Goal: Task Accomplishment & Management: Complete application form

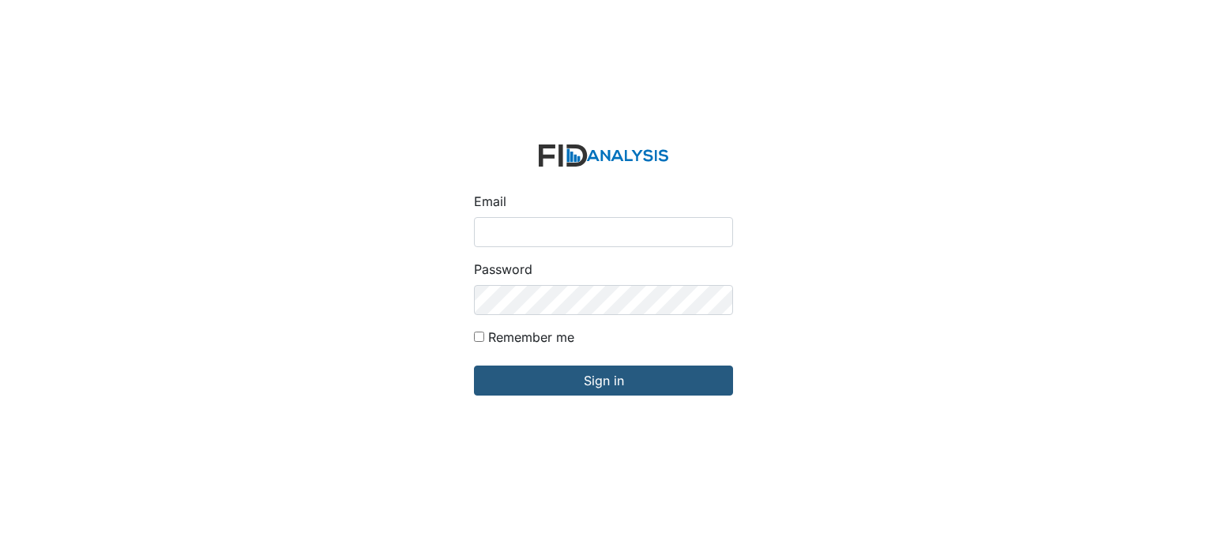
click at [533, 232] on input "Email" at bounding box center [603, 232] width 259 height 30
type input "[EMAIL_ADDRESS][DOMAIN_NAME]"
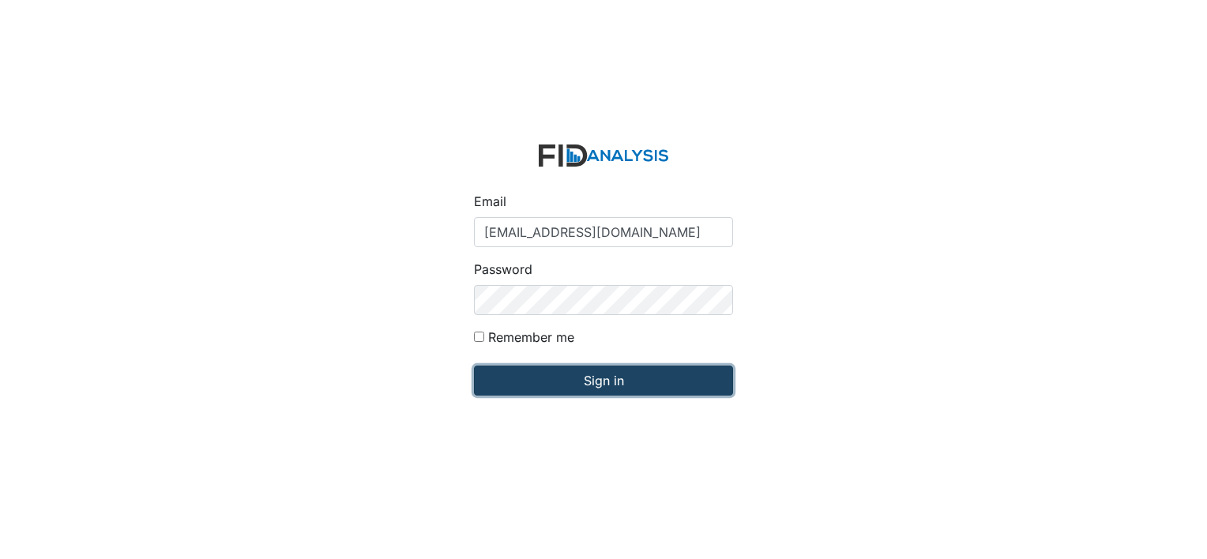
click at [614, 373] on input "Sign in" at bounding box center [603, 381] width 259 height 30
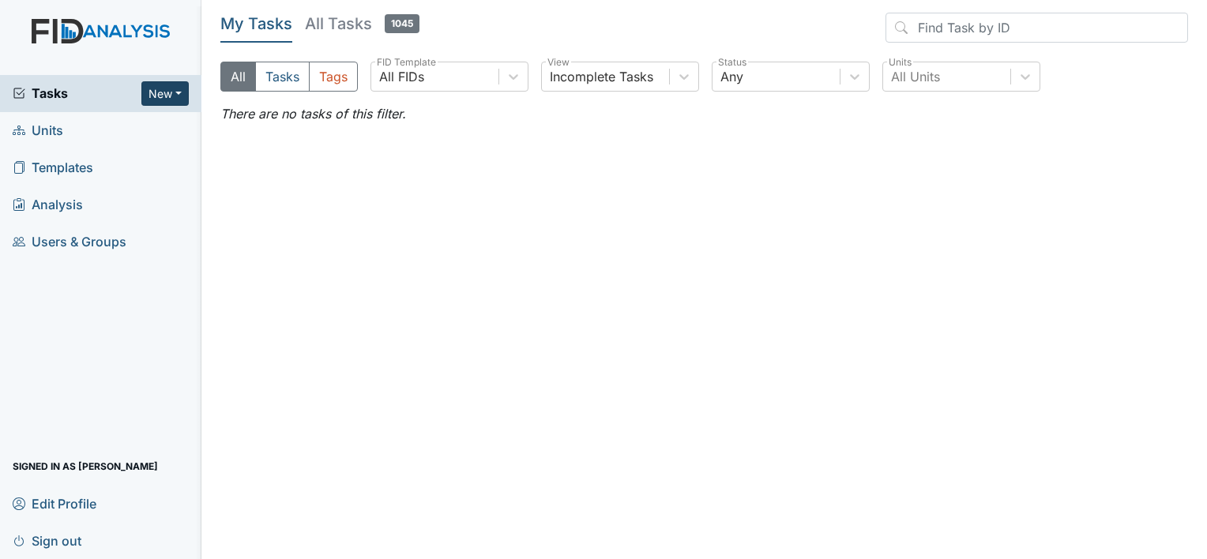
click at [175, 87] on button "New" at bounding box center [164, 93] width 47 height 24
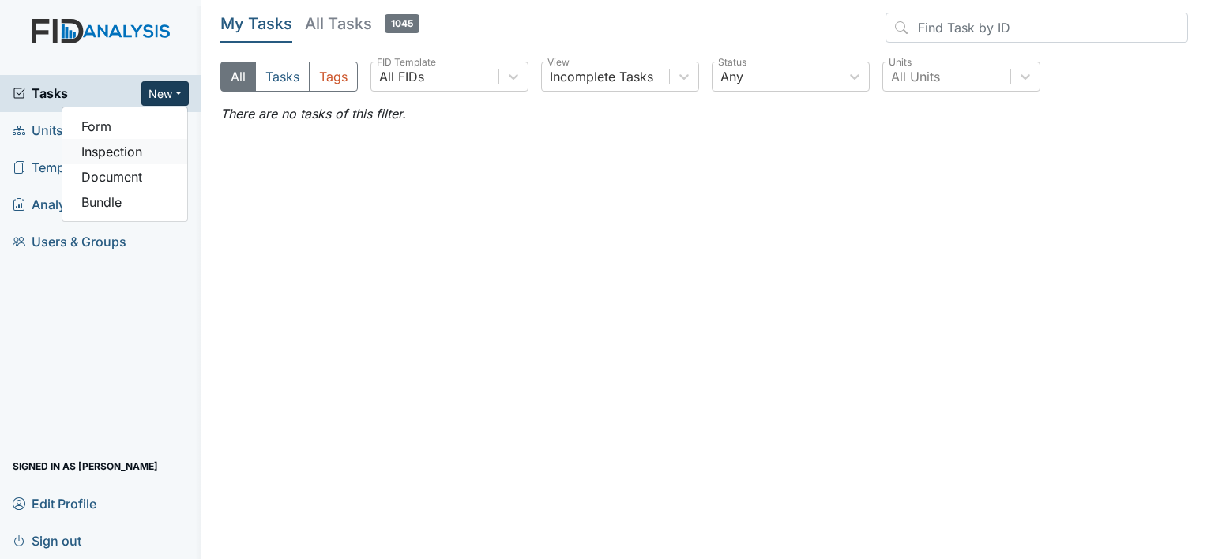
click at [136, 150] on link "Inspection" at bounding box center [124, 151] width 125 height 25
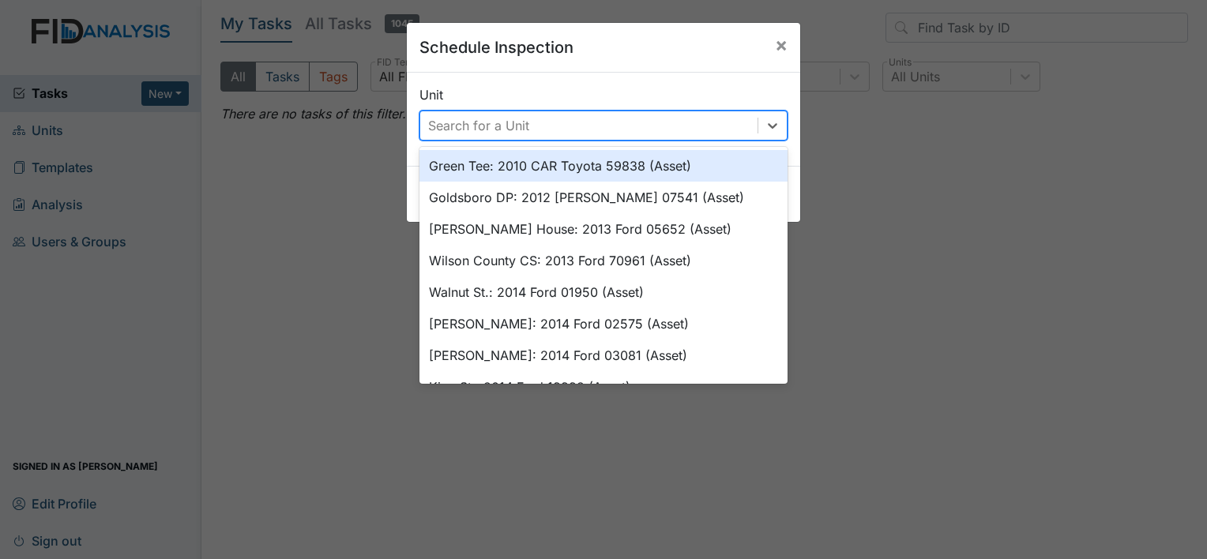
click at [436, 126] on div "Search for a Unit" at bounding box center [478, 125] width 101 height 19
click at [460, 123] on div "Search for a Unit" at bounding box center [478, 125] width 101 height 19
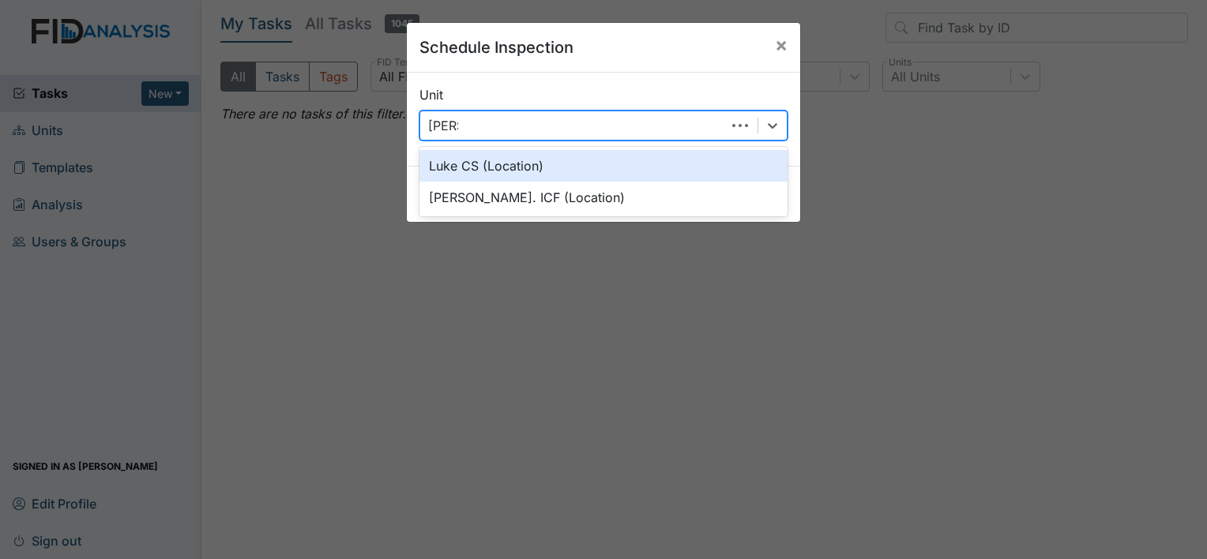
type input "Luke"
click at [476, 156] on div "Luke CS (Location)" at bounding box center [604, 166] width 368 height 32
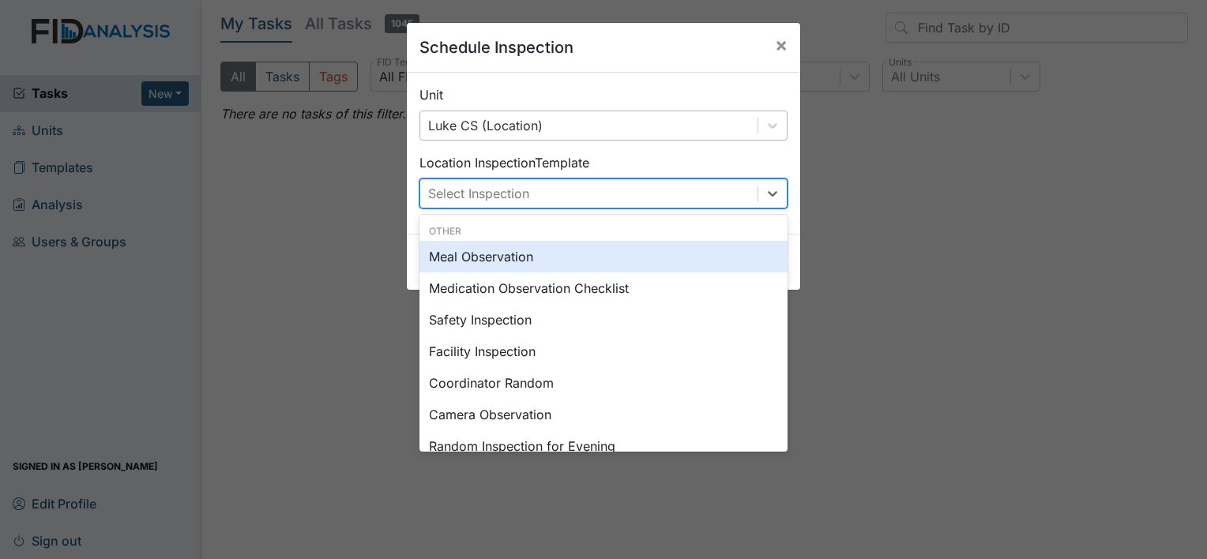
click at [473, 196] on div "Select Inspection" at bounding box center [478, 193] width 101 height 19
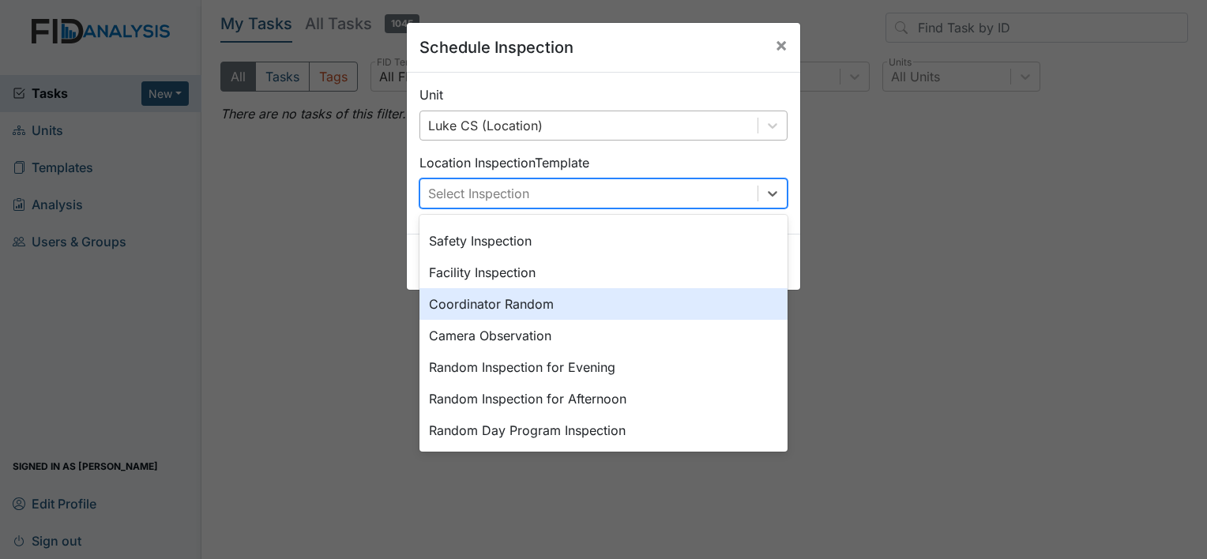
scroll to position [158, 0]
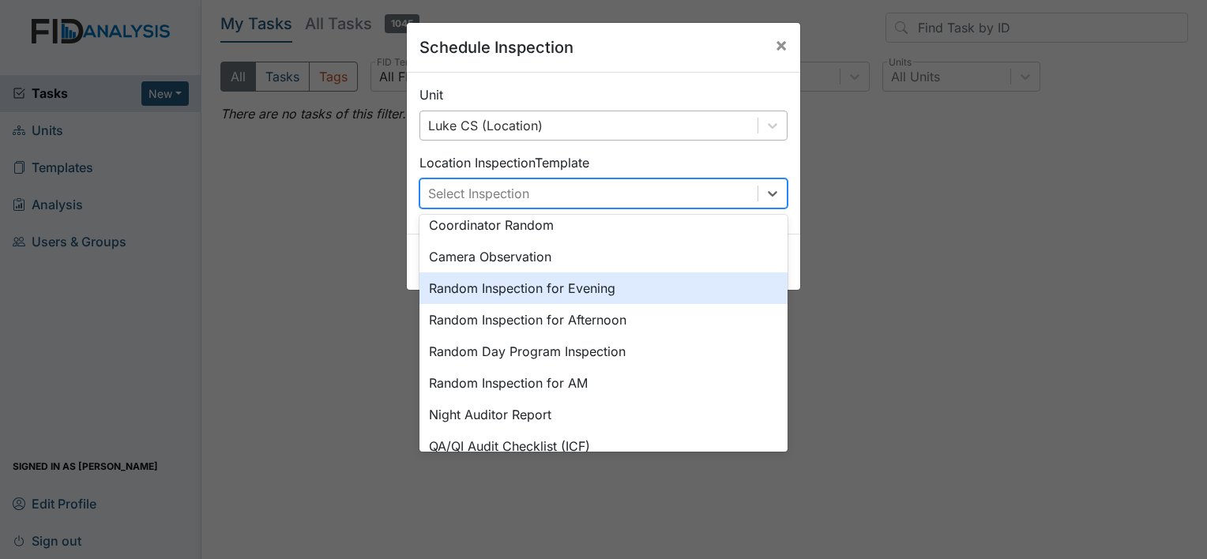
click at [541, 288] on div "Random Inspection for Evening" at bounding box center [604, 289] width 368 height 32
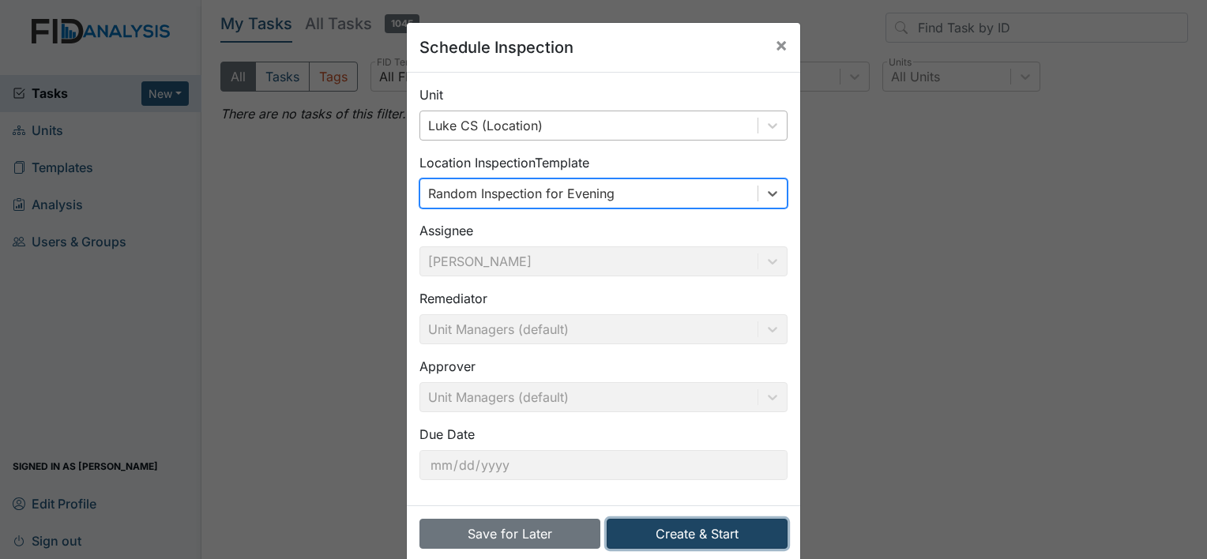
click at [721, 540] on button "Create & Start" at bounding box center [697, 534] width 181 height 30
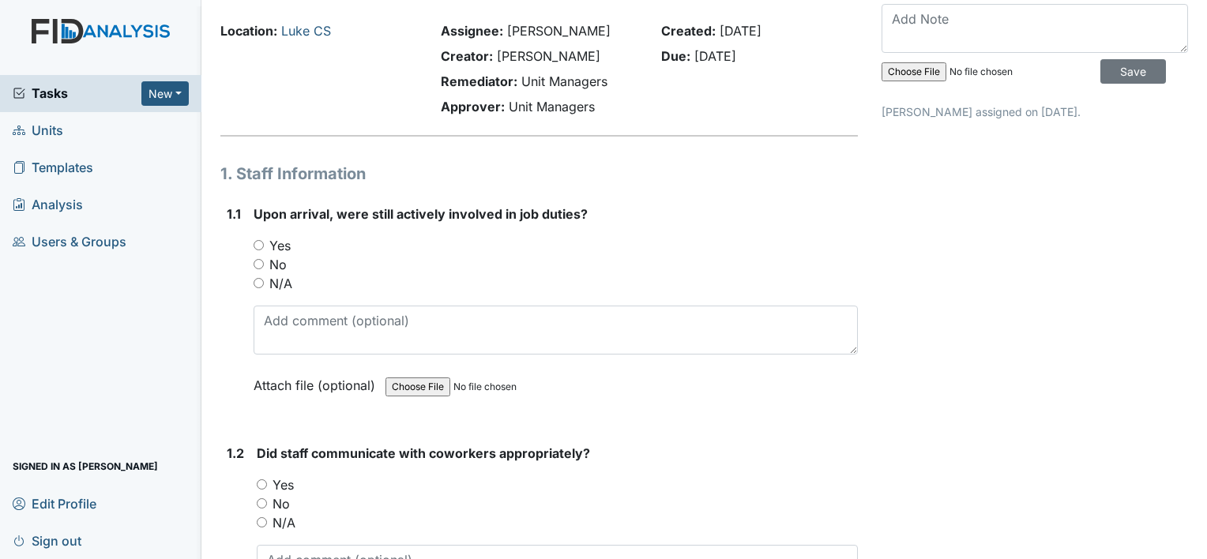
scroll to position [79, 0]
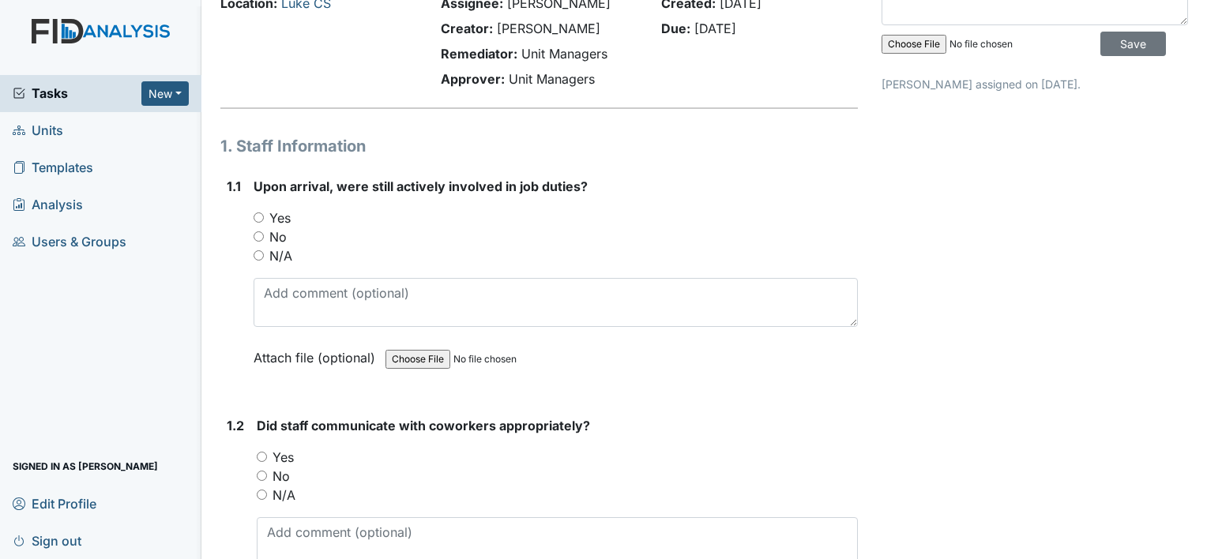
click at [258, 242] on div "No" at bounding box center [556, 237] width 604 height 19
click at [256, 238] on input "No" at bounding box center [259, 237] width 10 height 10
radio input "true"
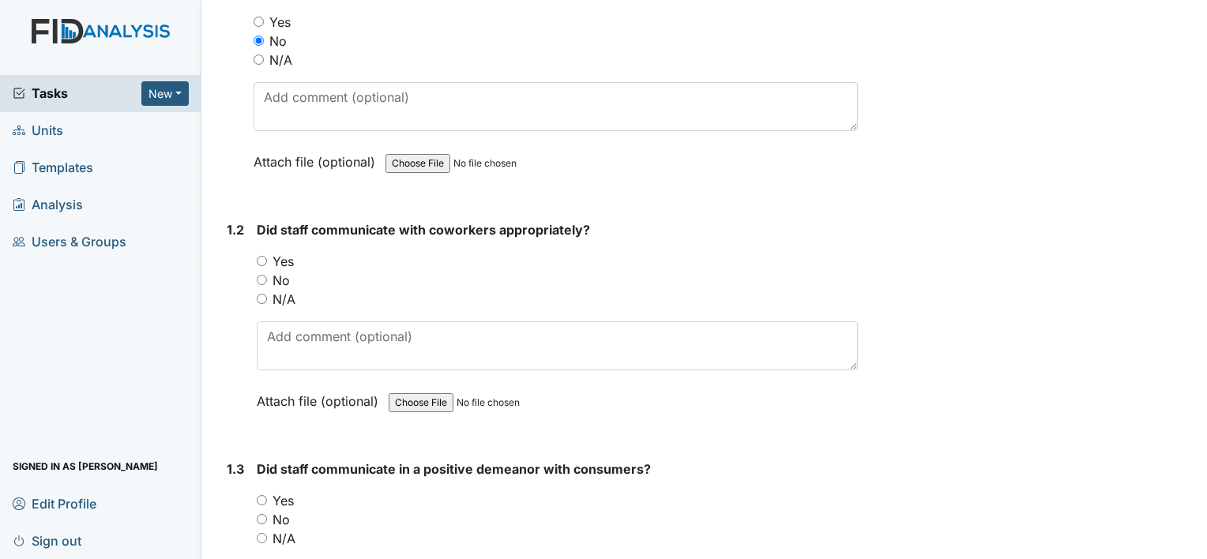
scroll to position [316, 0]
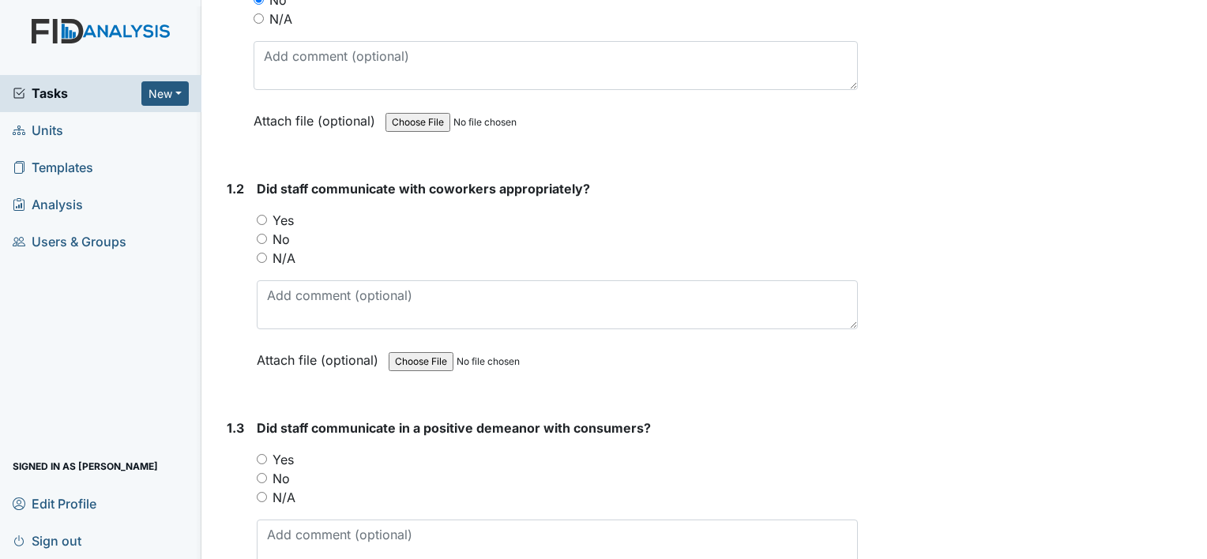
click at [259, 217] on input "Yes" at bounding box center [262, 220] width 10 height 10
radio input "true"
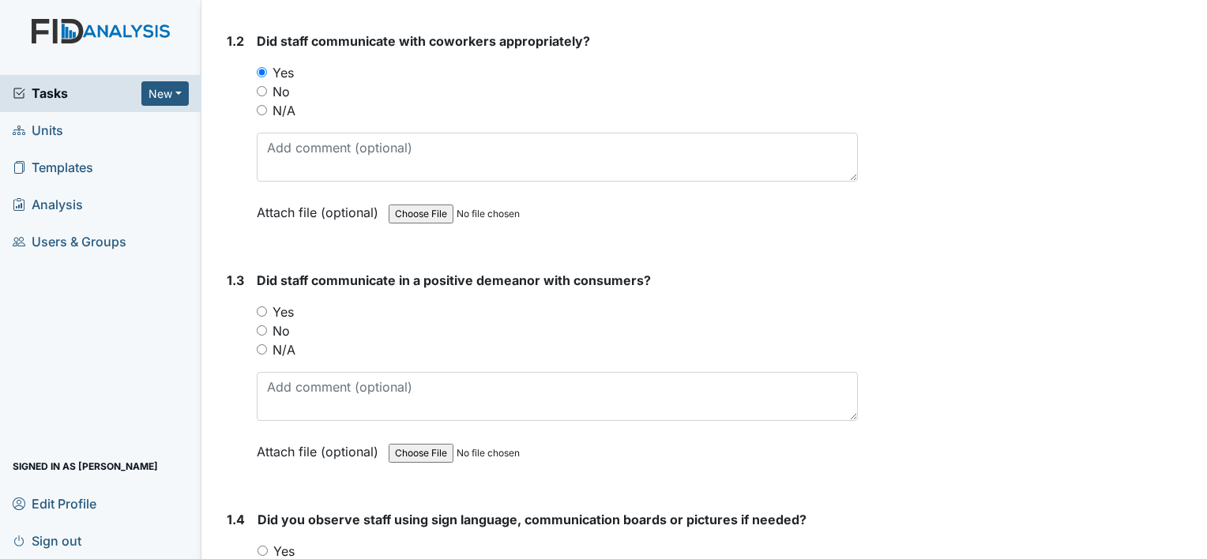
scroll to position [474, 0]
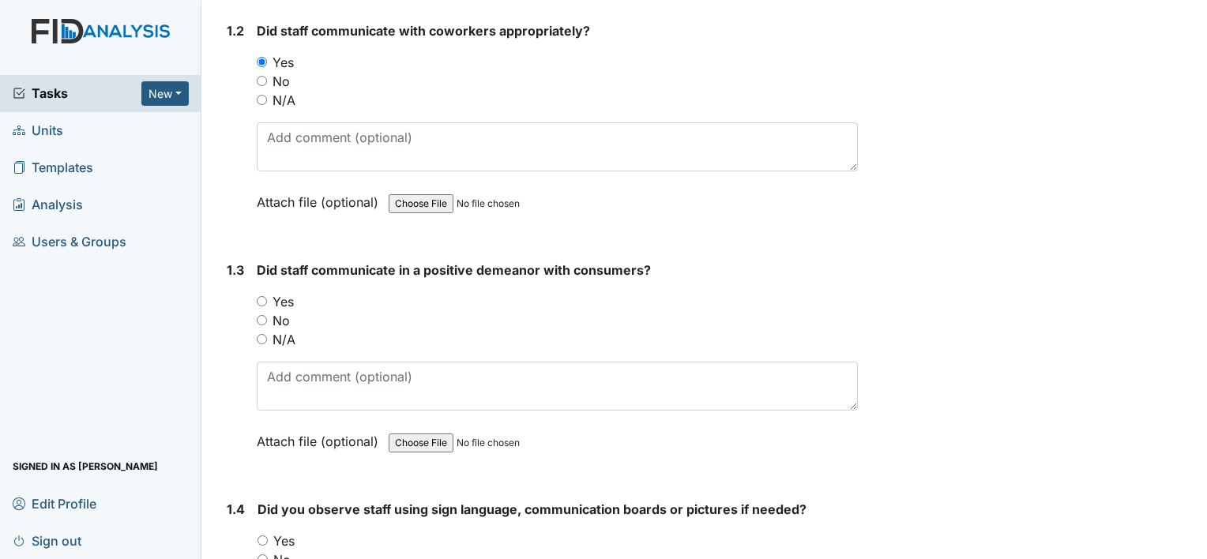
click at [259, 300] on input "Yes" at bounding box center [262, 301] width 10 height 10
radio input "true"
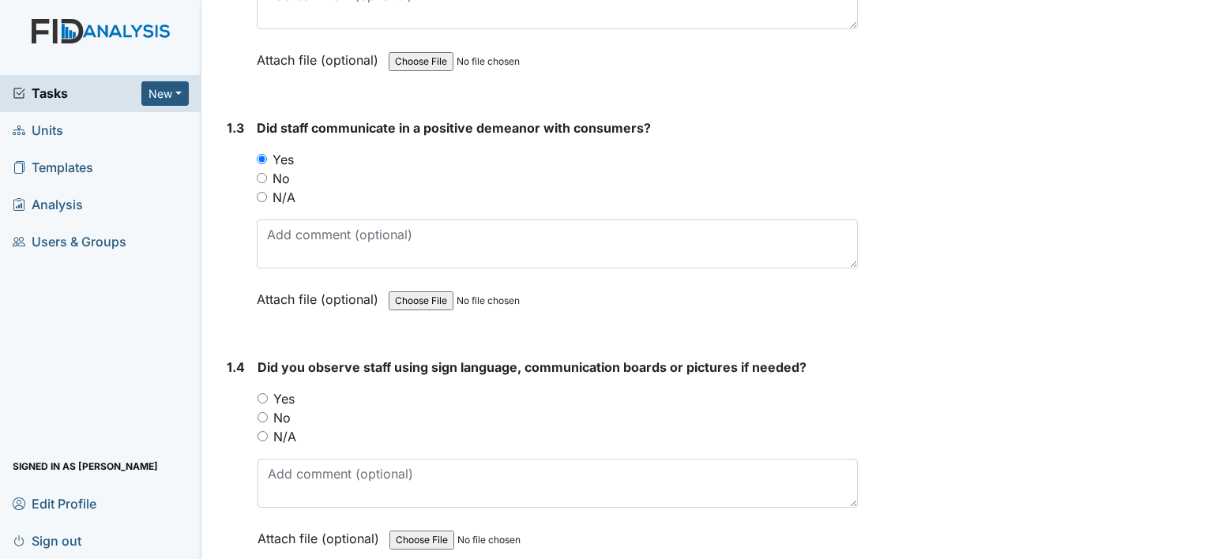
scroll to position [711, 0]
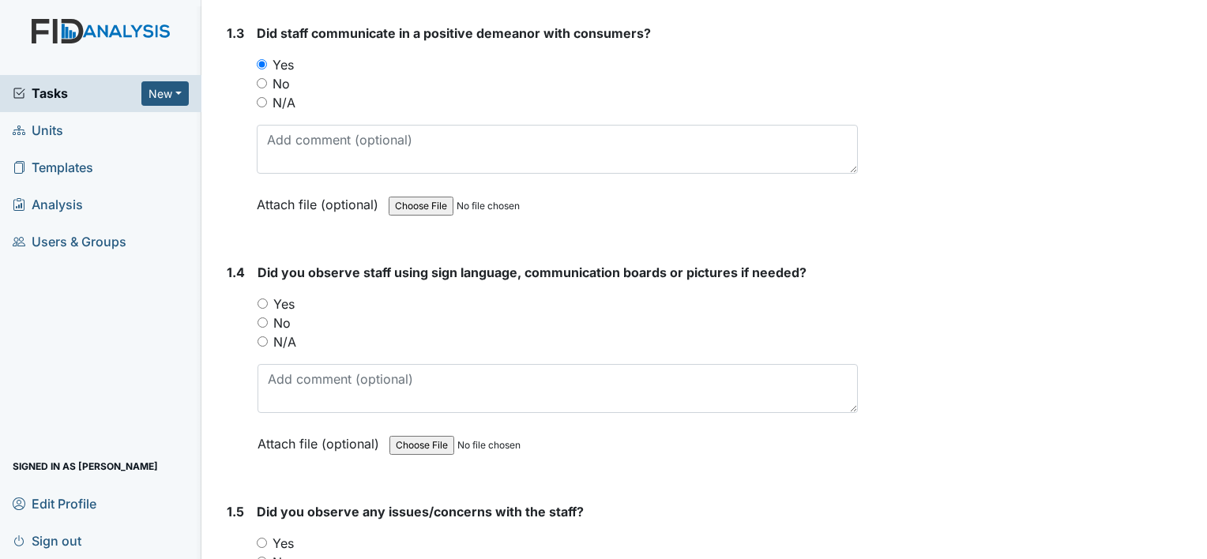
click at [260, 339] on input "N/A" at bounding box center [263, 342] width 10 height 10
radio input "true"
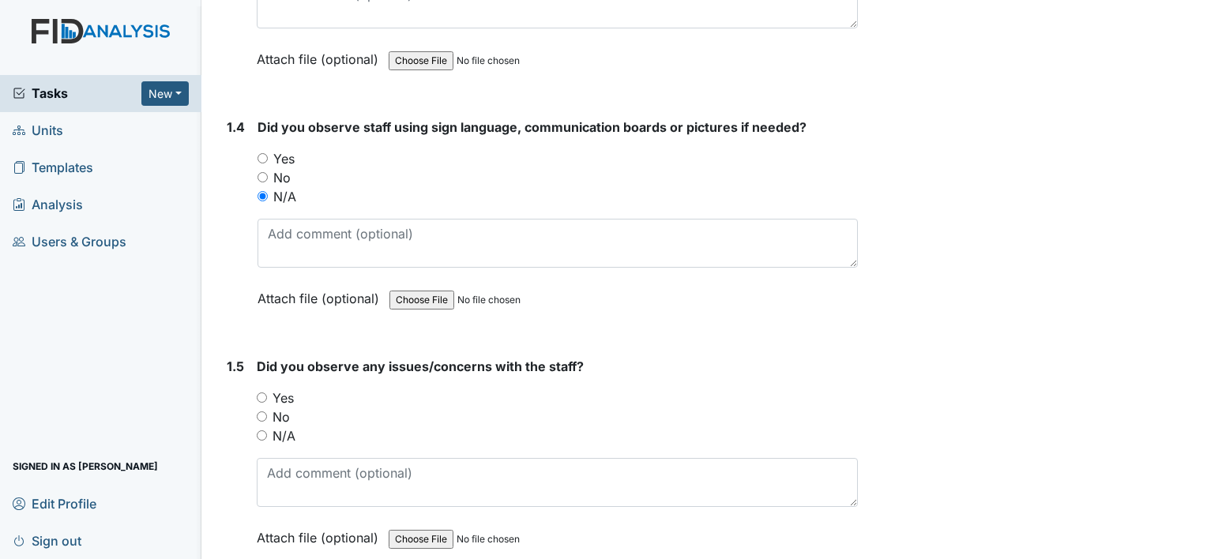
scroll to position [948, 0]
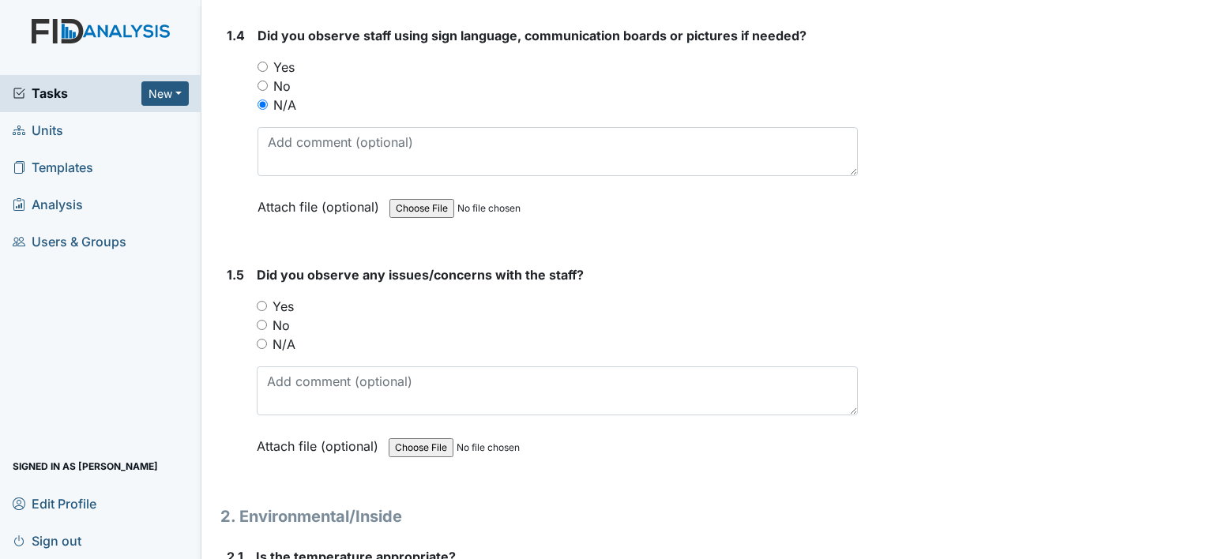
click at [259, 323] on input "No" at bounding box center [262, 325] width 10 height 10
radio input "true"
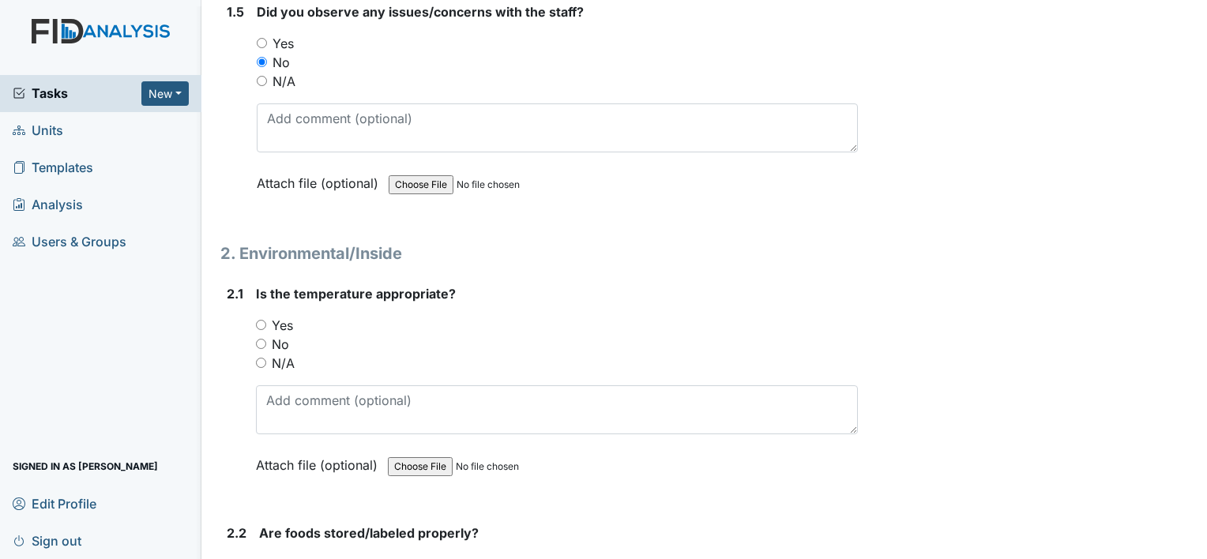
scroll to position [1264, 0]
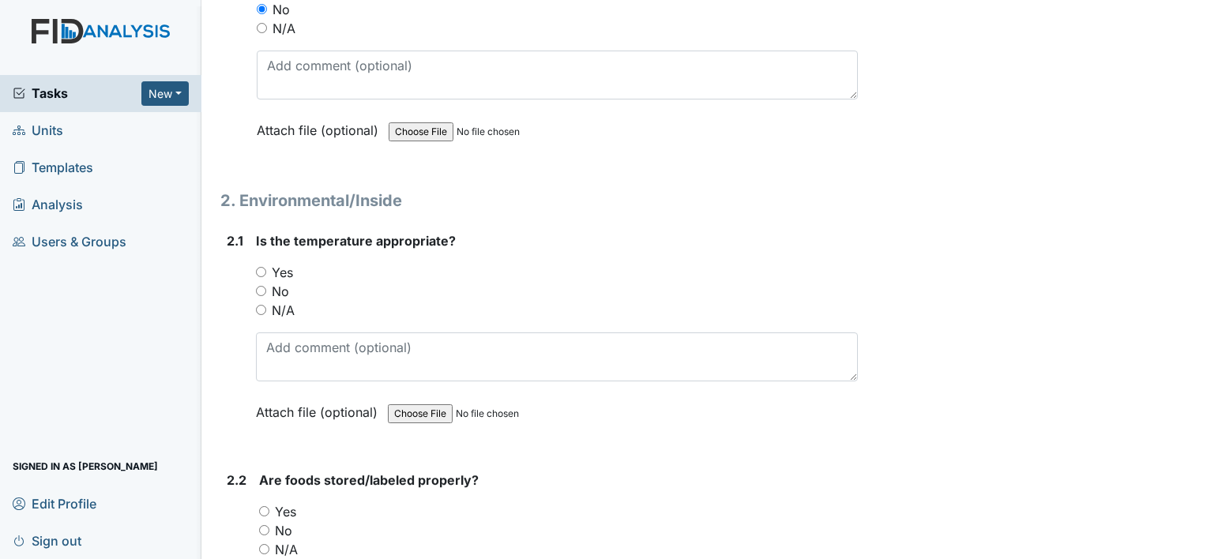
click at [266, 266] on div "Yes" at bounding box center [557, 272] width 602 height 19
click at [263, 272] on input "Yes" at bounding box center [261, 272] width 10 height 10
radio input "true"
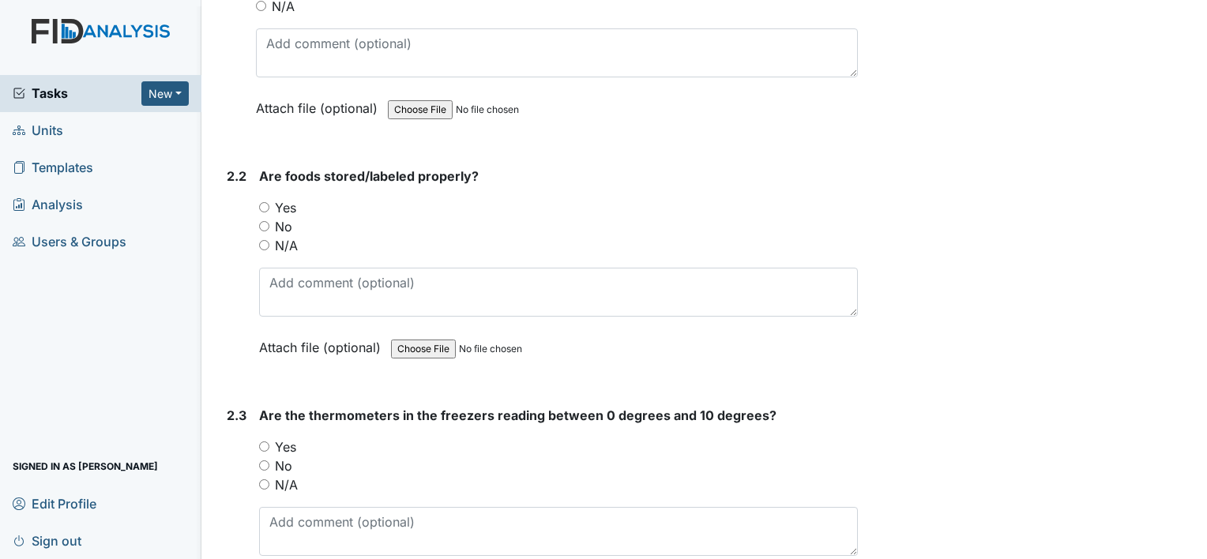
scroll to position [1580, 0]
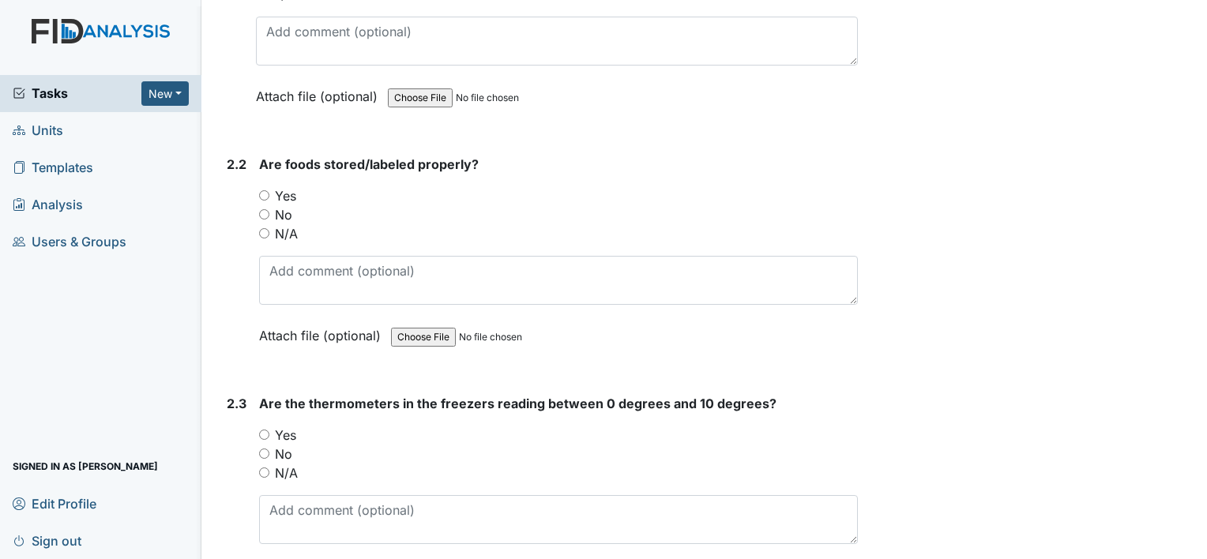
click at [266, 193] on input "Yes" at bounding box center [264, 195] width 10 height 10
radio input "true"
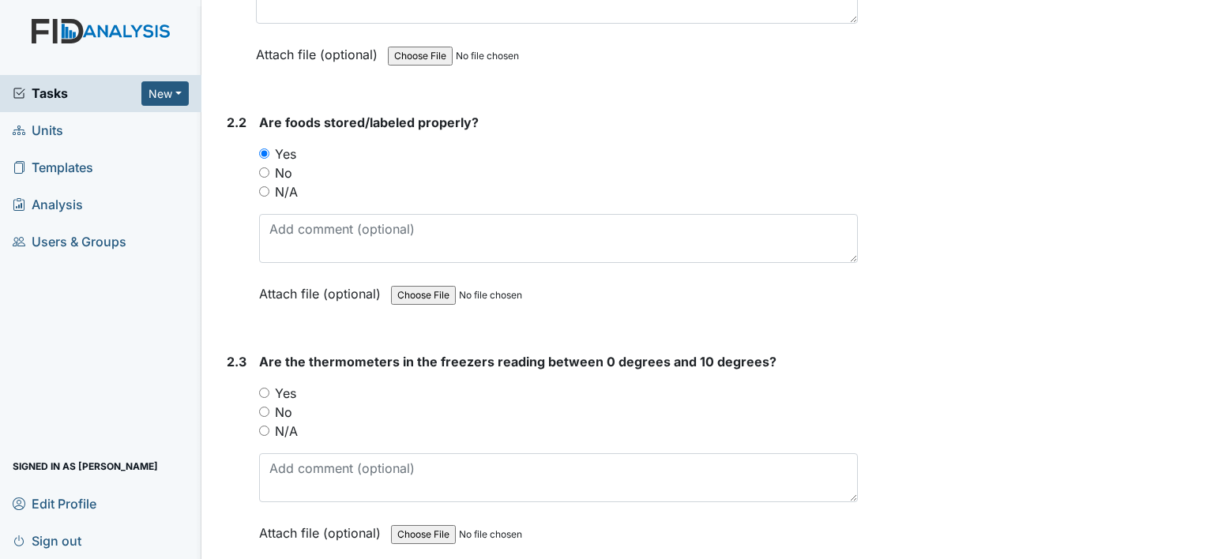
scroll to position [1738, 0]
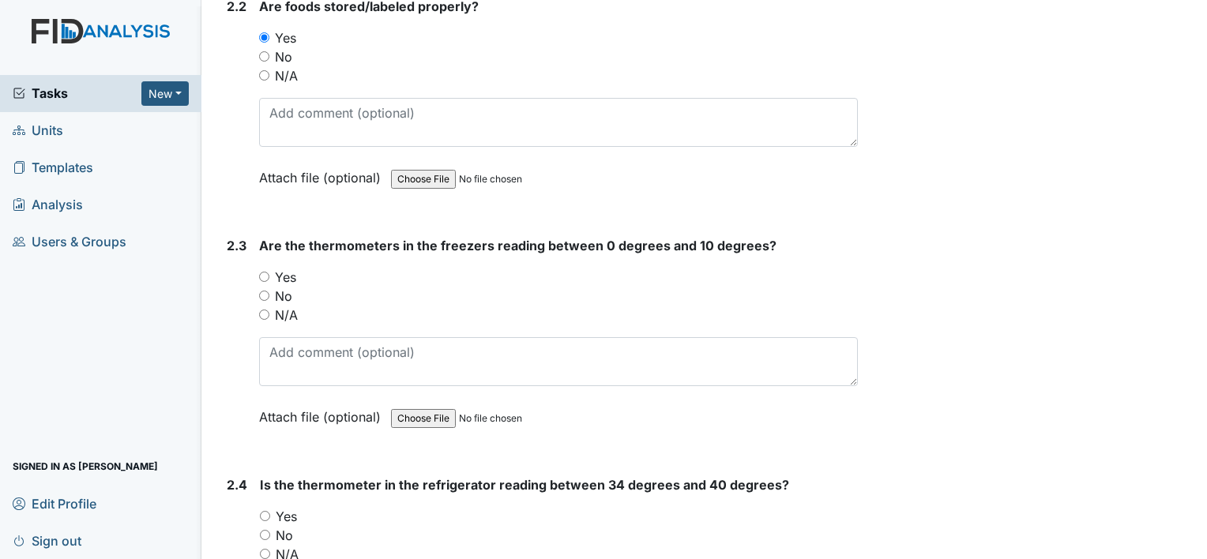
click at [266, 272] on input "Yes" at bounding box center [264, 277] width 10 height 10
radio input "true"
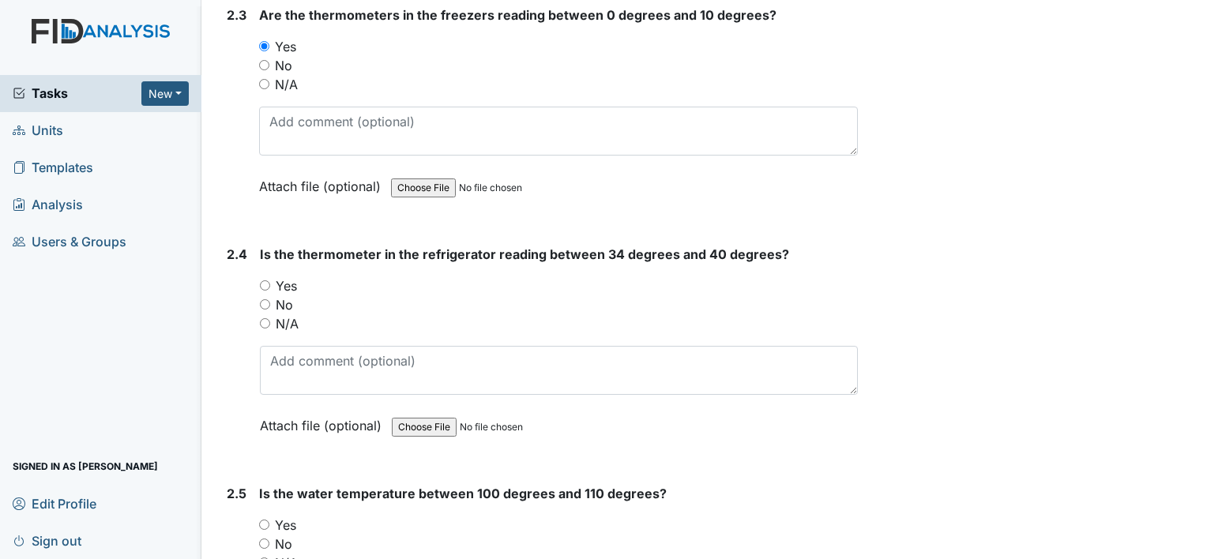
scroll to position [1975, 0]
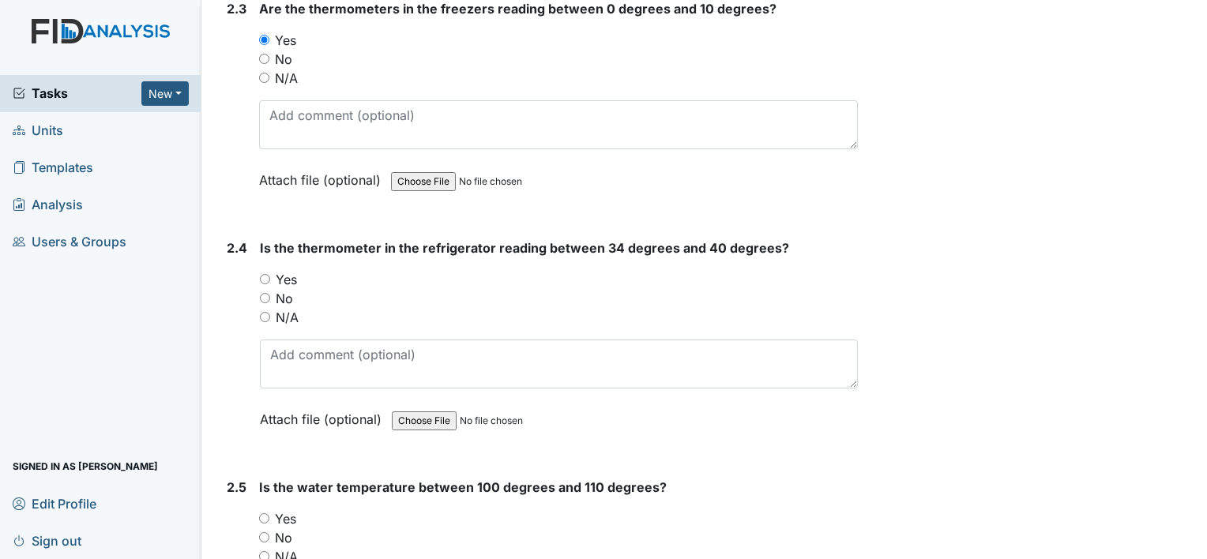
click at [269, 274] on input "Yes" at bounding box center [265, 279] width 10 height 10
radio input "true"
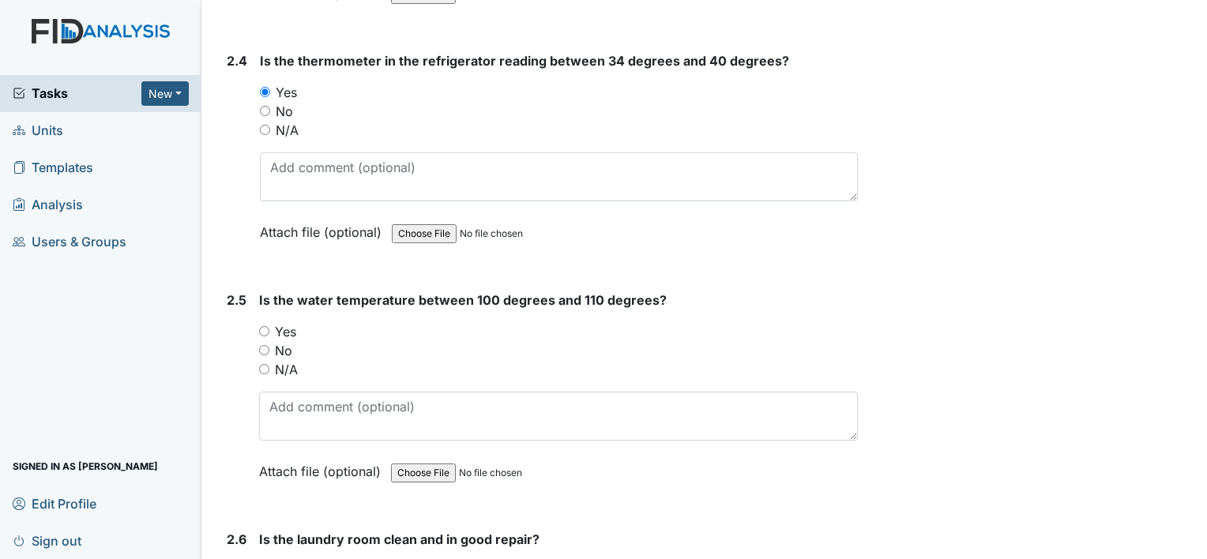
scroll to position [2213, 0]
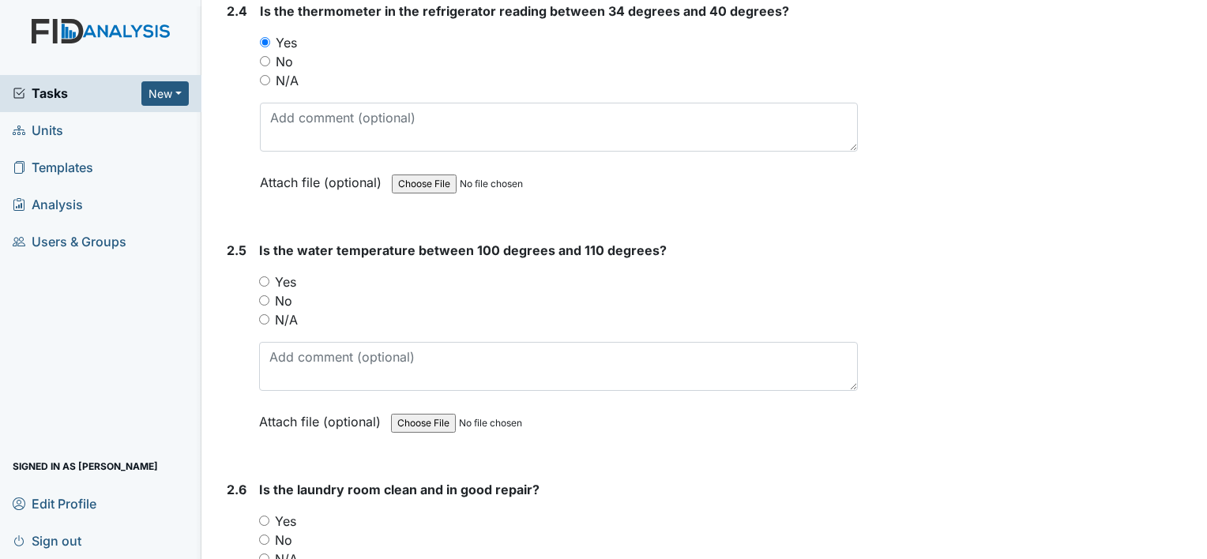
click at [263, 277] on input "Yes" at bounding box center [264, 282] width 10 height 10
radio input "true"
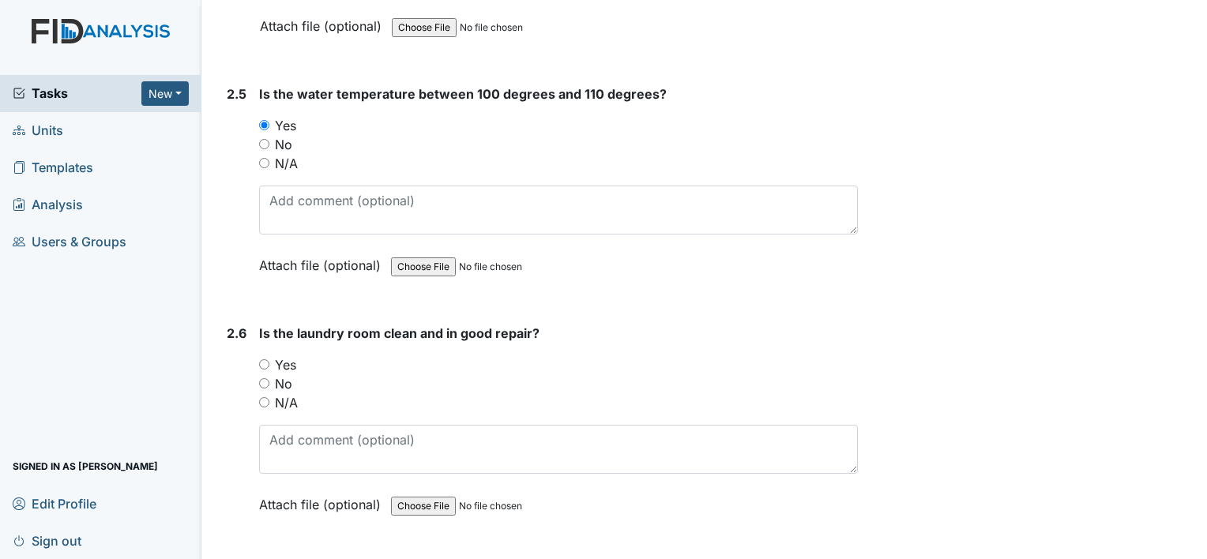
scroll to position [2371, 0]
click at [265, 358] on input "Yes" at bounding box center [264, 363] width 10 height 10
radio input "true"
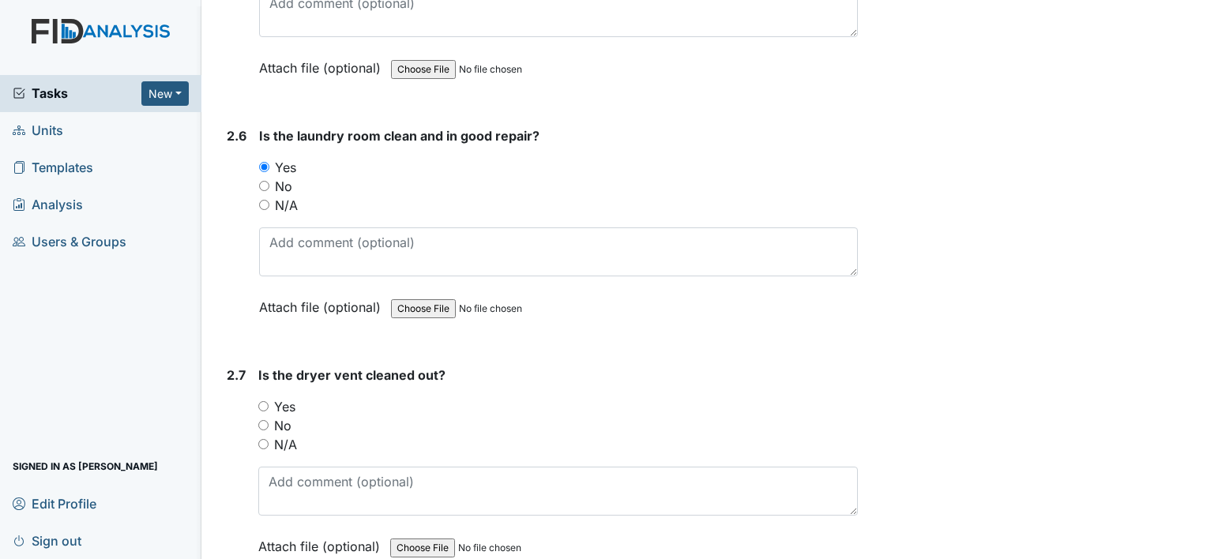
scroll to position [2608, 0]
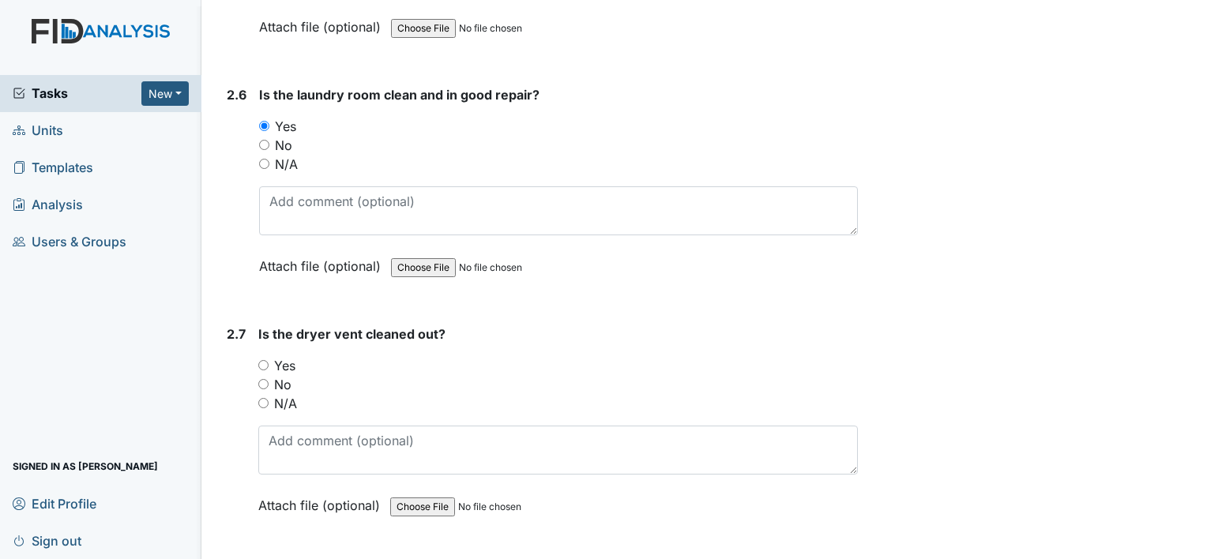
click at [266, 360] on input "Yes" at bounding box center [263, 365] width 10 height 10
radio input "true"
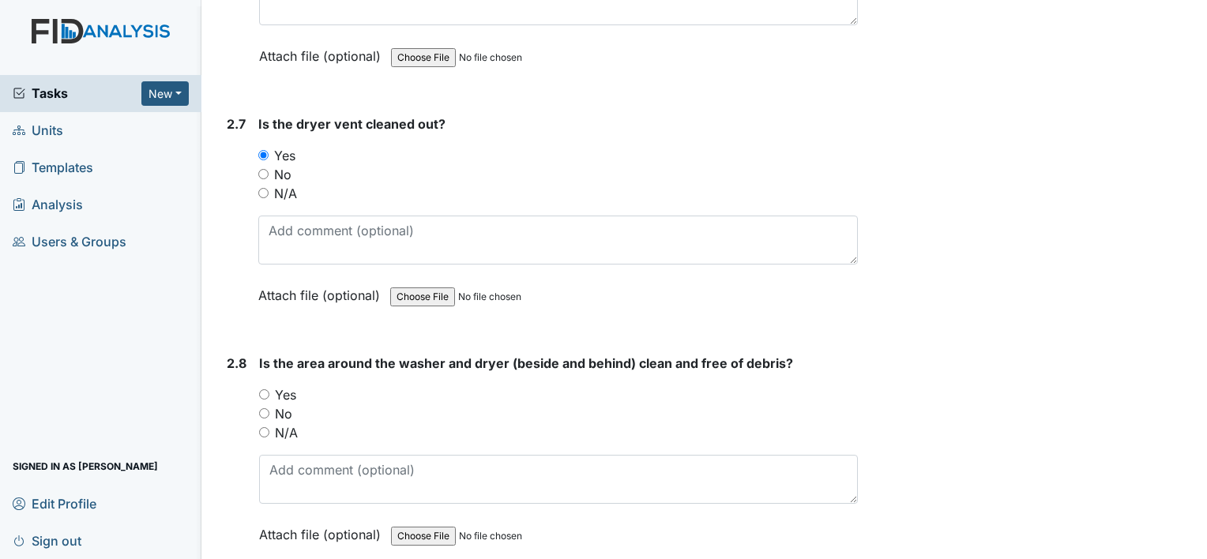
scroll to position [2845, 0]
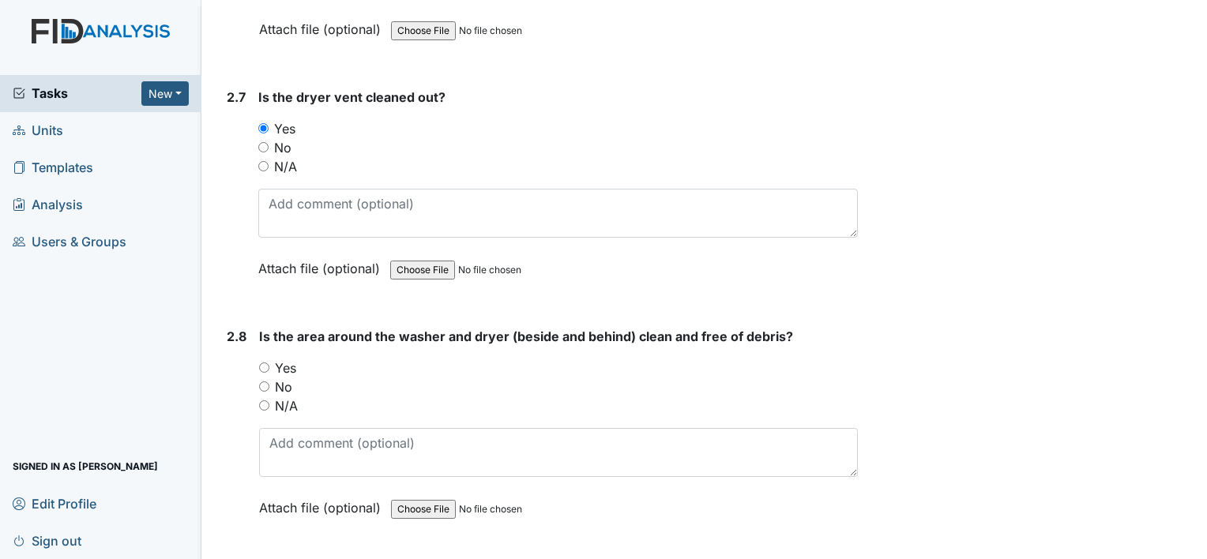
click at [264, 363] on input "Yes" at bounding box center [264, 368] width 10 height 10
radio input "true"
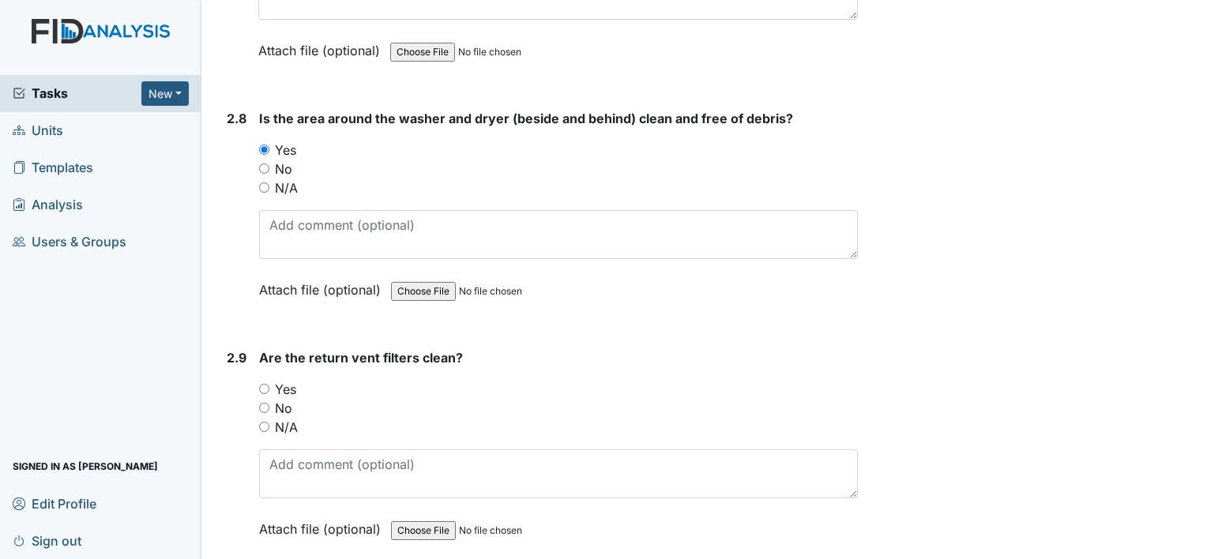
scroll to position [3082, 0]
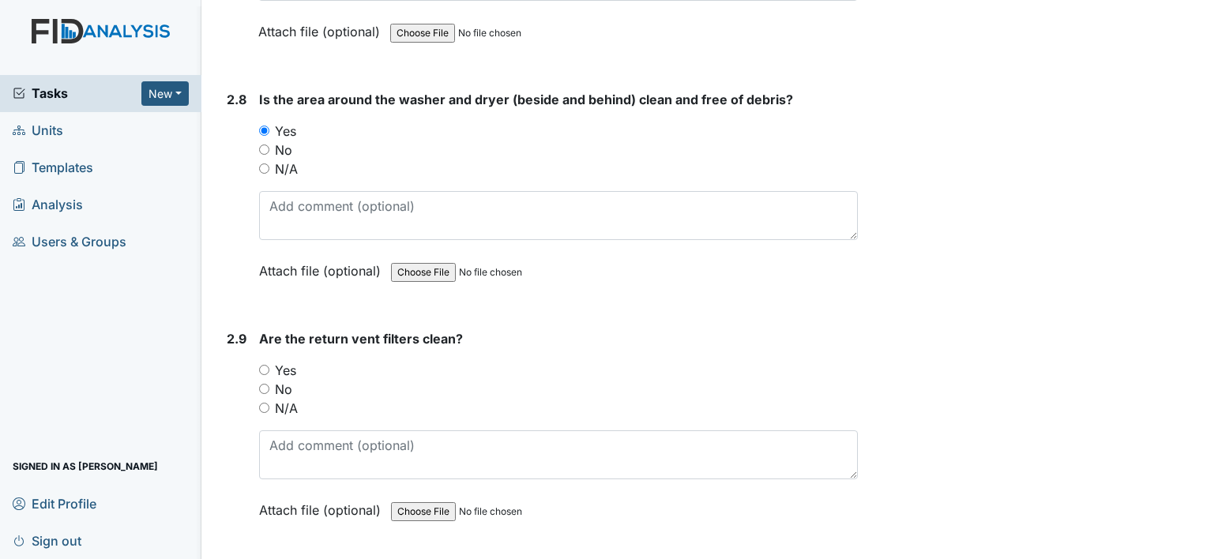
click at [266, 365] on input "Yes" at bounding box center [264, 370] width 10 height 10
radio input "true"
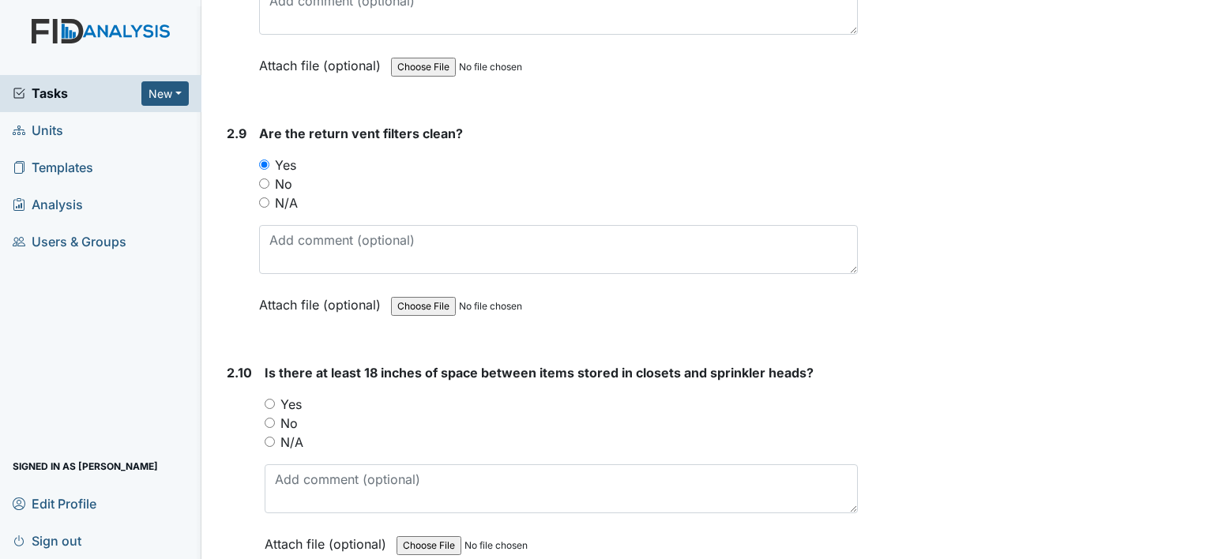
scroll to position [3319, 0]
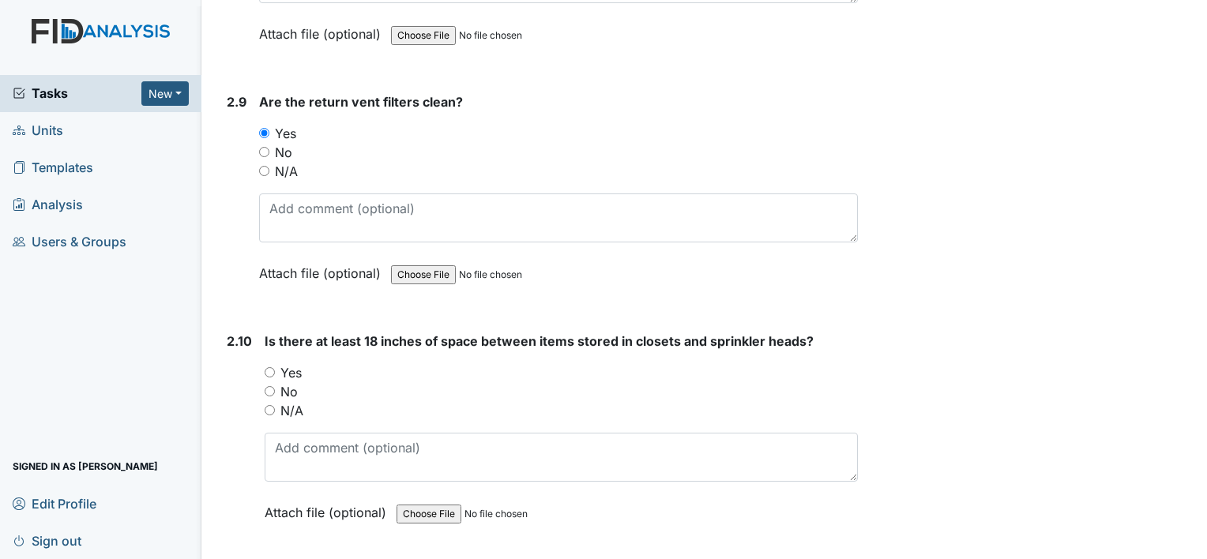
click at [271, 367] on input "Yes" at bounding box center [270, 372] width 10 height 10
radio input "true"
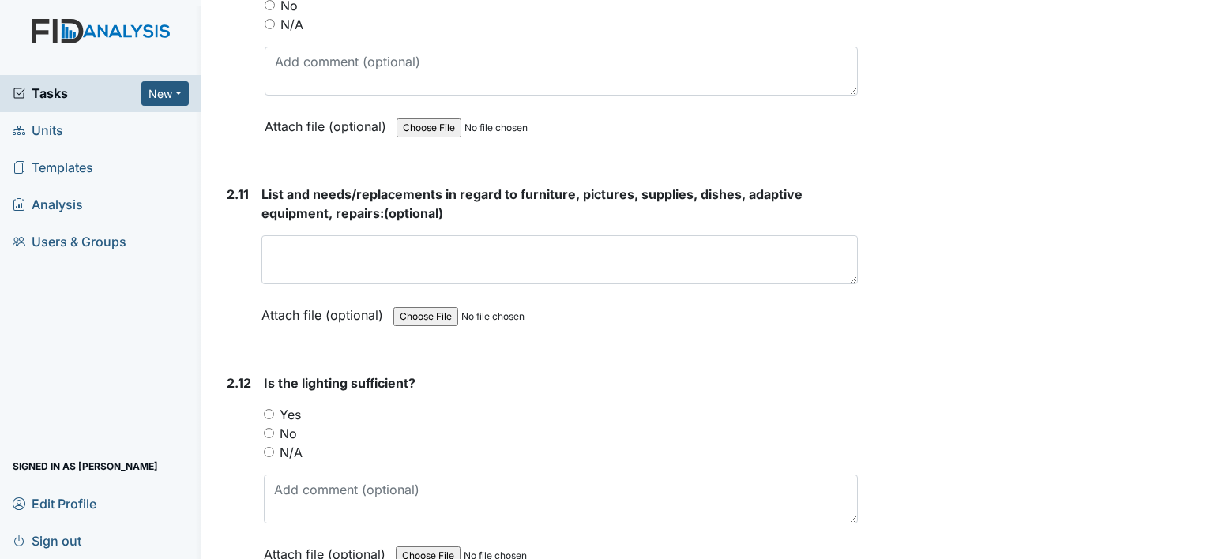
scroll to position [3714, 0]
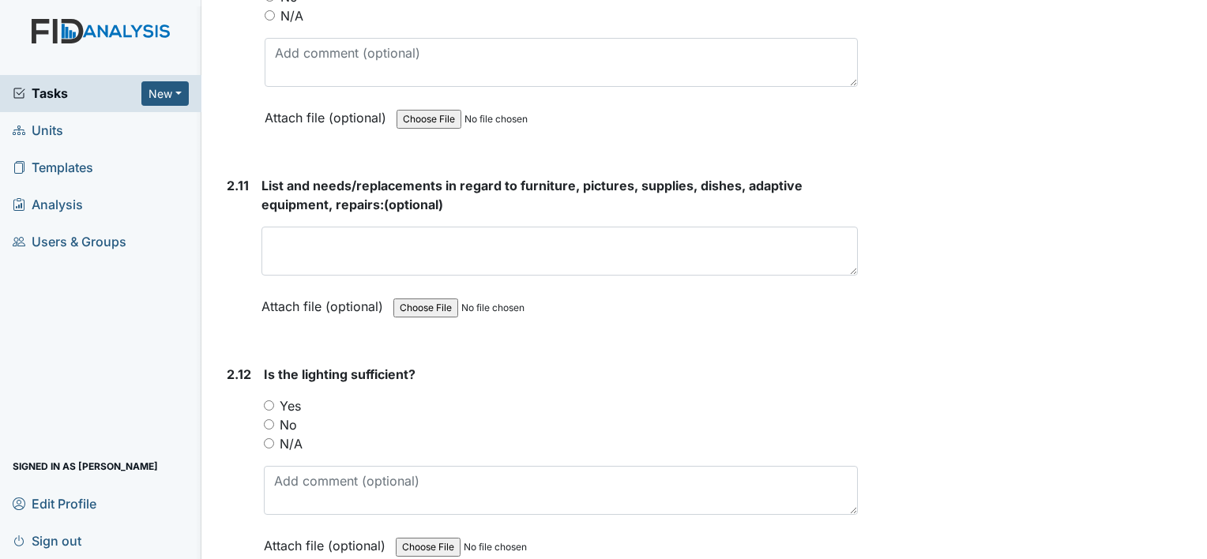
click at [270, 401] on input "Yes" at bounding box center [269, 406] width 10 height 10
radio input "true"
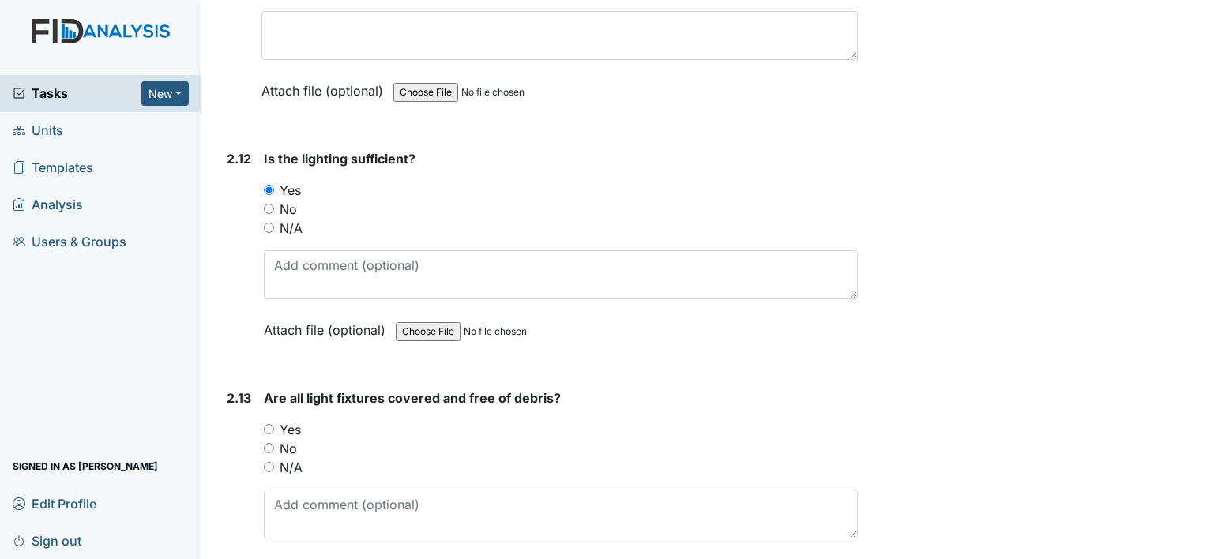
scroll to position [3951, 0]
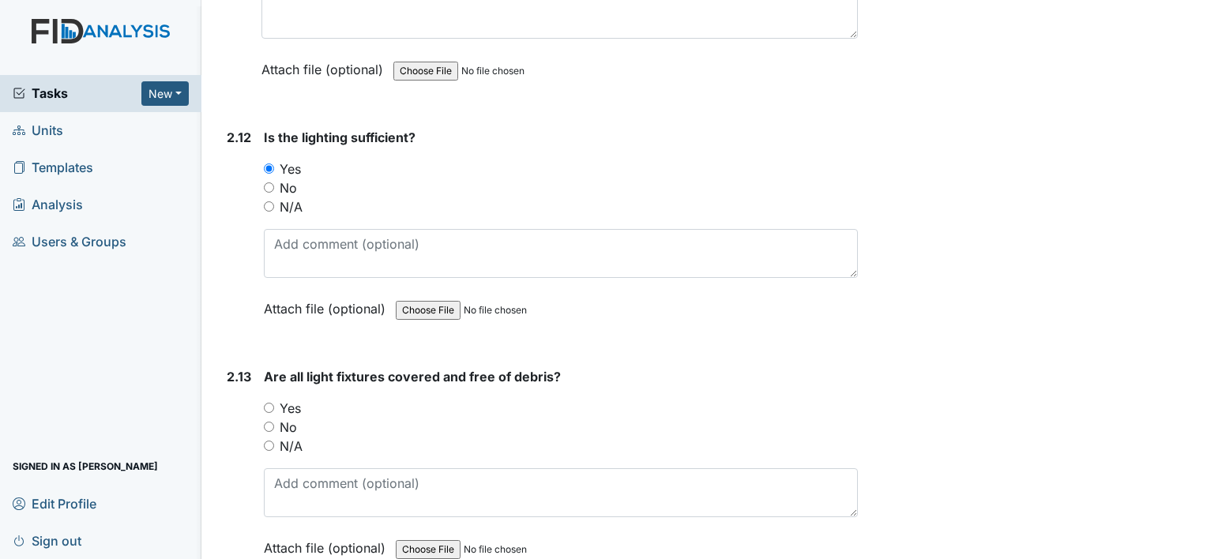
click at [269, 403] on input "Yes" at bounding box center [269, 408] width 10 height 10
radio input "true"
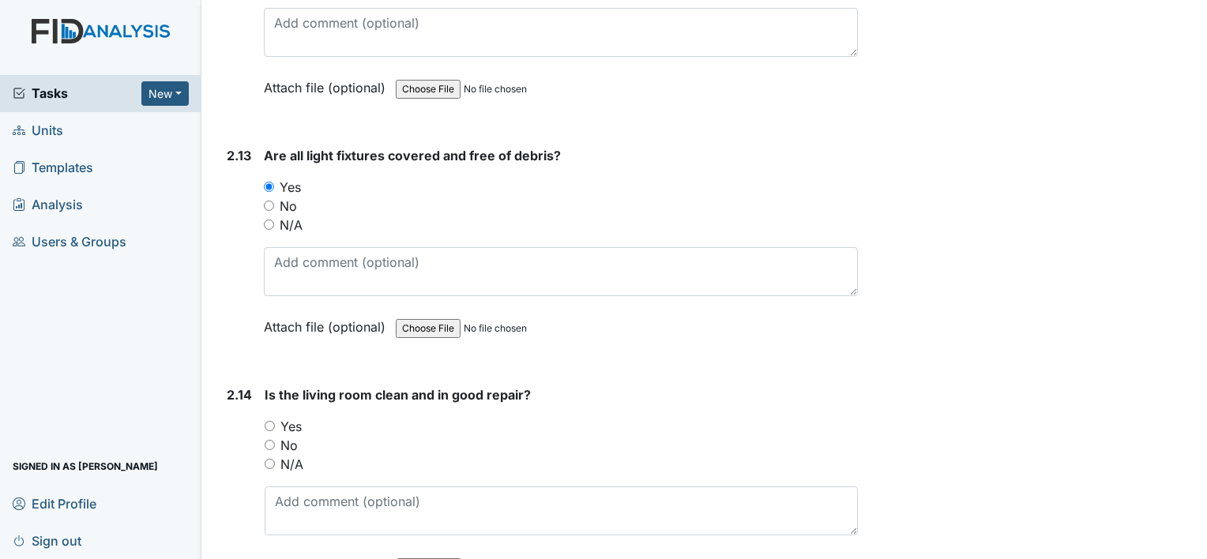
scroll to position [4188, 0]
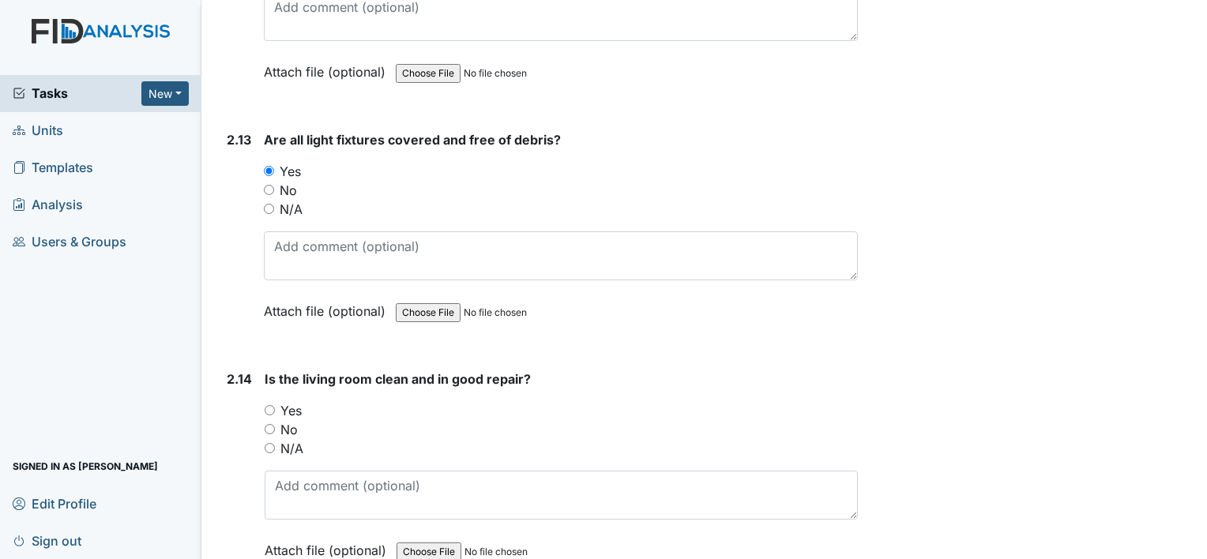
click at [272, 405] on input "Yes" at bounding box center [270, 410] width 10 height 10
radio input "true"
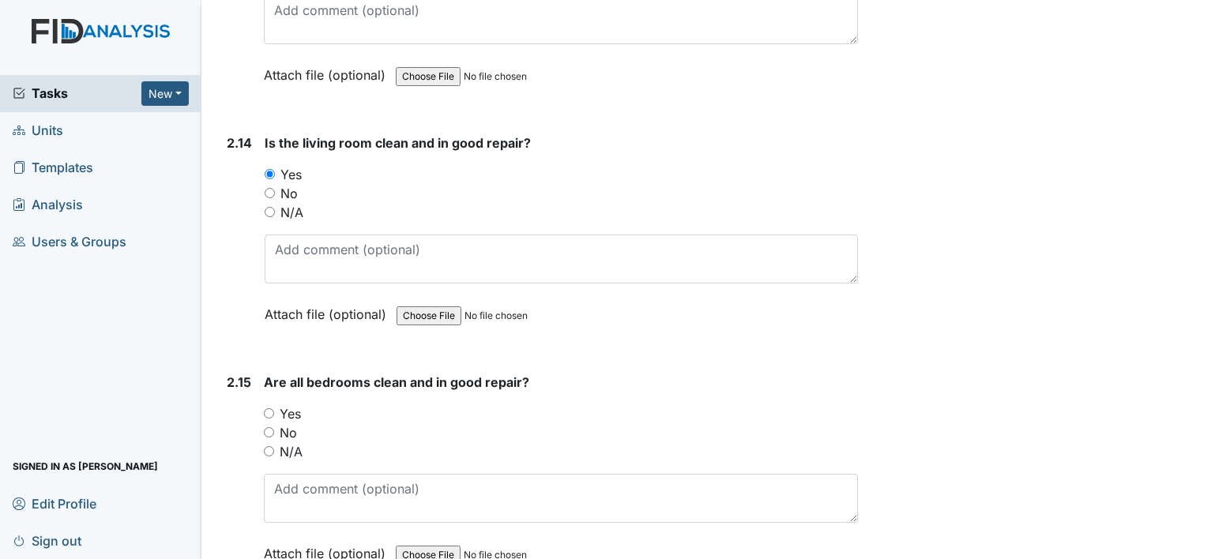
scroll to position [4425, 0]
click at [266, 408] on input "Yes" at bounding box center [269, 413] width 10 height 10
radio input "true"
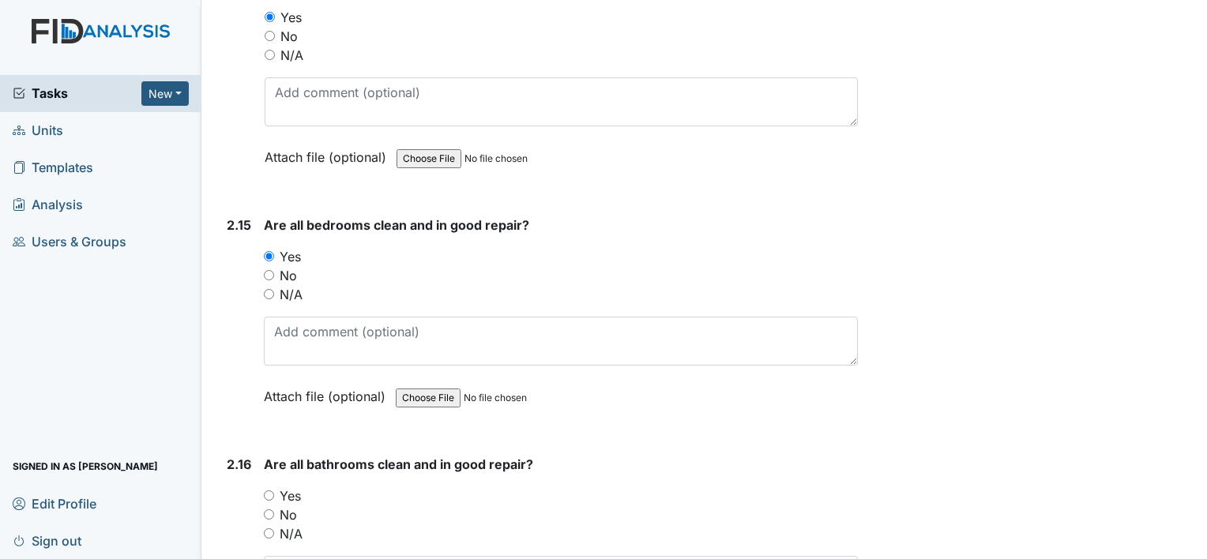
scroll to position [4662, 0]
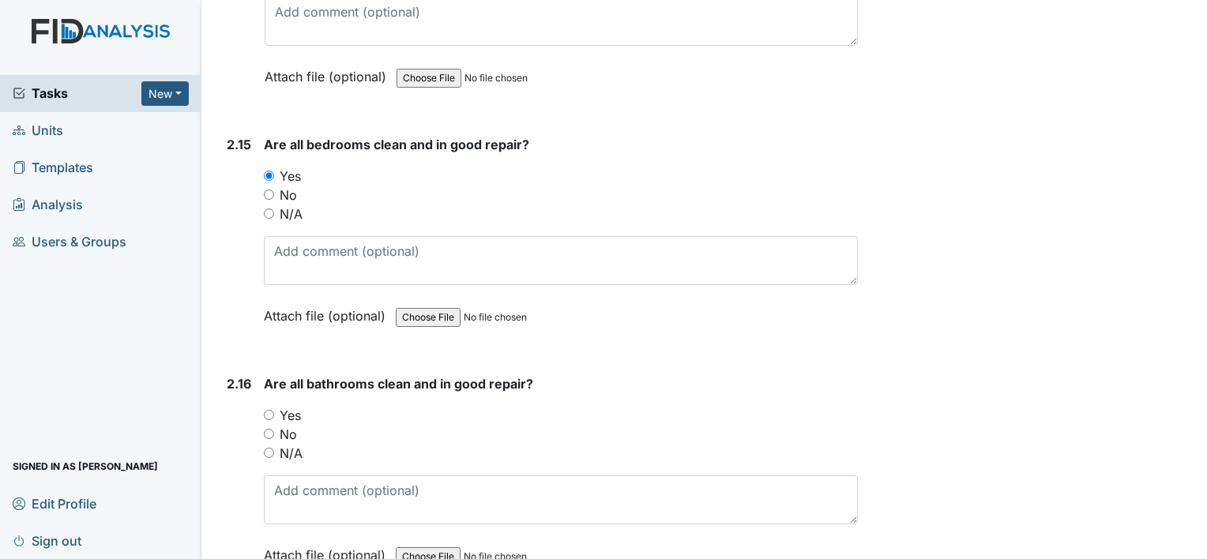
click at [272, 410] on input "Yes" at bounding box center [269, 415] width 10 height 10
radio input "true"
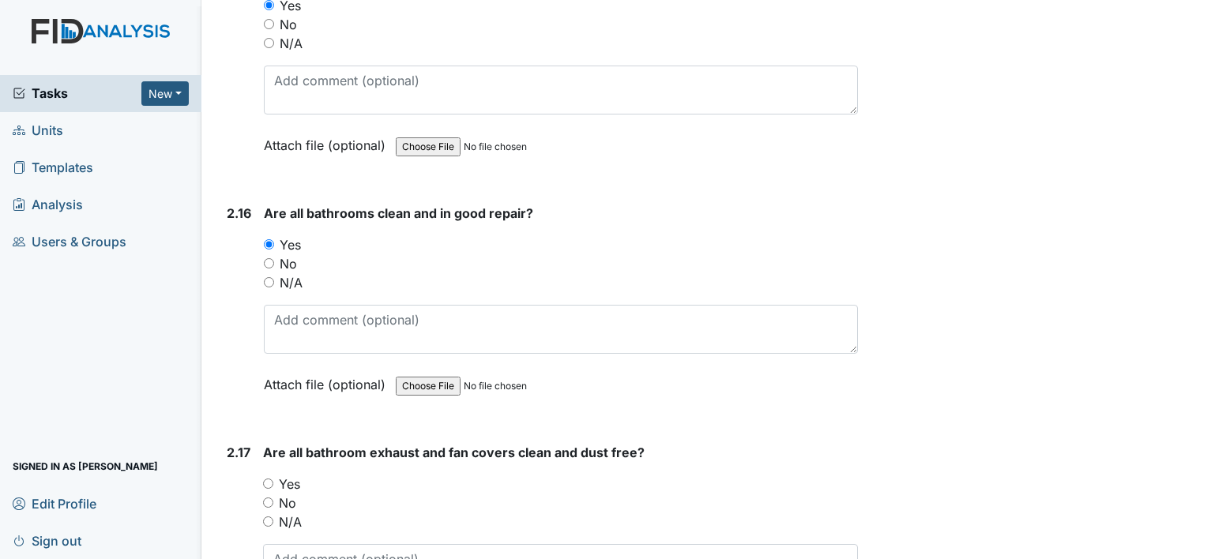
scroll to position [4899, 0]
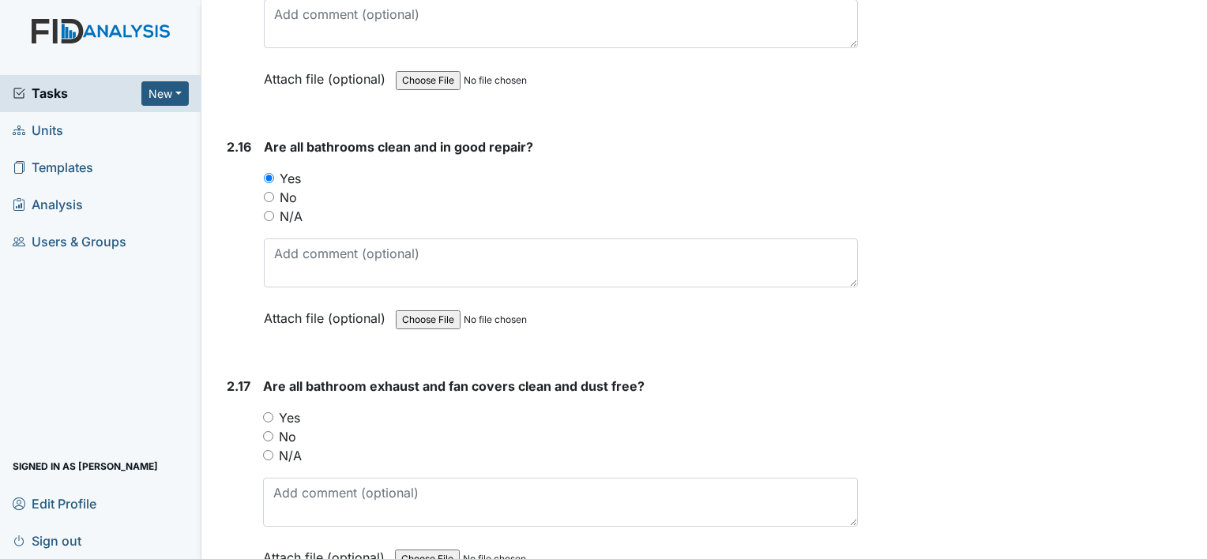
click at [266, 412] on input "Yes" at bounding box center [268, 417] width 10 height 10
radio input "true"
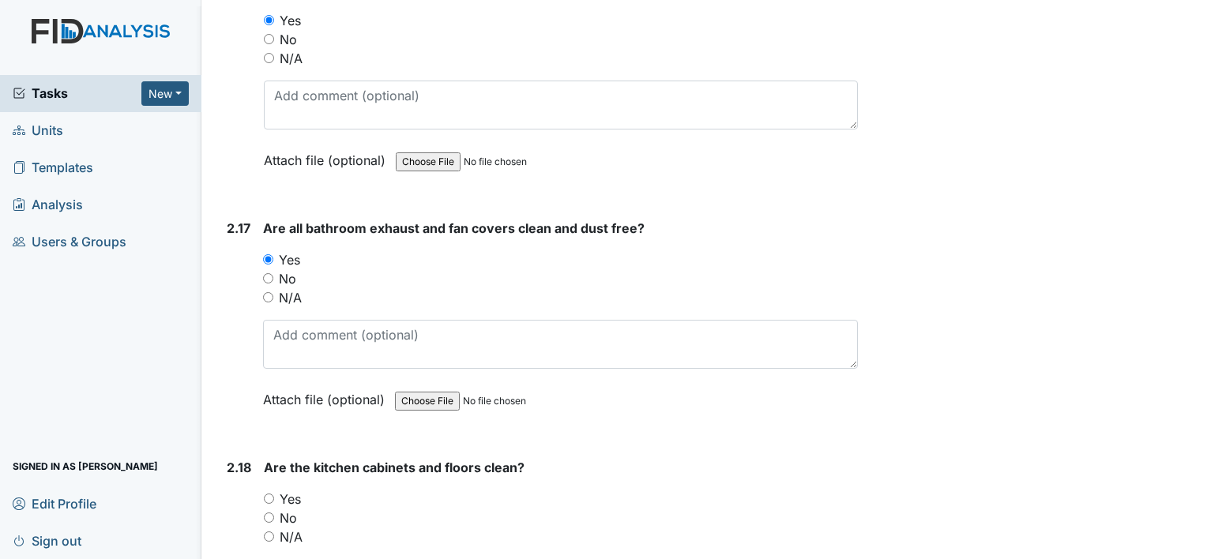
scroll to position [5136, 0]
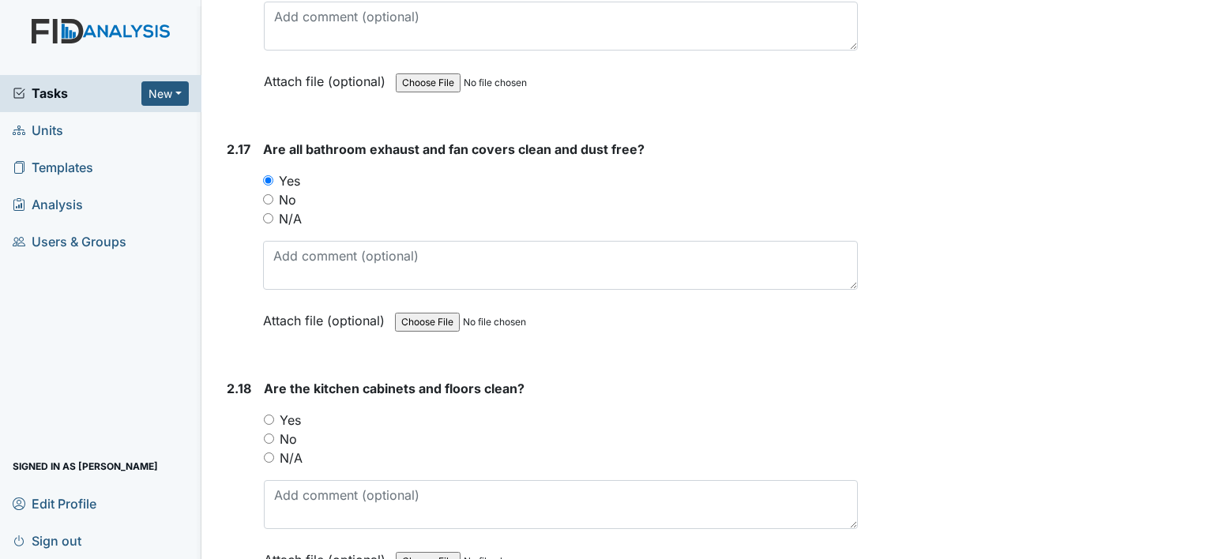
click at [269, 415] on input "Yes" at bounding box center [269, 420] width 10 height 10
radio input "true"
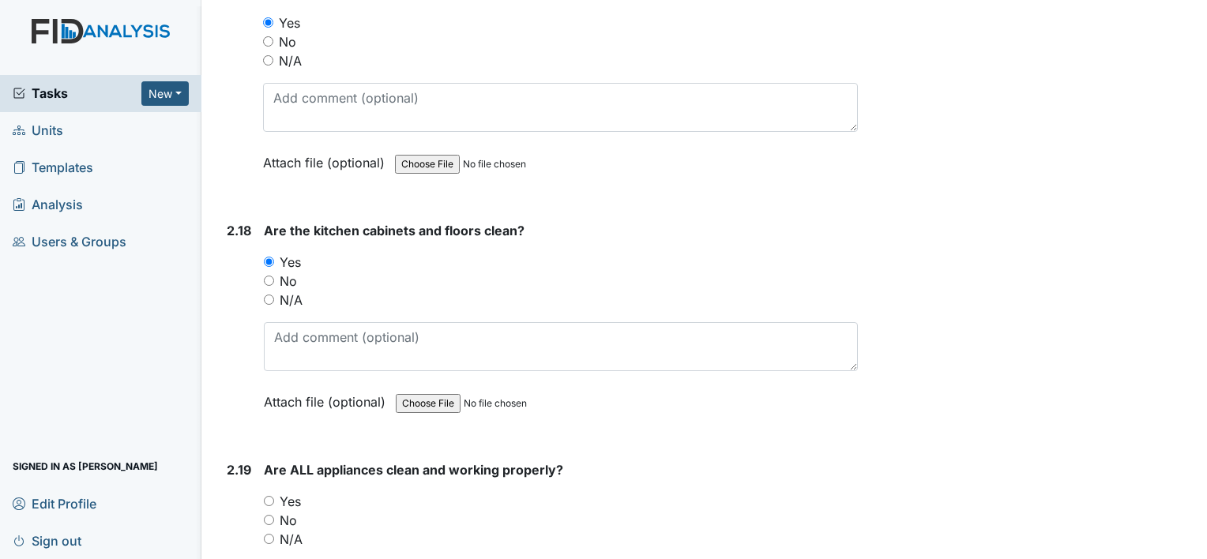
scroll to position [5373, 0]
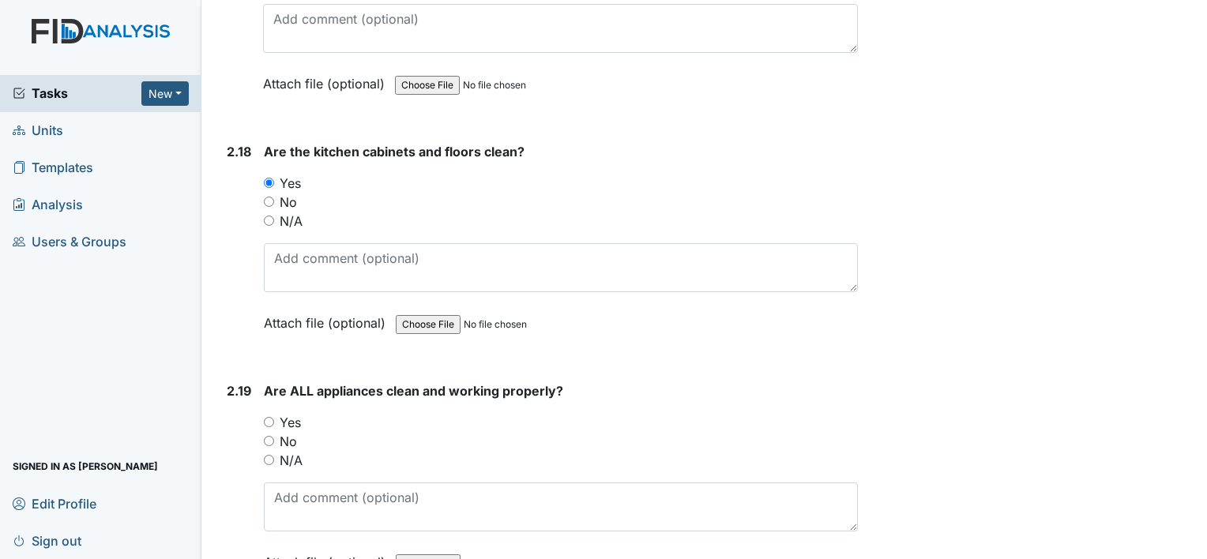
click at [269, 417] on input "Yes" at bounding box center [269, 422] width 10 height 10
radio input "true"
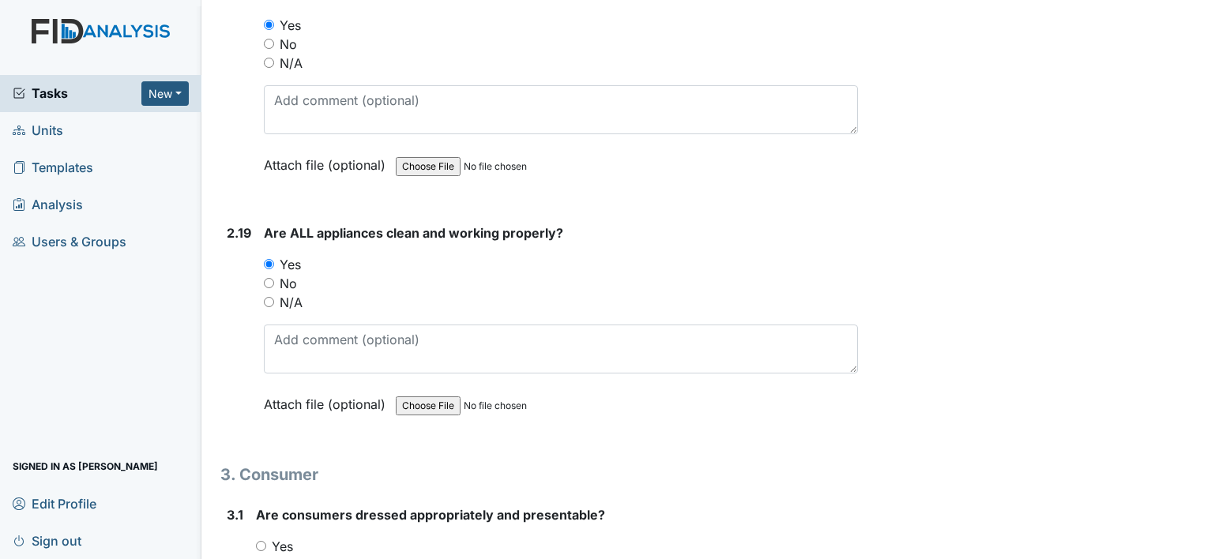
scroll to position [5689, 0]
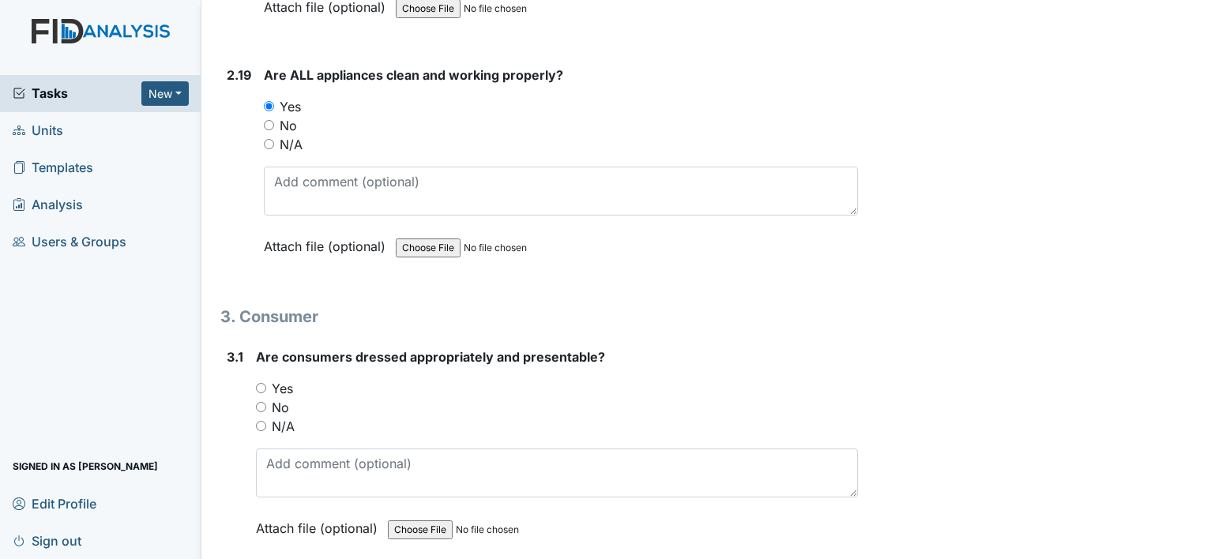
click at [262, 383] on input "Yes" at bounding box center [261, 388] width 10 height 10
radio input "true"
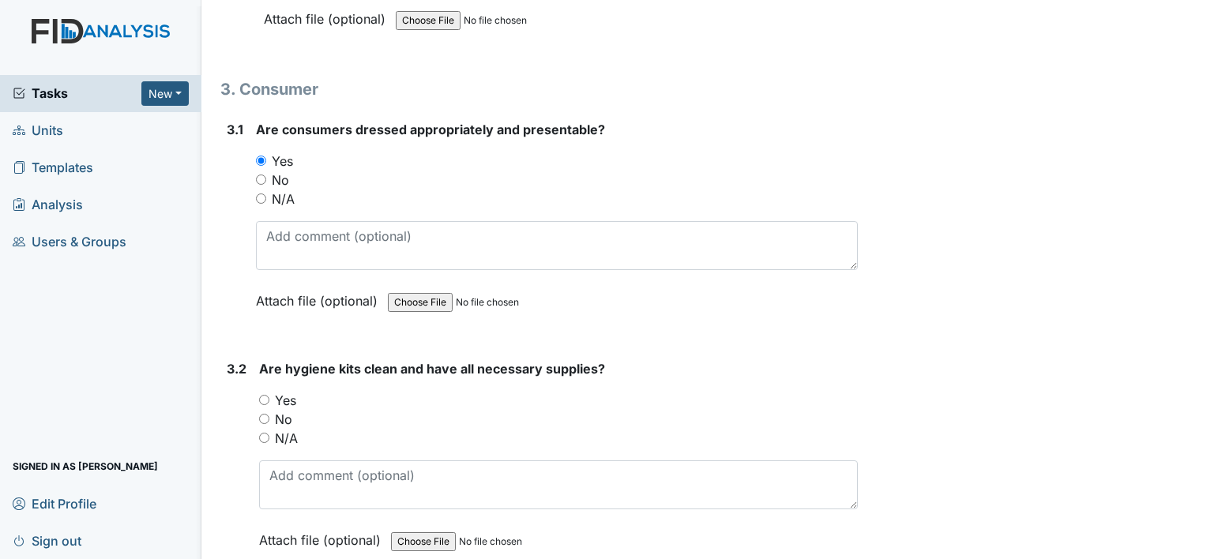
scroll to position [5926, 0]
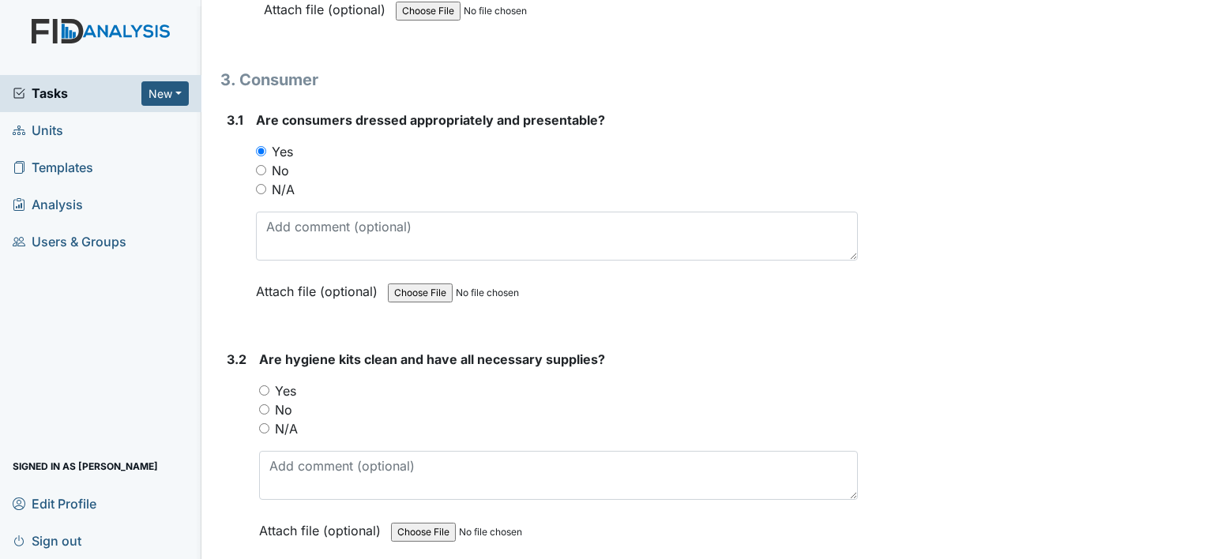
click at [264, 386] on input "Yes" at bounding box center [264, 391] width 10 height 10
radio input "true"
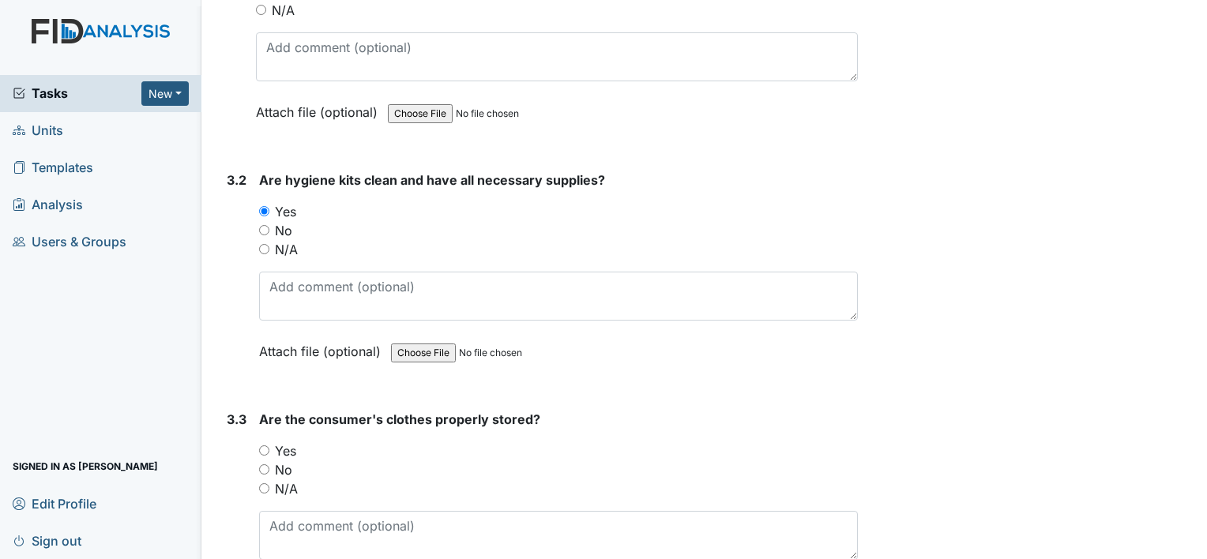
scroll to position [6164, 0]
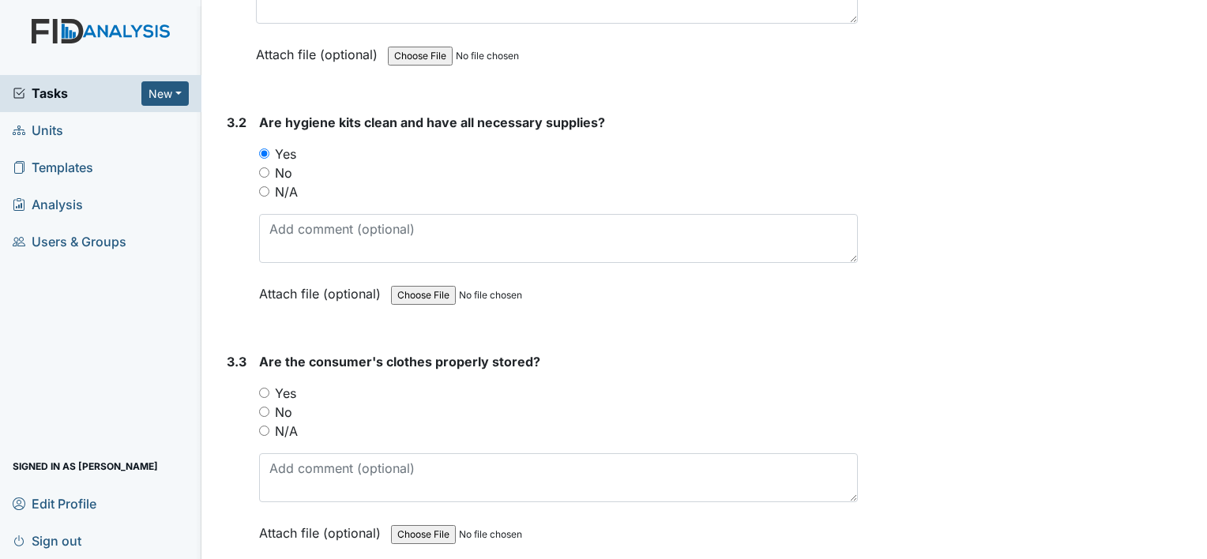
click at [265, 388] on input "Yes" at bounding box center [264, 393] width 10 height 10
radio input "true"
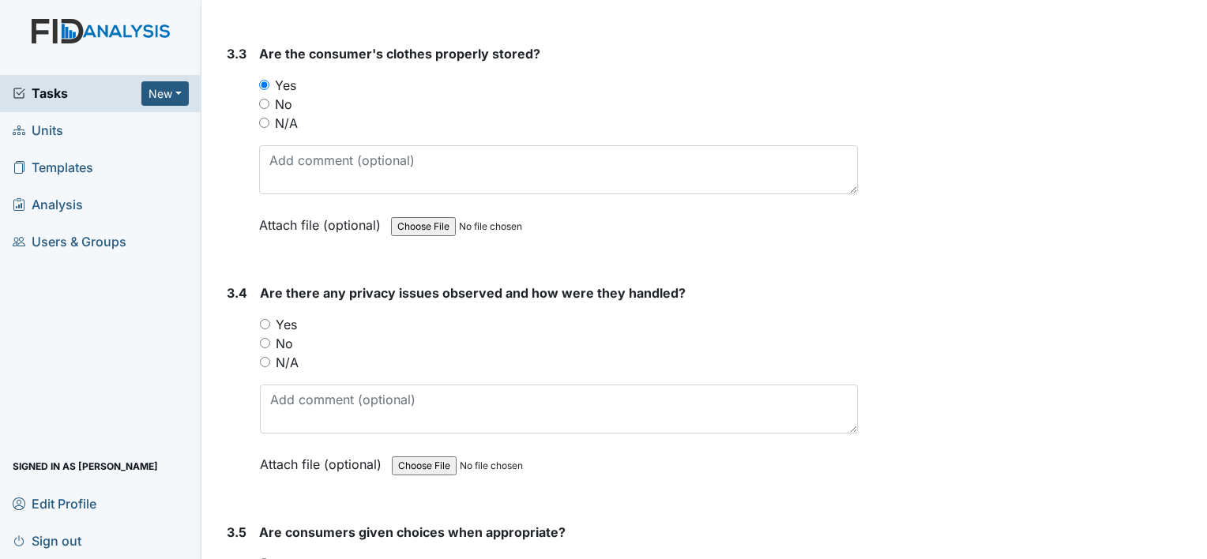
scroll to position [6480, 0]
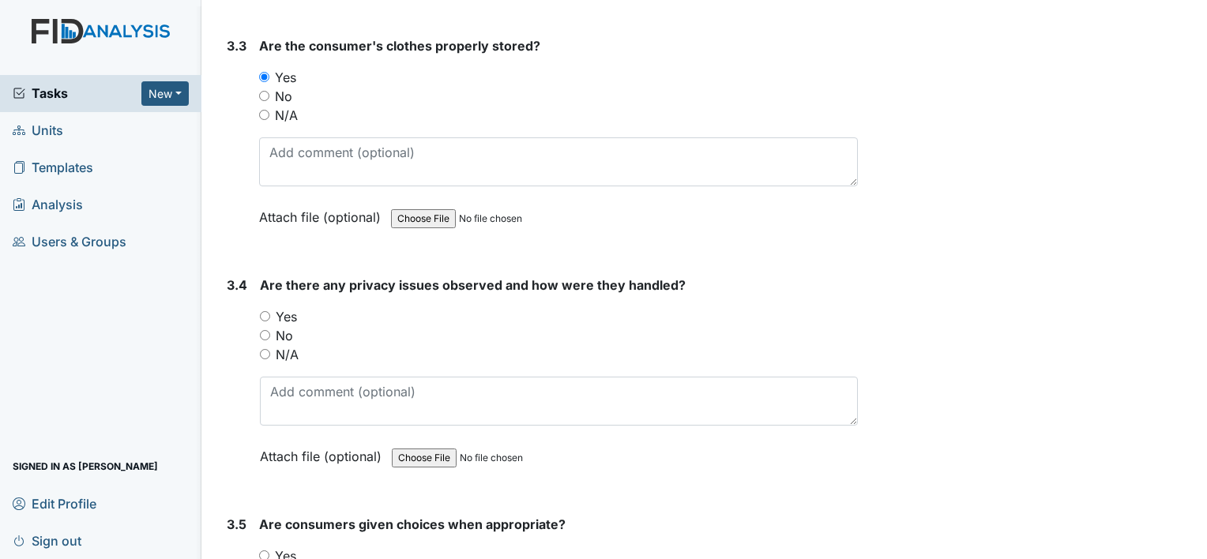
click at [262, 330] on input "No" at bounding box center [265, 335] width 10 height 10
radio input "true"
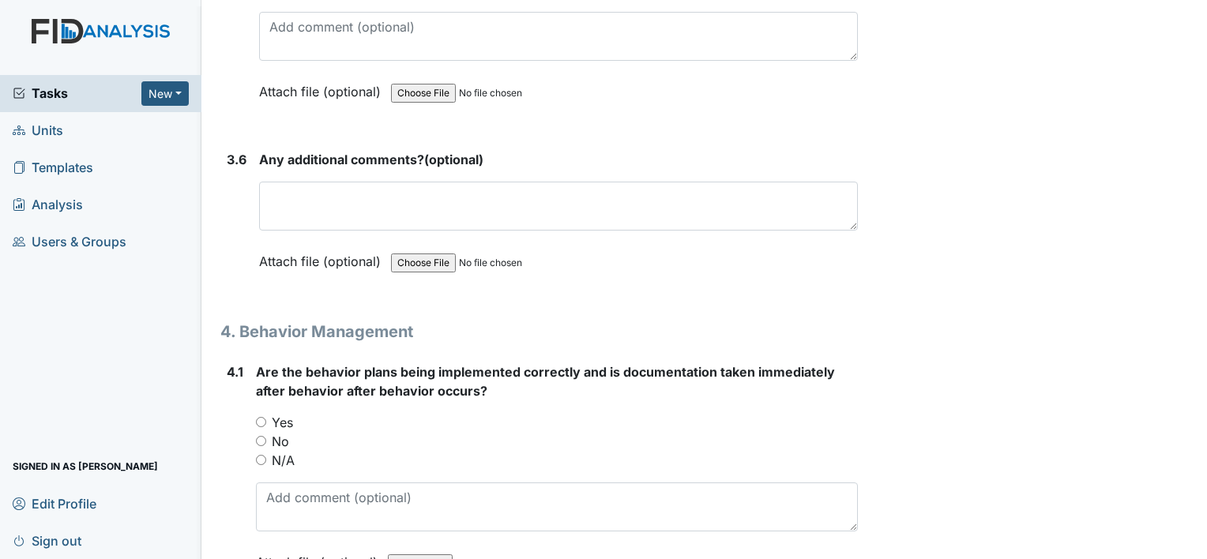
scroll to position [7112, 0]
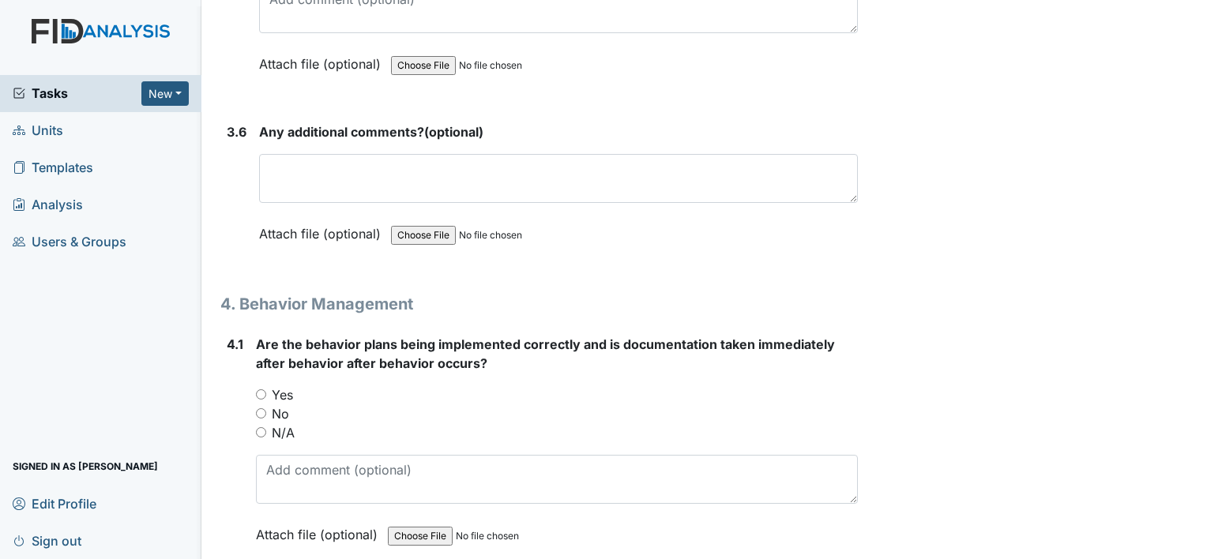
click at [262, 427] on input "N/A" at bounding box center [261, 432] width 10 height 10
radio input "true"
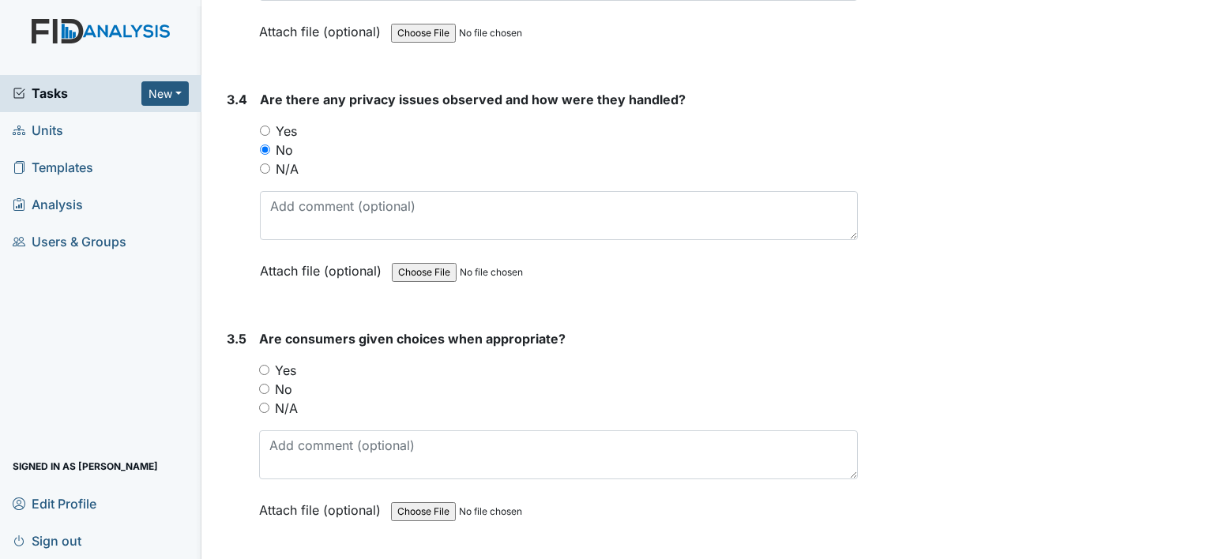
scroll to position [6638, 0]
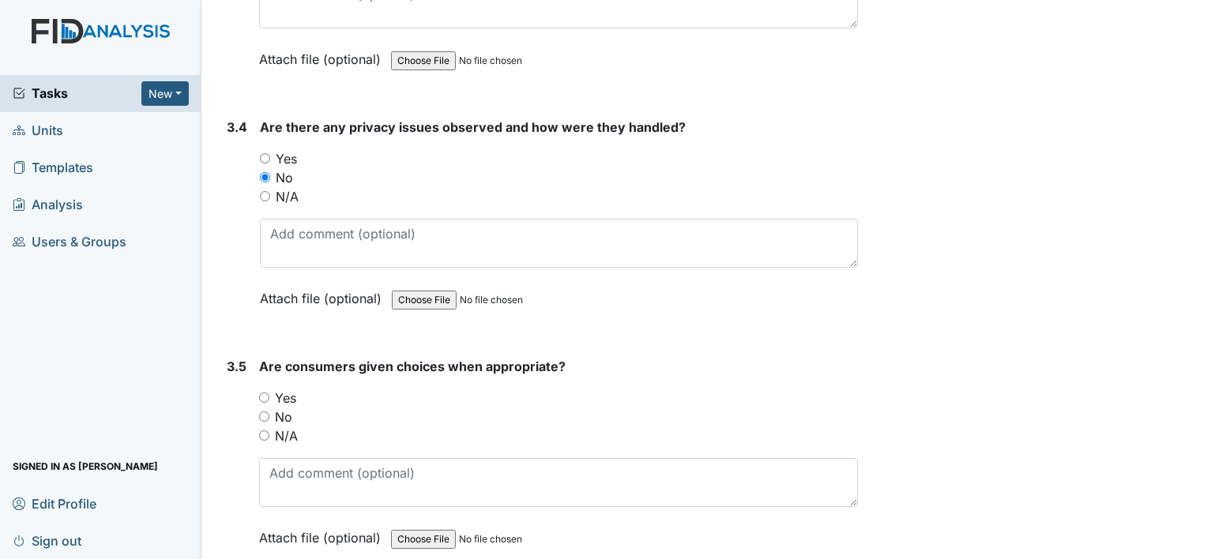
click at [262, 393] on input "Yes" at bounding box center [264, 398] width 10 height 10
radio input "true"
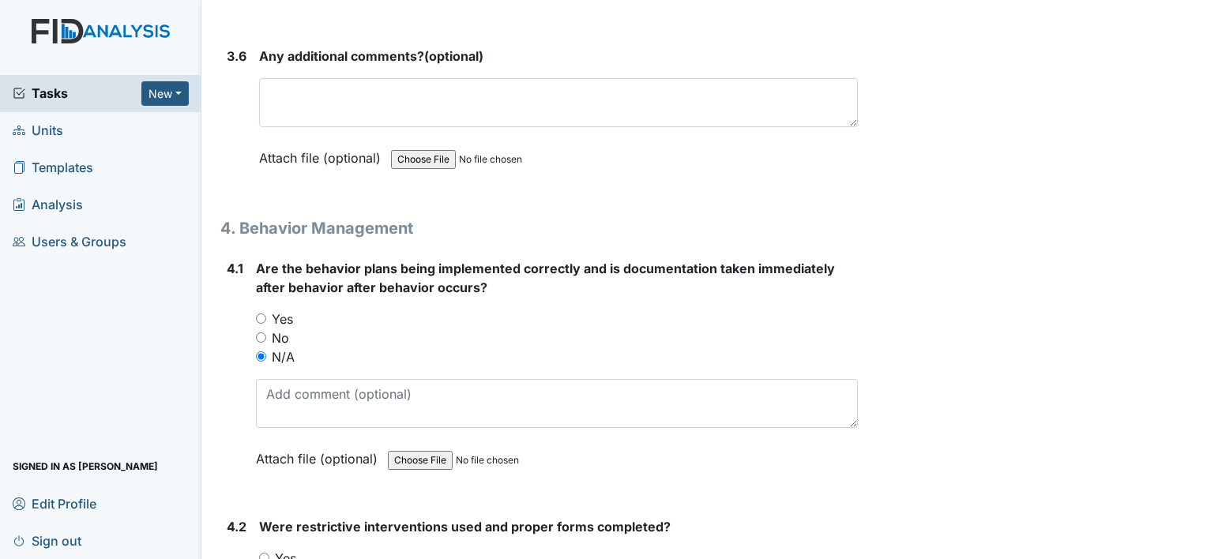
scroll to position [7428, 0]
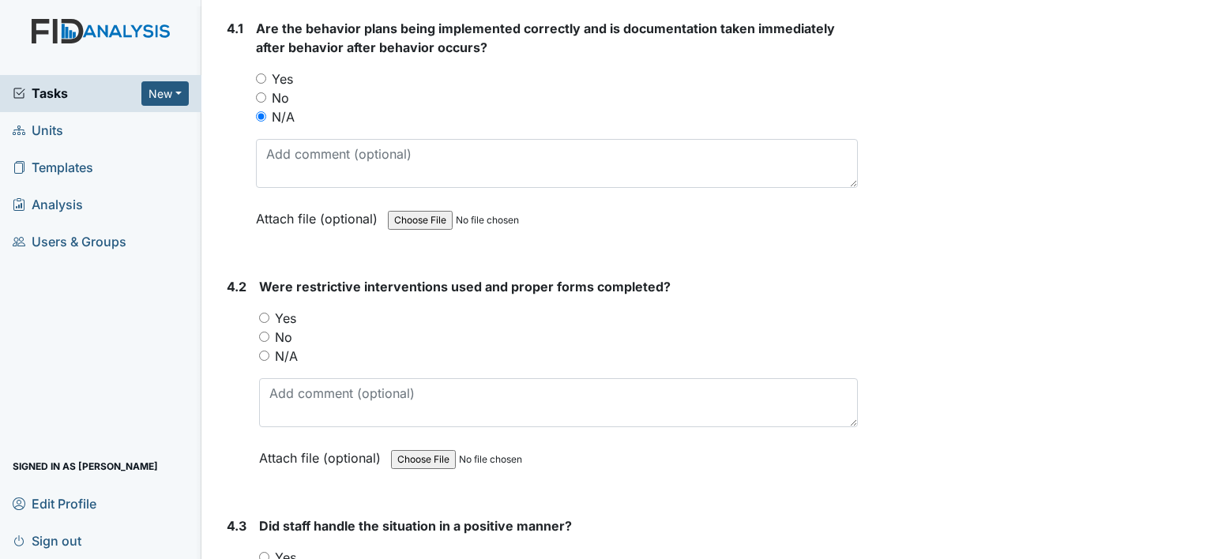
click at [259, 351] on input "N/A" at bounding box center [264, 356] width 10 height 10
radio input "true"
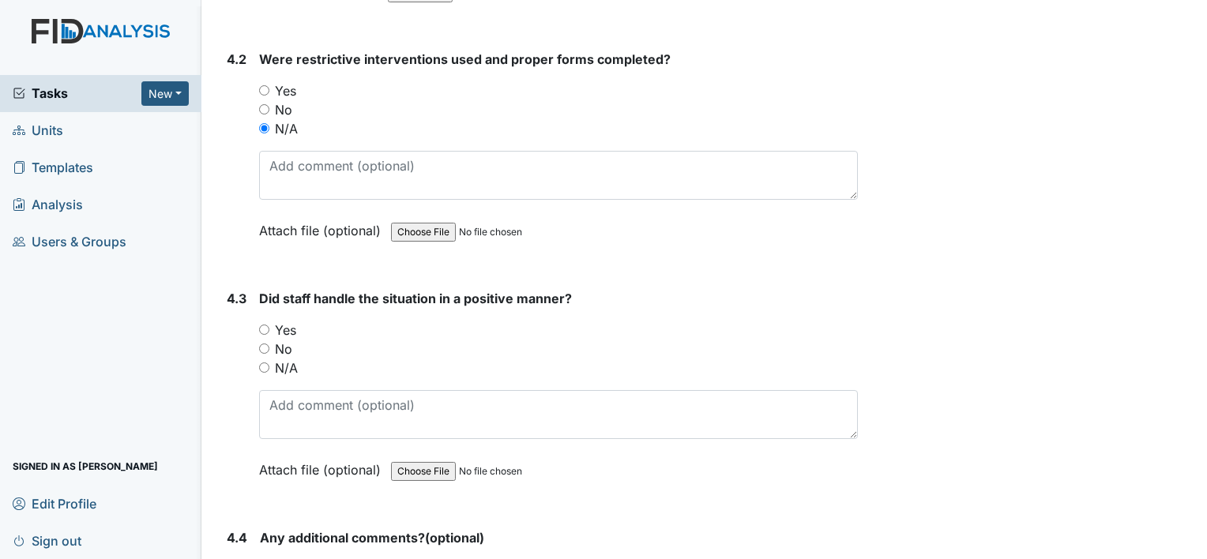
scroll to position [7665, 0]
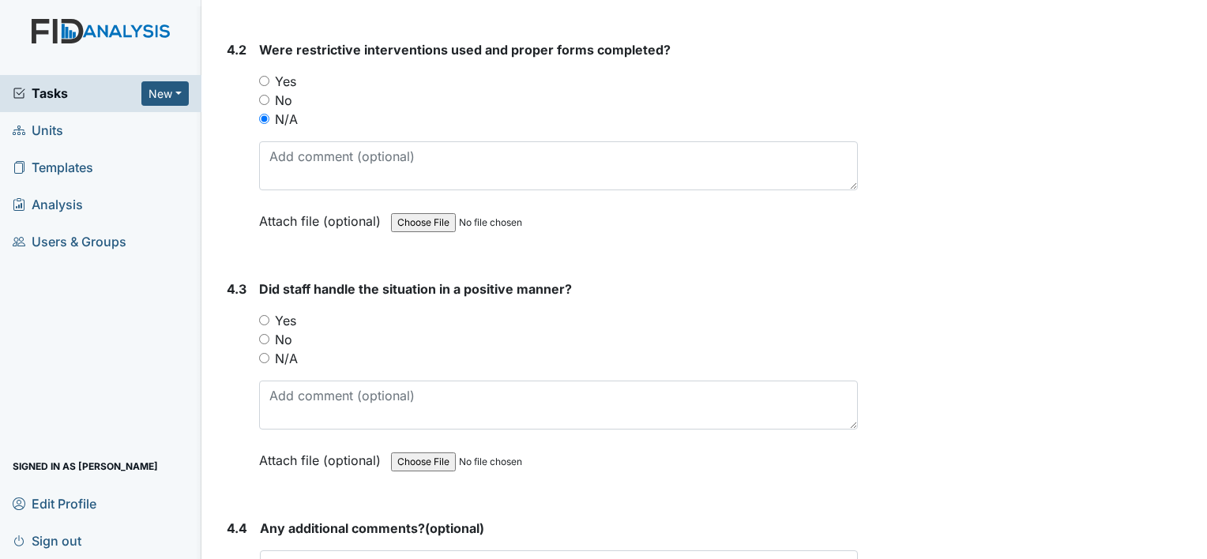
click at [268, 353] on input "N/A" at bounding box center [264, 358] width 10 height 10
radio input "true"
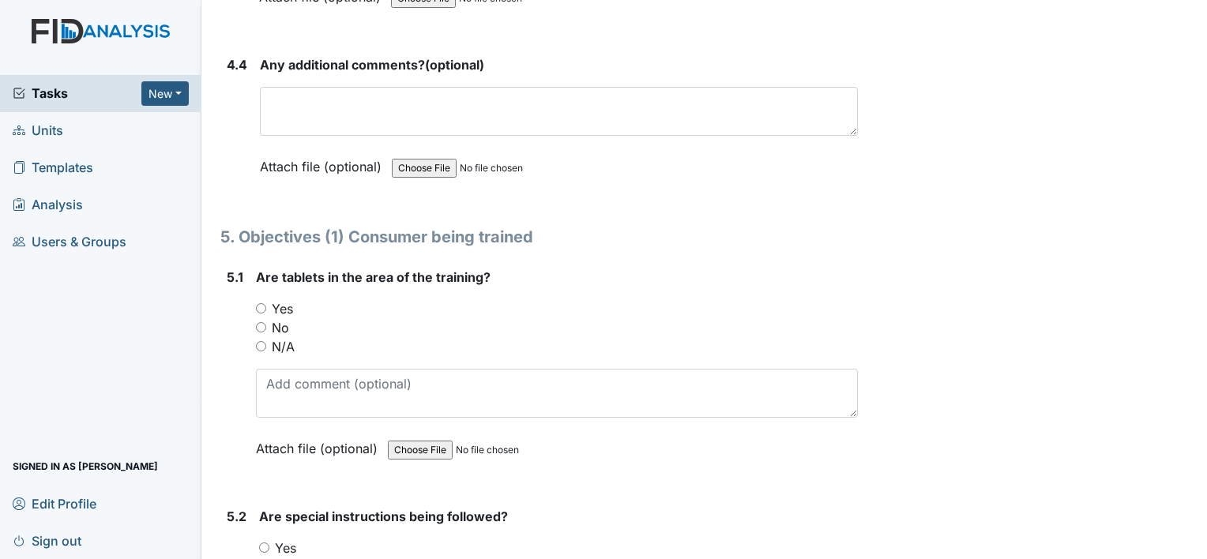
scroll to position [8139, 0]
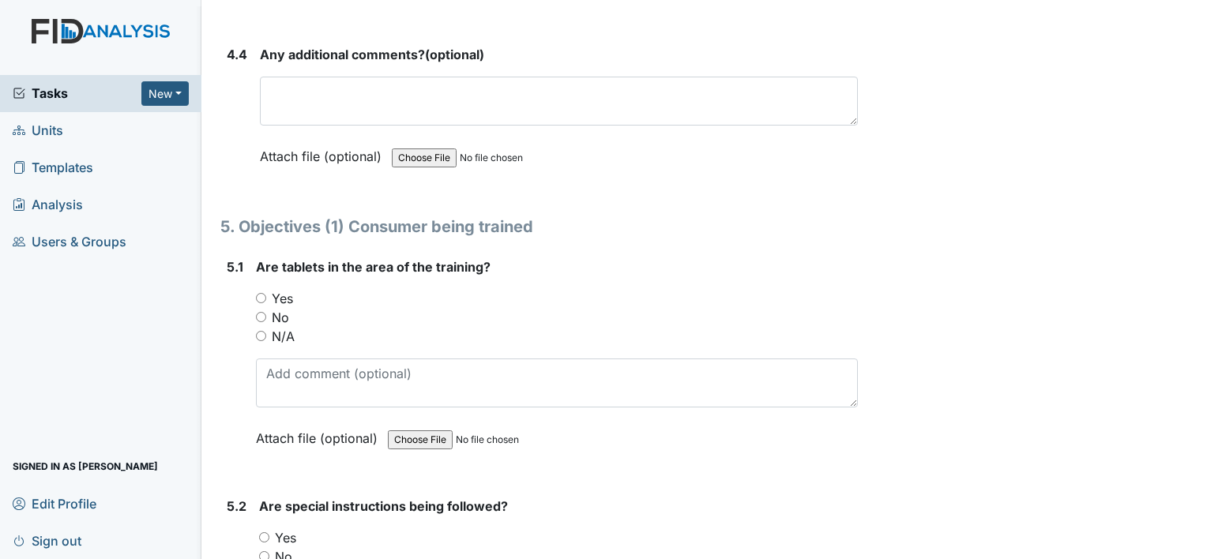
click at [258, 293] on input "Yes" at bounding box center [261, 298] width 10 height 10
radio input "true"
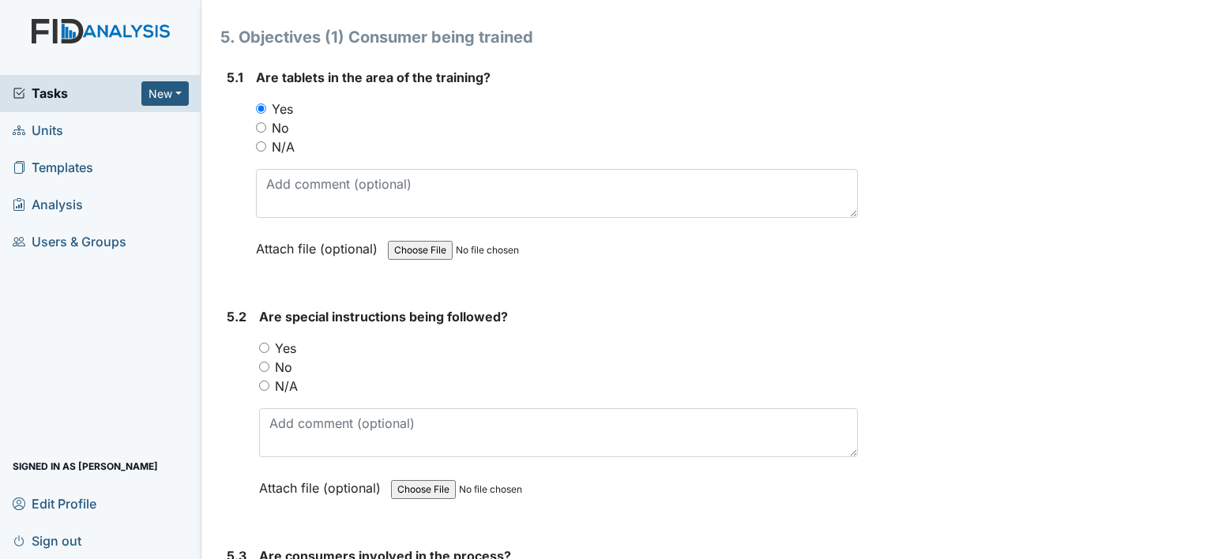
scroll to position [8376, 0]
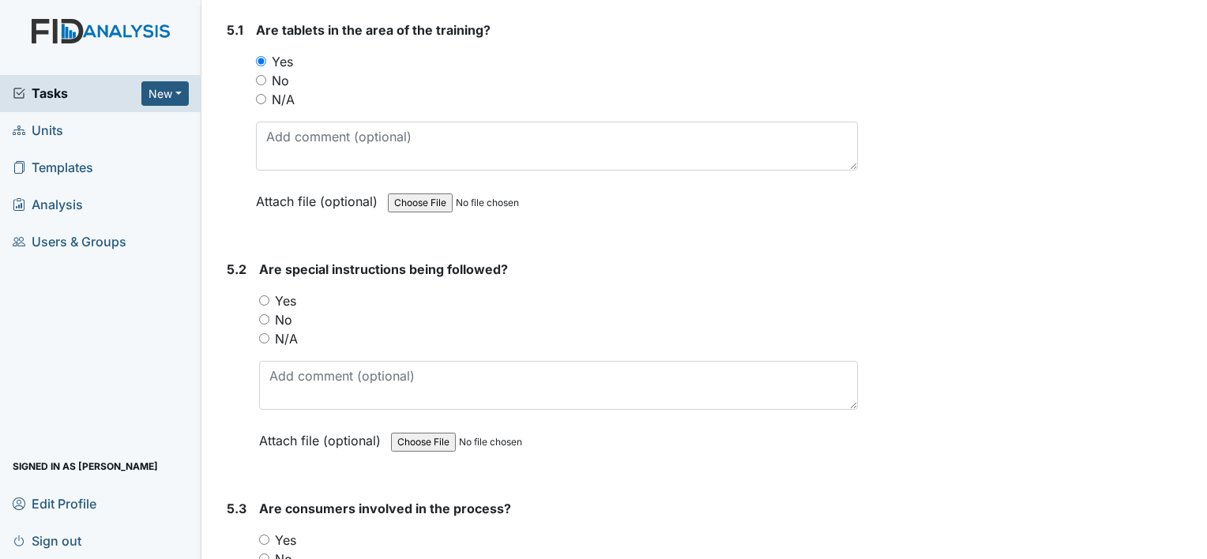
click at [262, 333] on input "N/A" at bounding box center [264, 338] width 10 height 10
radio input "true"
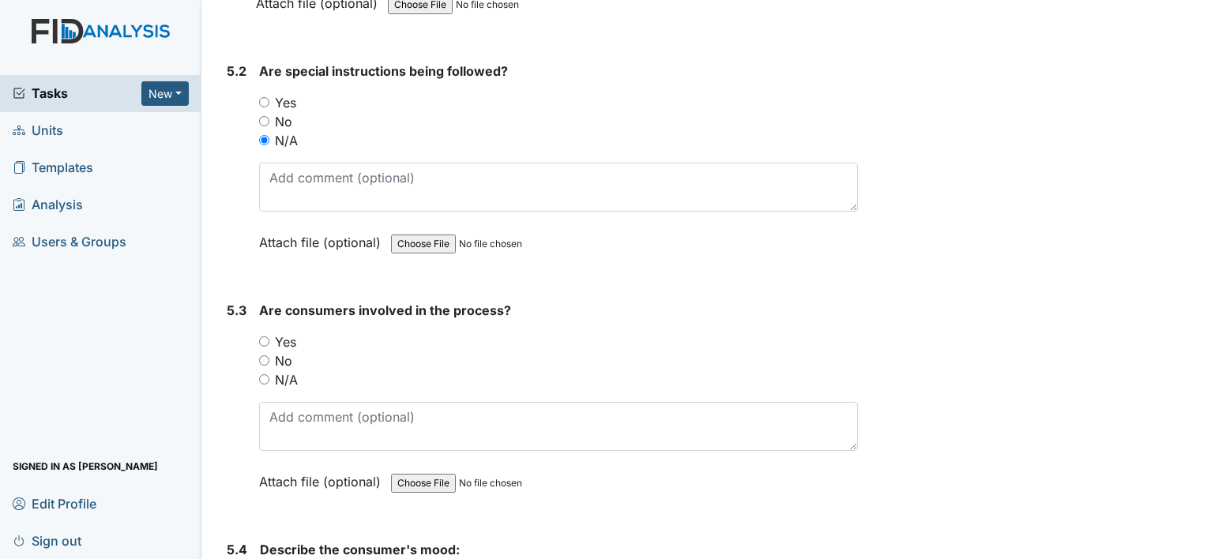
scroll to position [8613, 0]
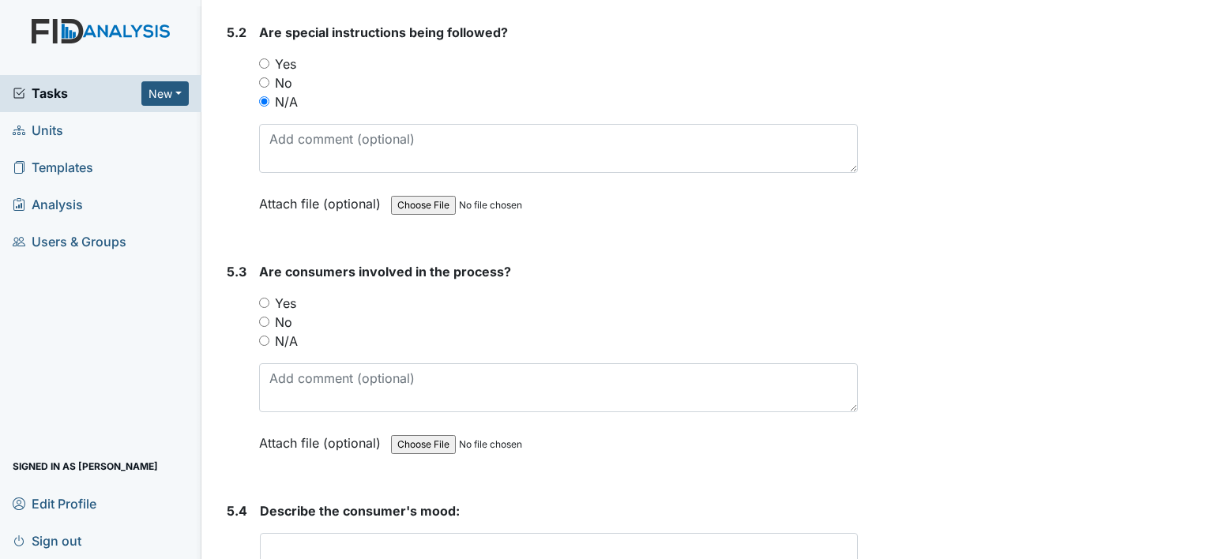
click at [263, 298] on input "Yes" at bounding box center [264, 303] width 10 height 10
radio input "true"
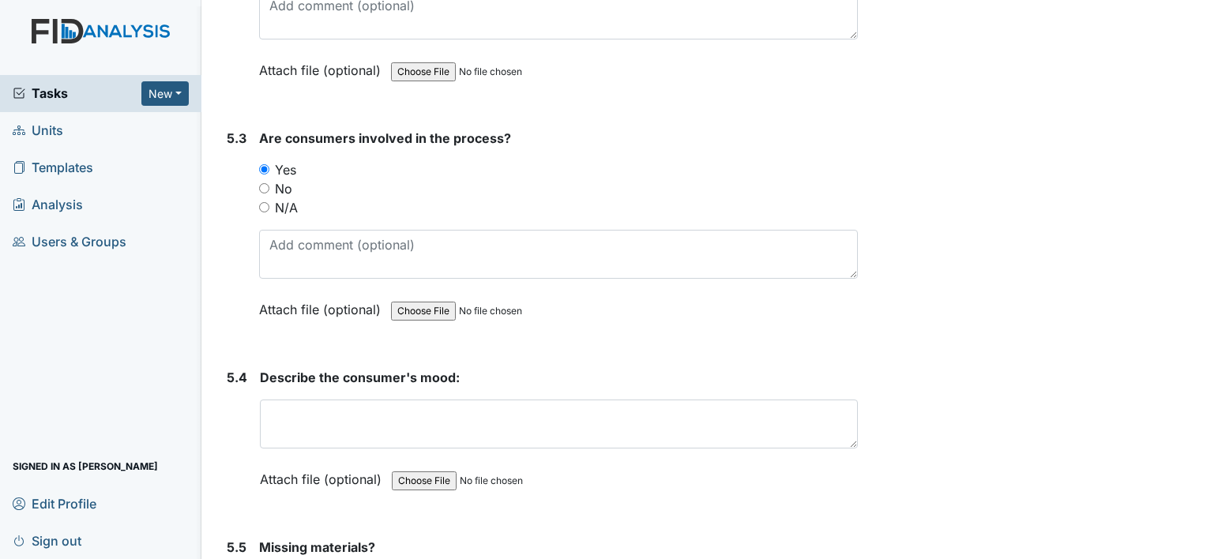
scroll to position [8850, 0]
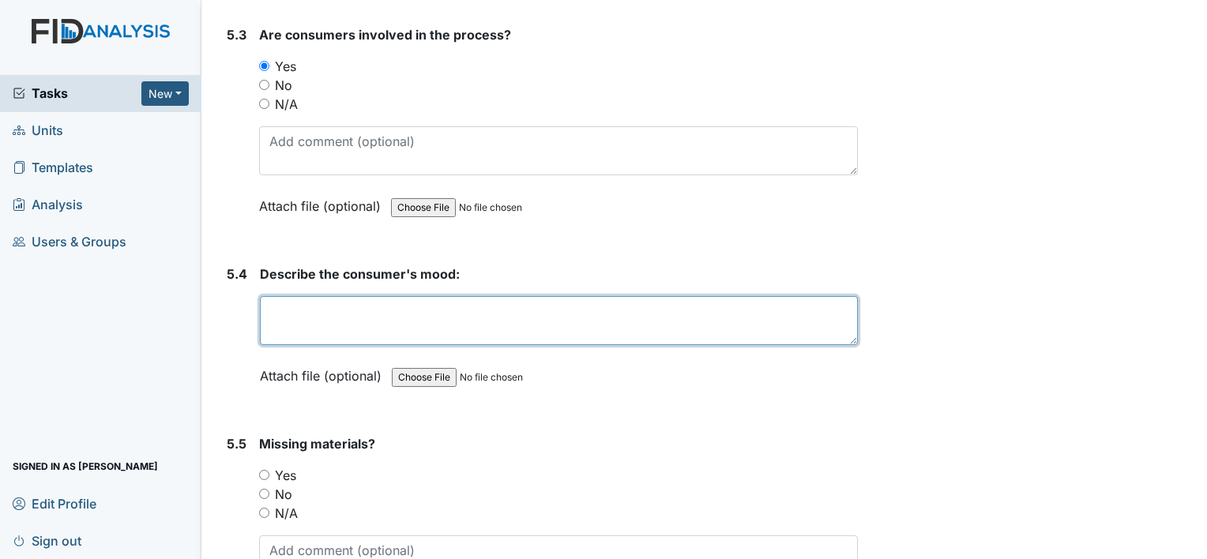
click at [276, 297] on textarea at bounding box center [559, 320] width 598 height 49
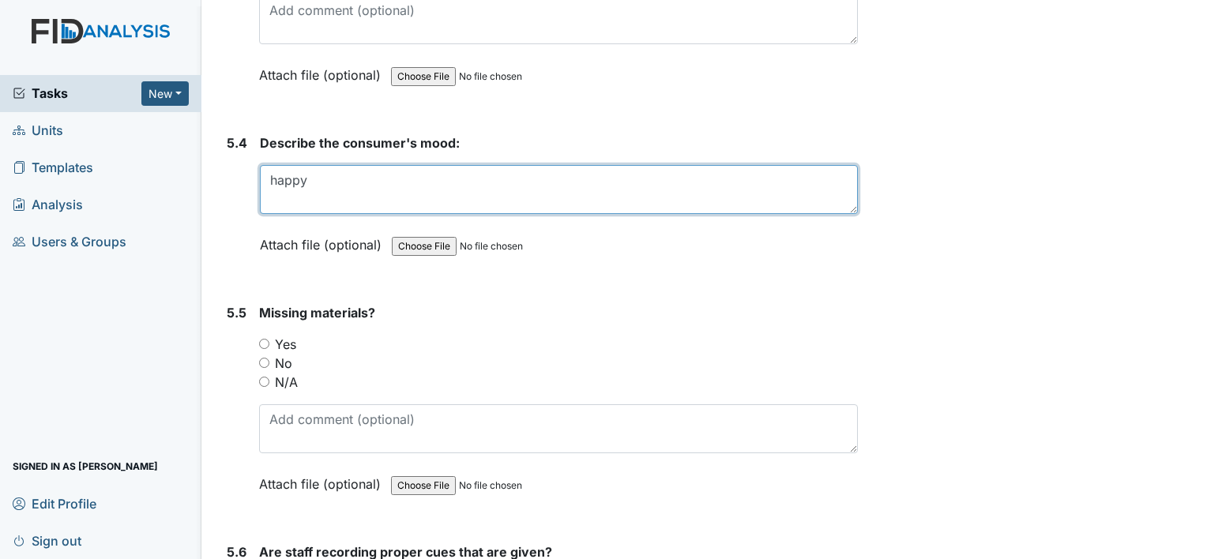
scroll to position [9008, 0]
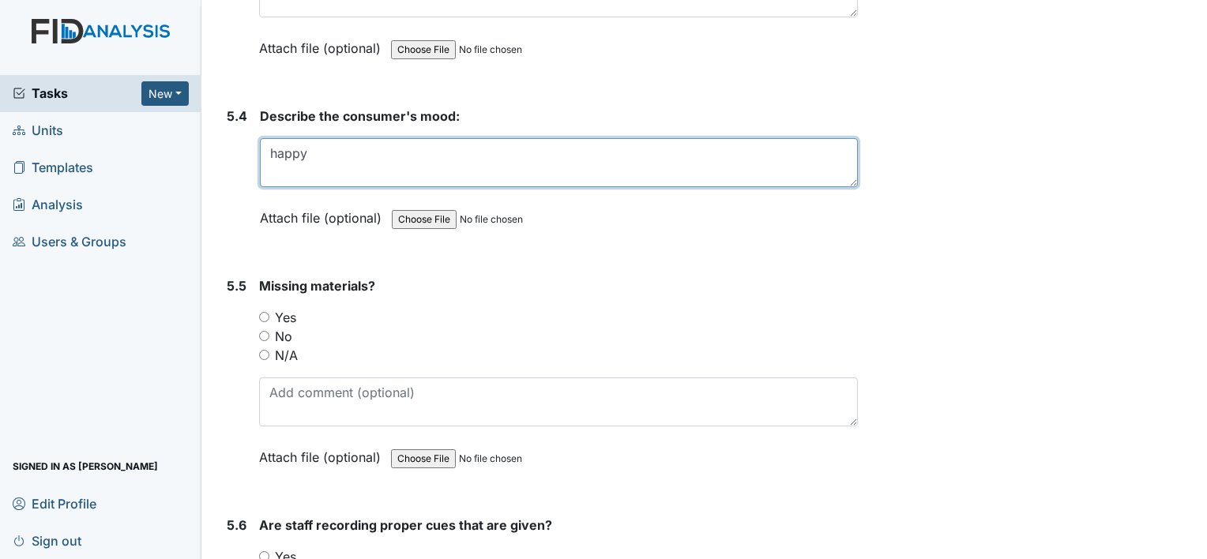
type textarea "happy"
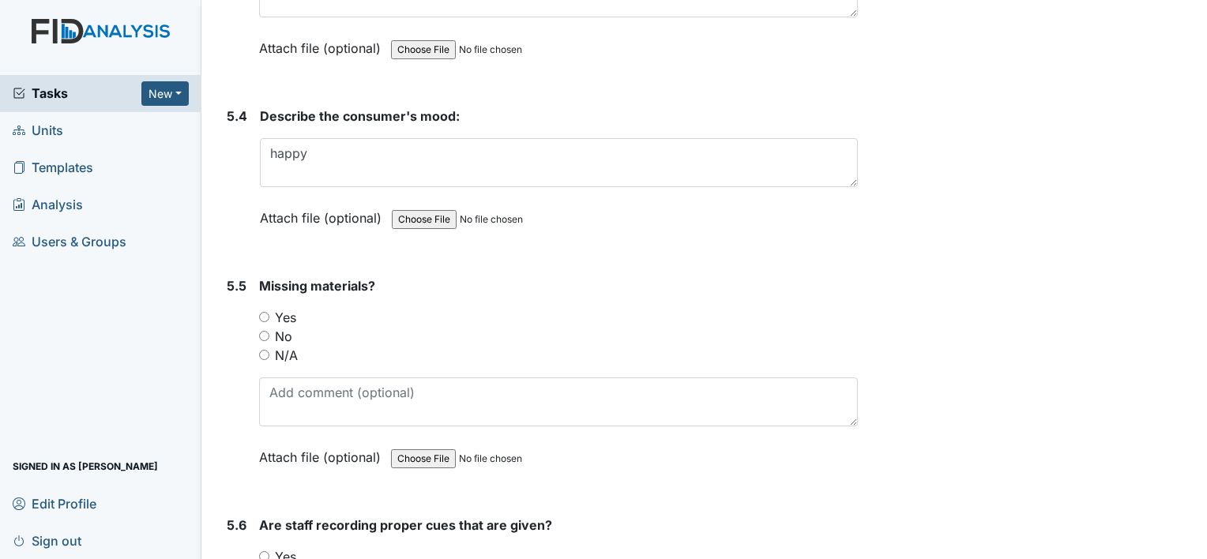
click at [264, 350] on input "N/A" at bounding box center [264, 355] width 10 height 10
radio input "true"
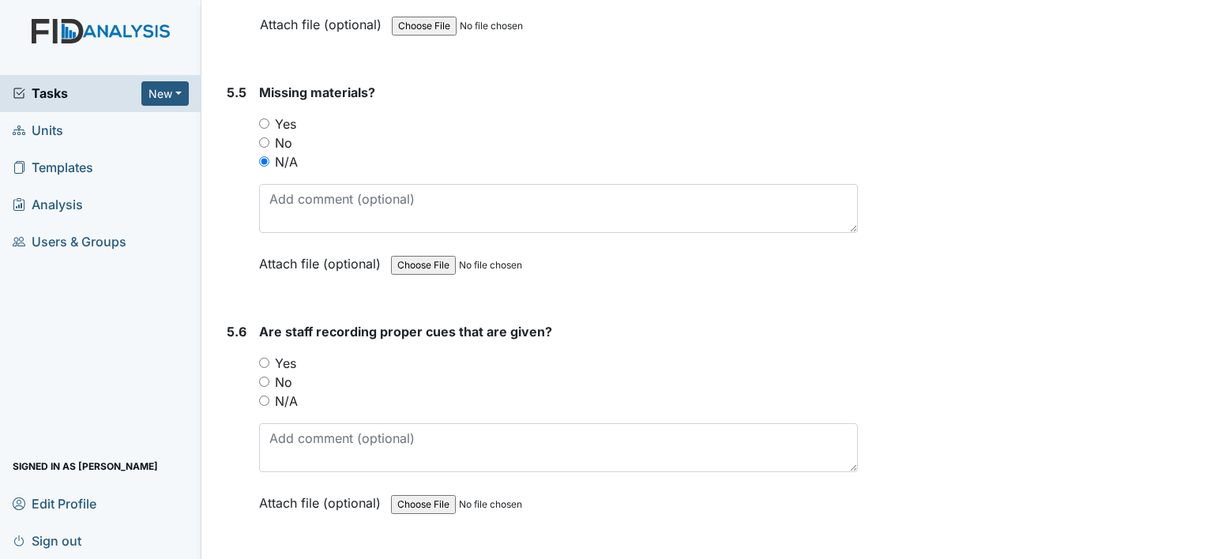
scroll to position [9245, 0]
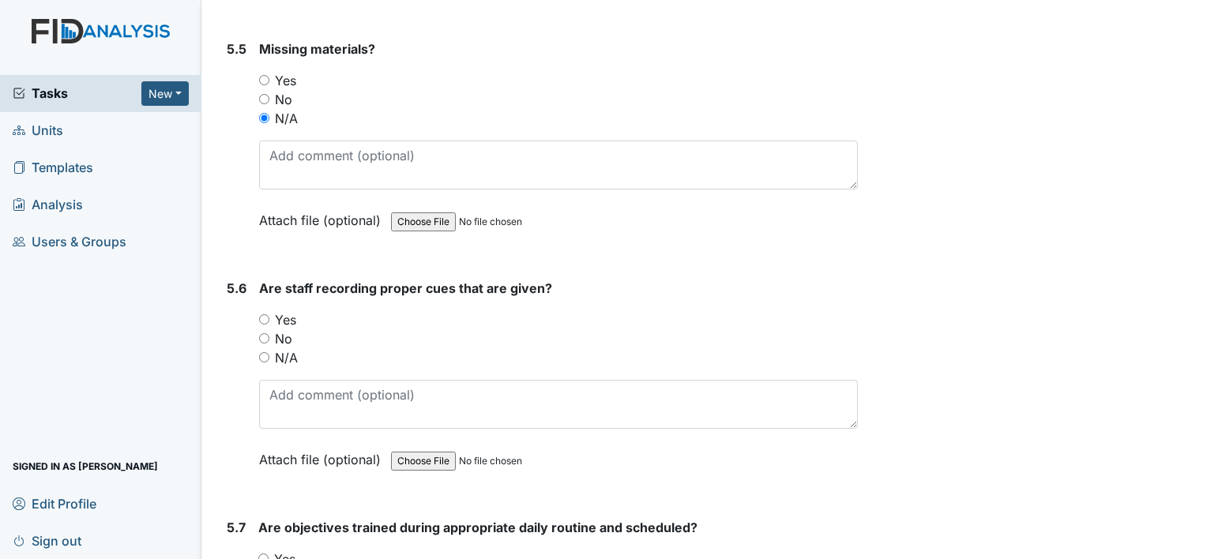
click at [265, 352] on input "N/A" at bounding box center [264, 357] width 10 height 10
radio input "true"
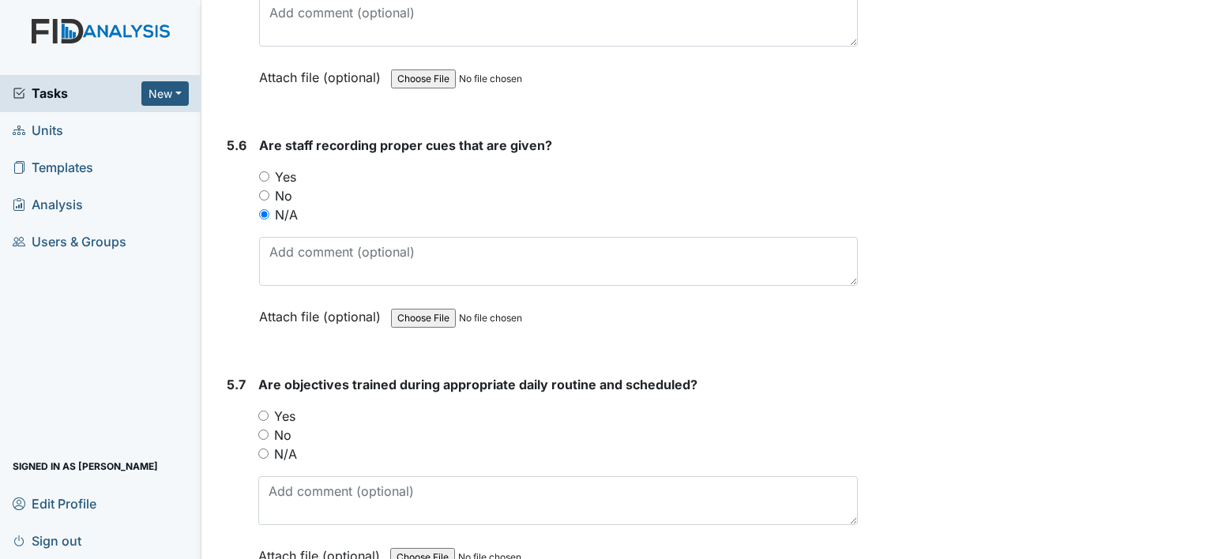
scroll to position [9403, 0]
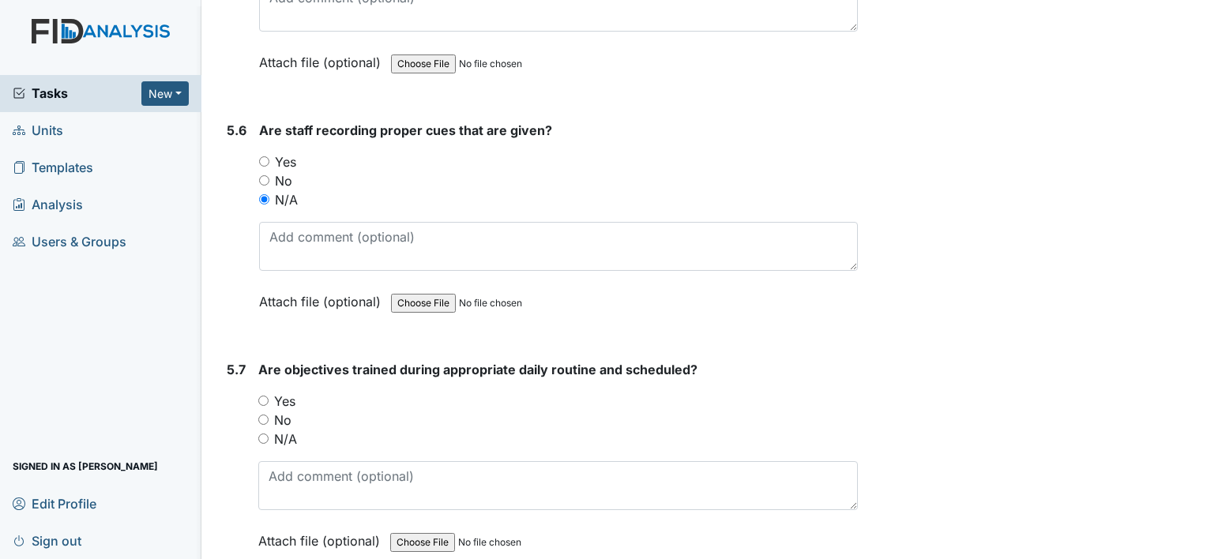
click at [265, 434] on input "N/A" at bounding box center [263, 439] width 10 height 10
radio input "true"
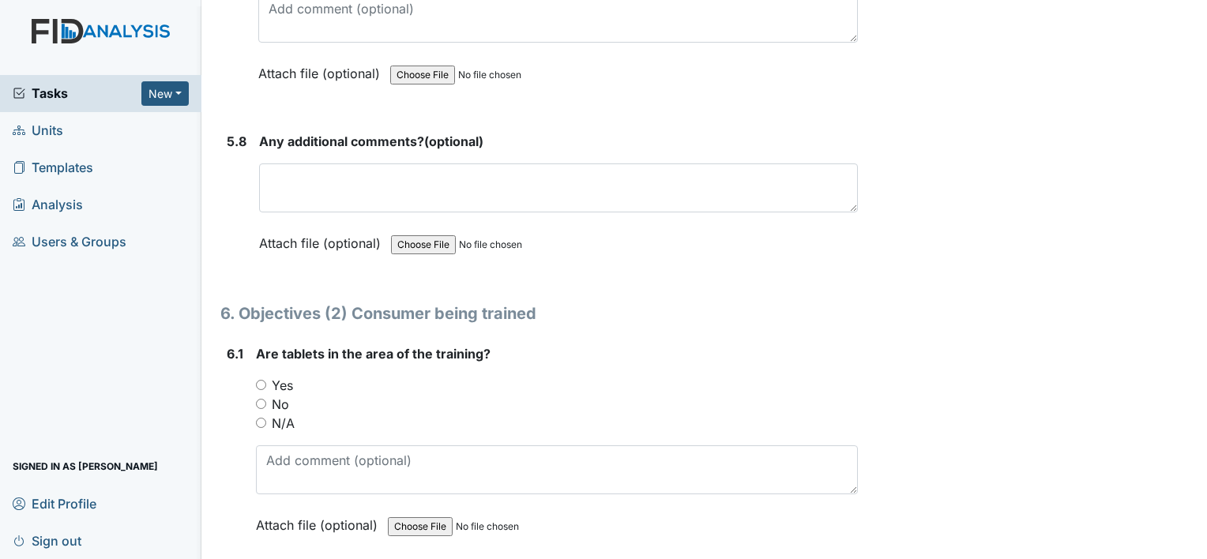
scroll to position [9877, 0]
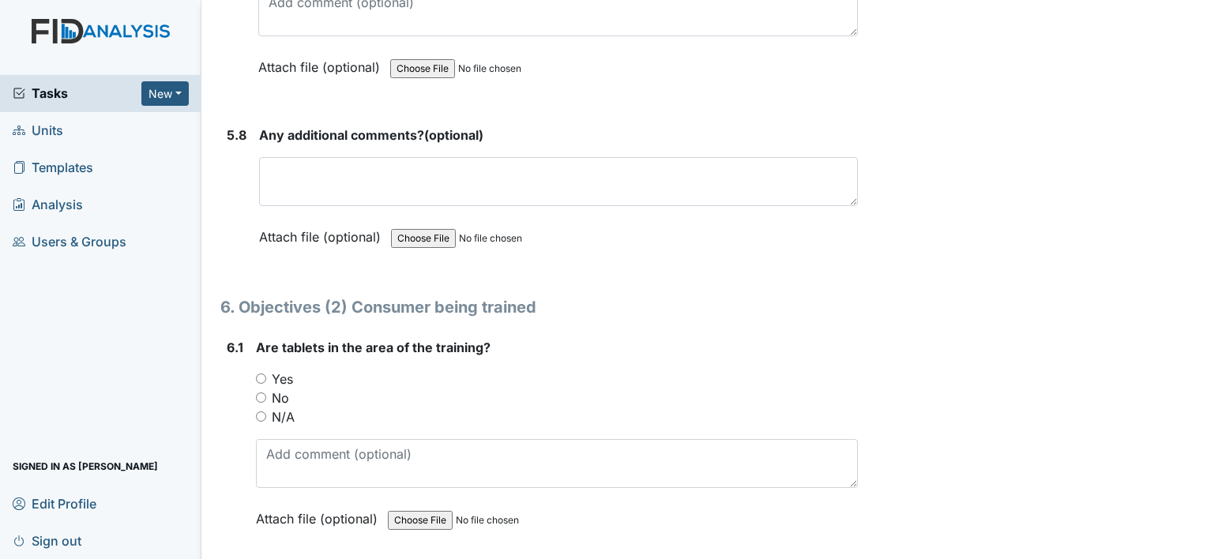
click at [259, 412] on input "N/A" at bounding box center [261, 417] width 10 height 10
radio input "true"
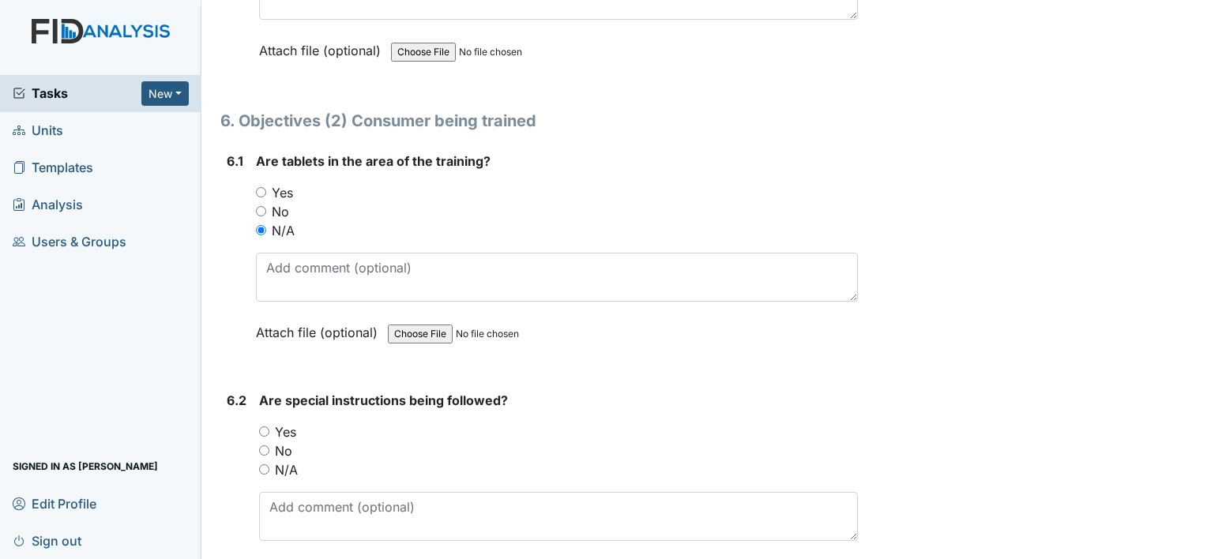
scroll to position [10114, 0]
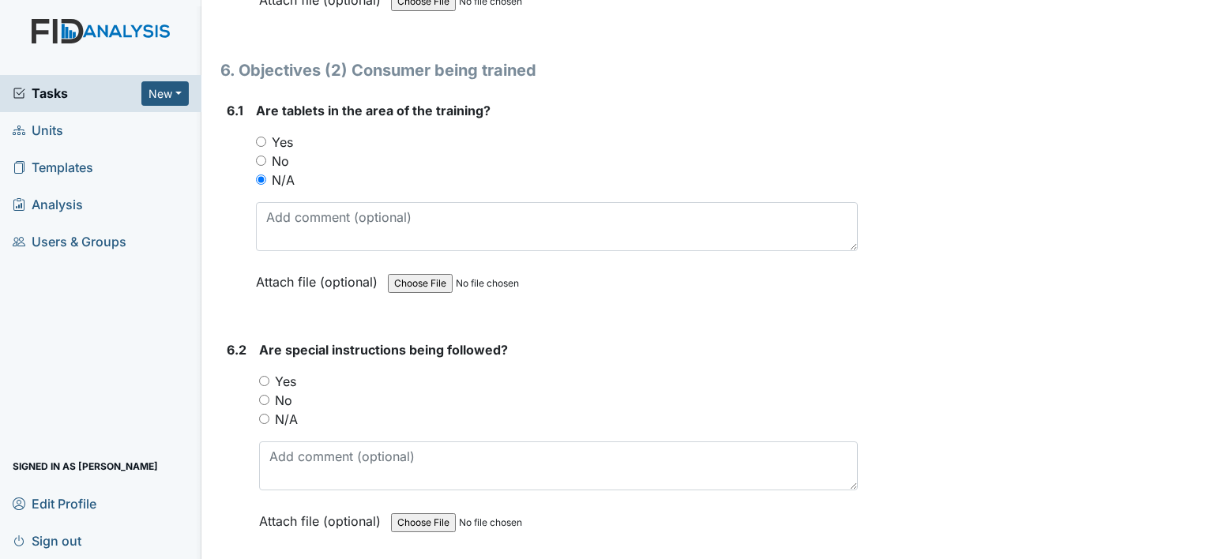
click at [262, 414] on input "N/A" at bounding box center [264, 419] width 10 height 10
radio input "true"
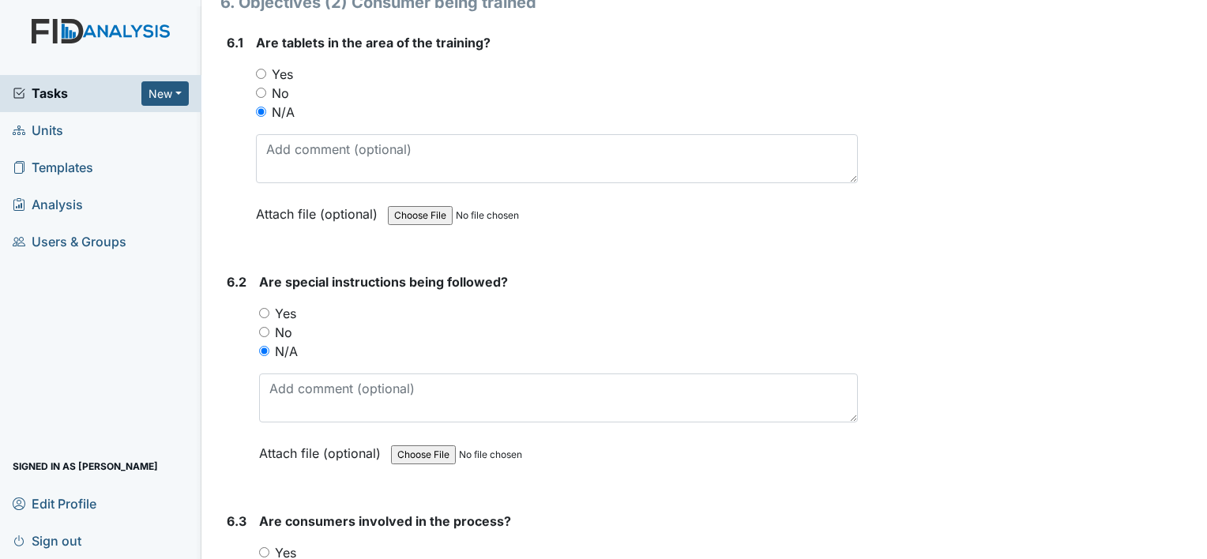
scroll to position [10352, 0]
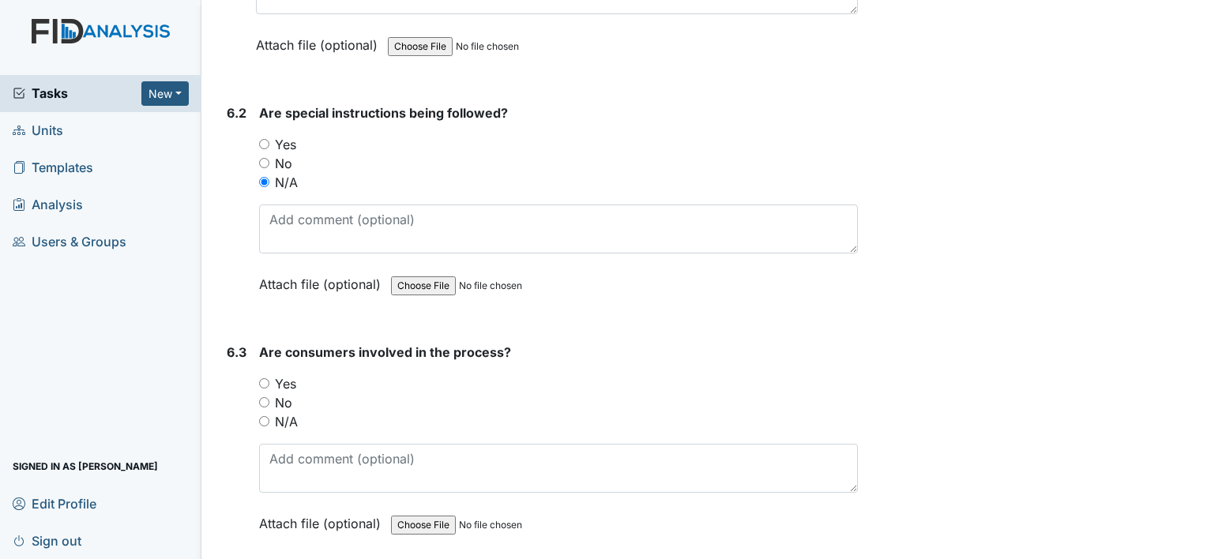
click at [259, 416] on input "N/A" at bounding box center [264, 421] width 10 height 10
radio input "true"
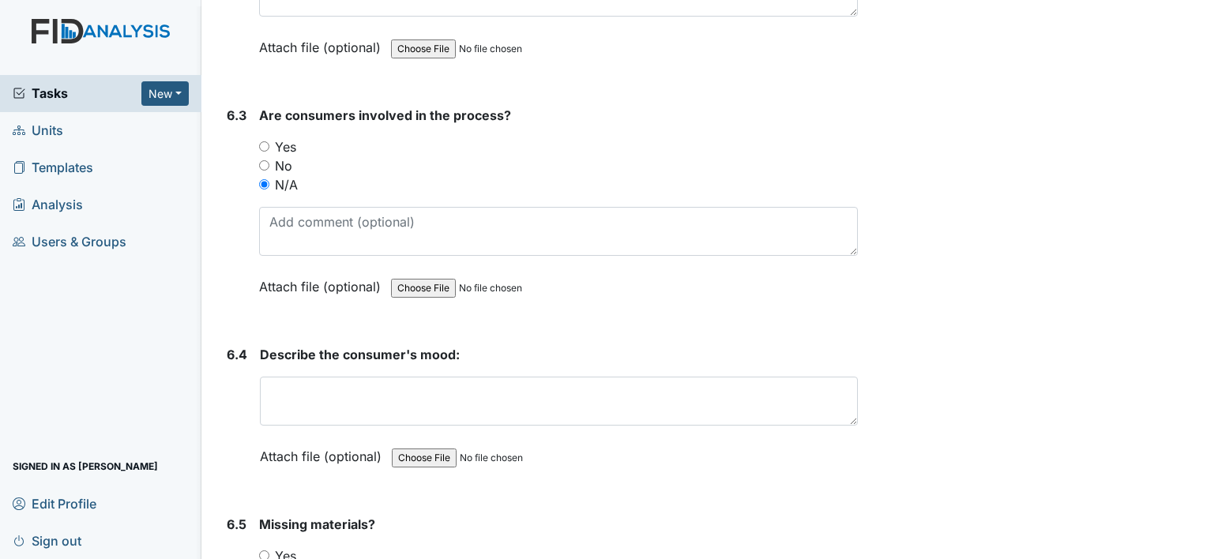
scroll to position [10668, 0]
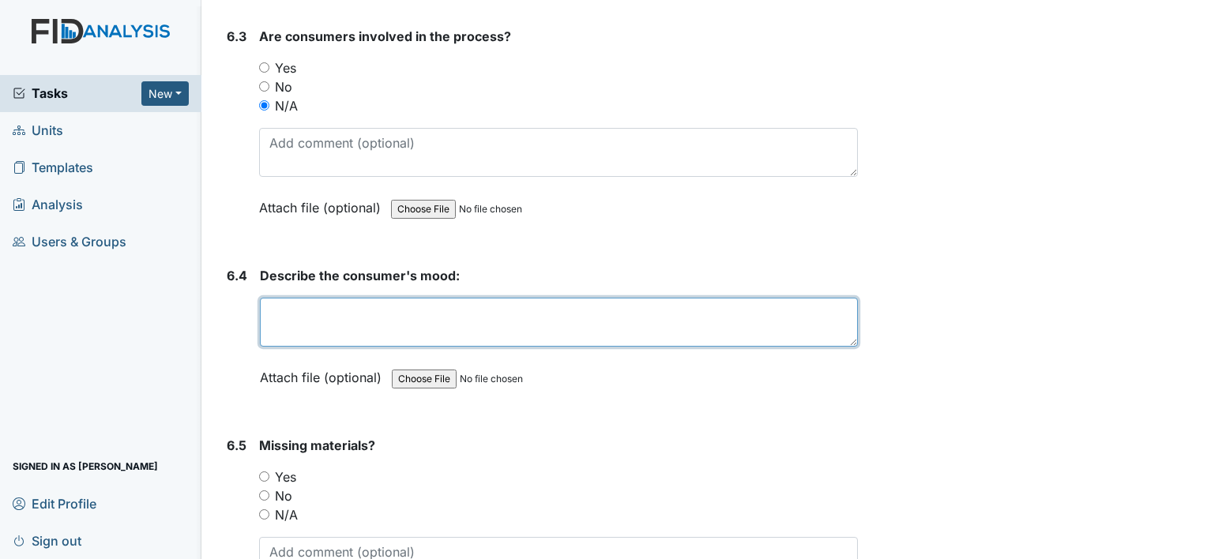
click at [290, 298] on textarea at bounding box center [559, 322] width 598 height 49
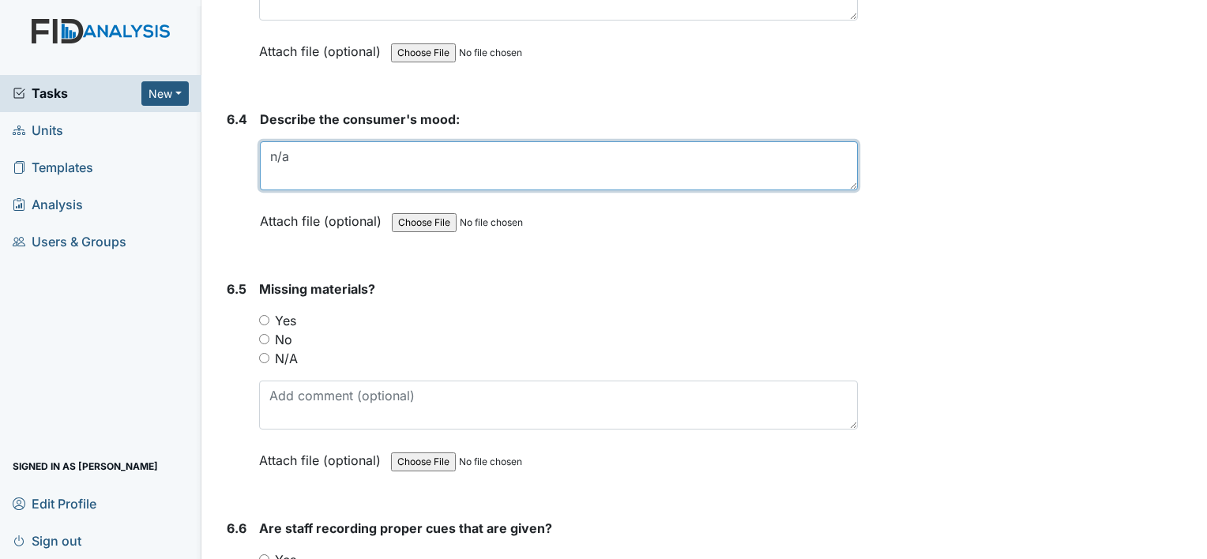
scroll to position [10826, 0]
type textarea "n/a"
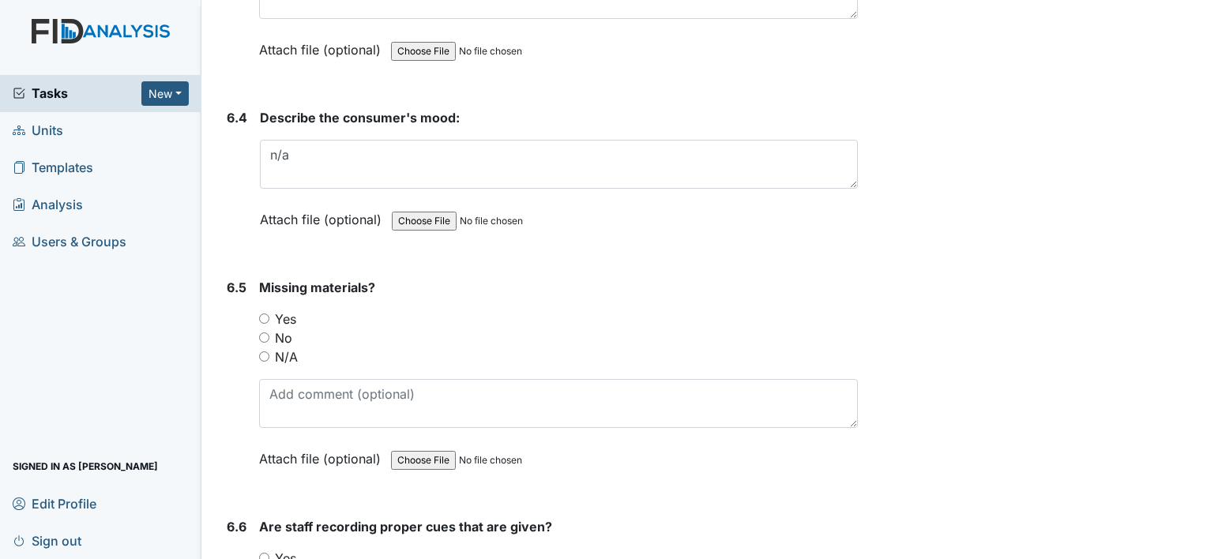
click at [266, 352] on input "N/A" at bounding box center [264, 357] width 10 height 10
radio input "true"
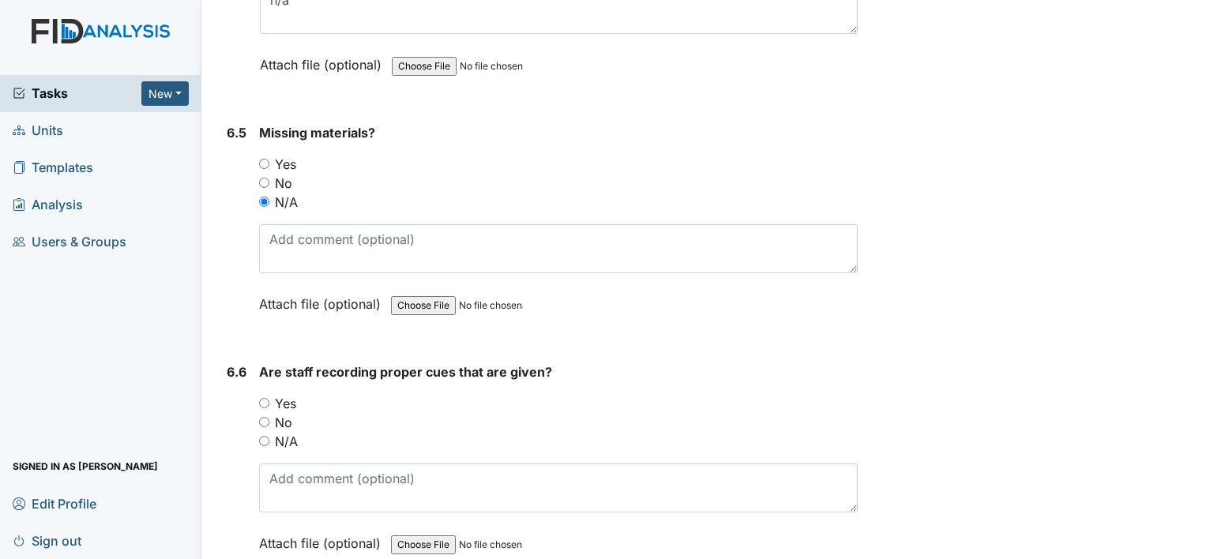
scroll to position [10984, 0]
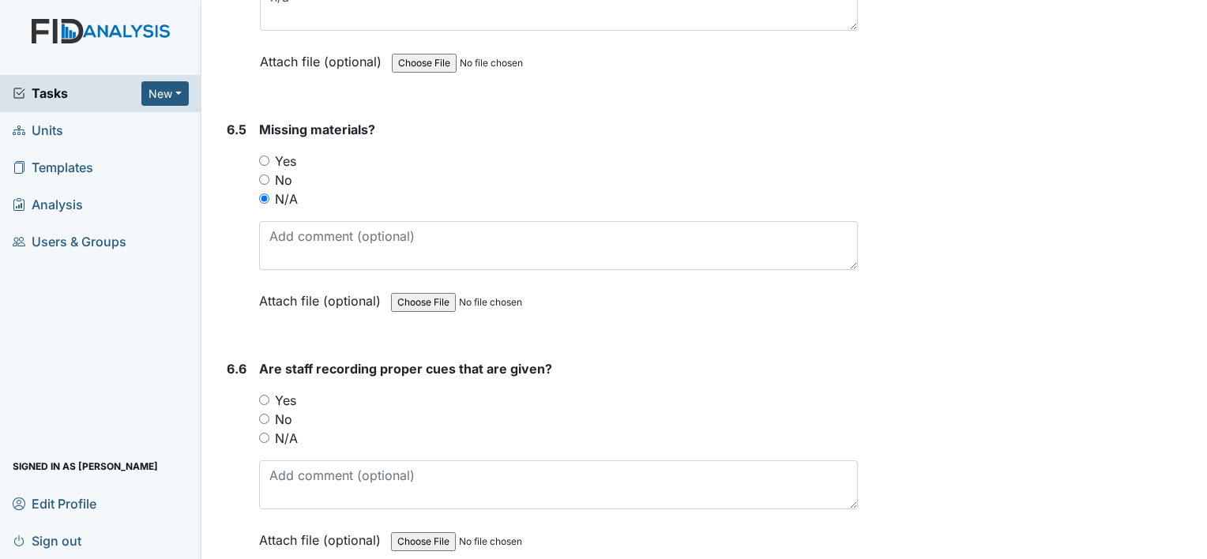
click at [262, 433] on input "N/A" at bounding box center [264, 438] width 10 height 10
radio input "true"
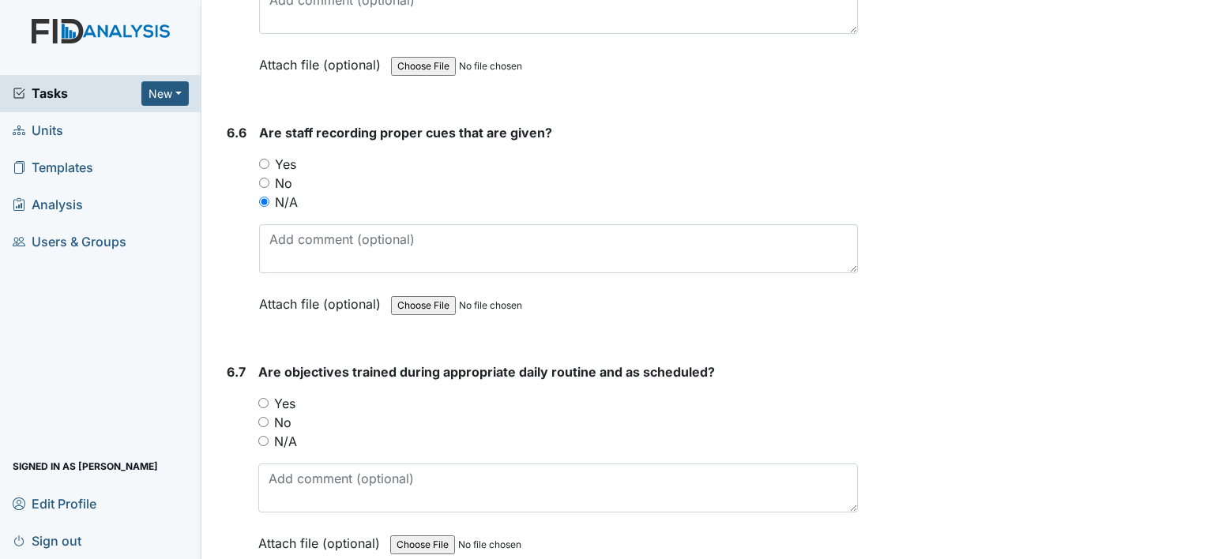
scroll to position [11221, 0]
click at [266, 435] on input "N/A" at bounding box center [263, 440] width 10 height 10
radio input "true"
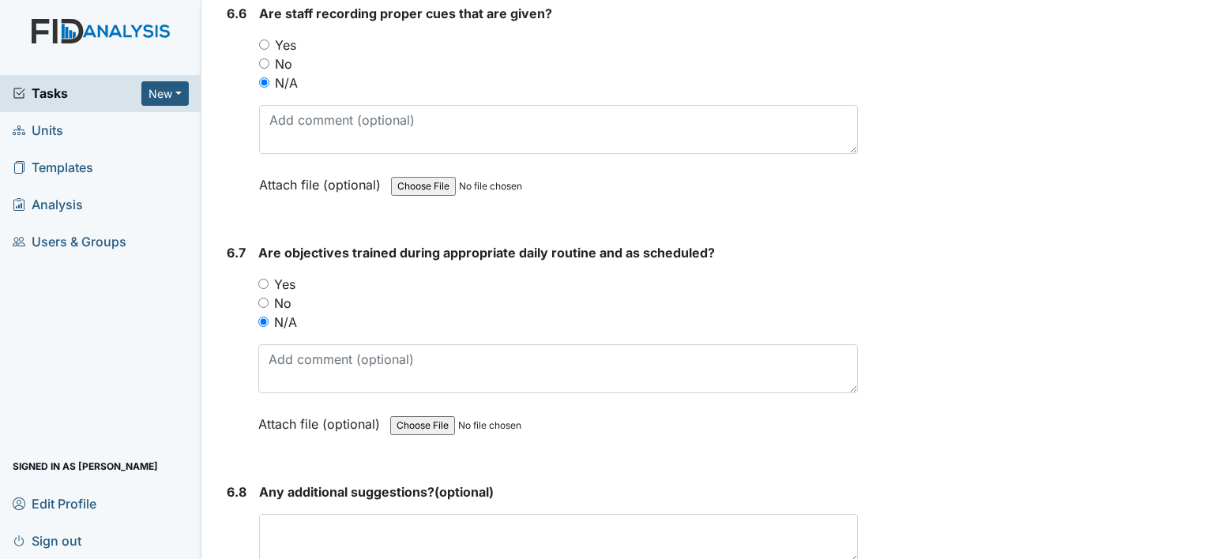
scroll to position [11458, 0]
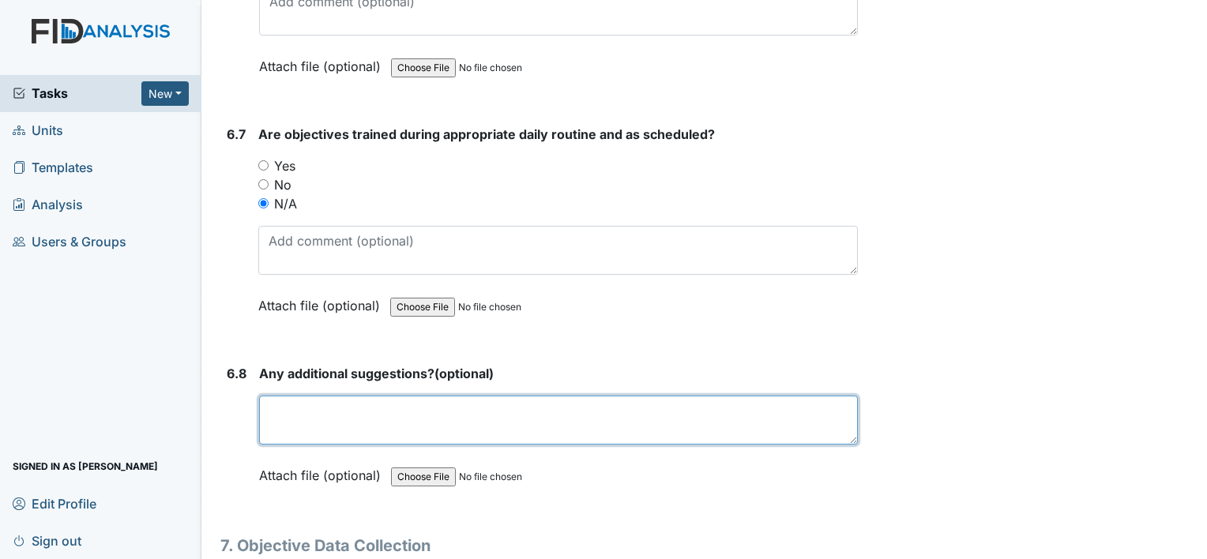
click at [275, 396] on textarea at bounding box center [558, 420] width 599 height 49
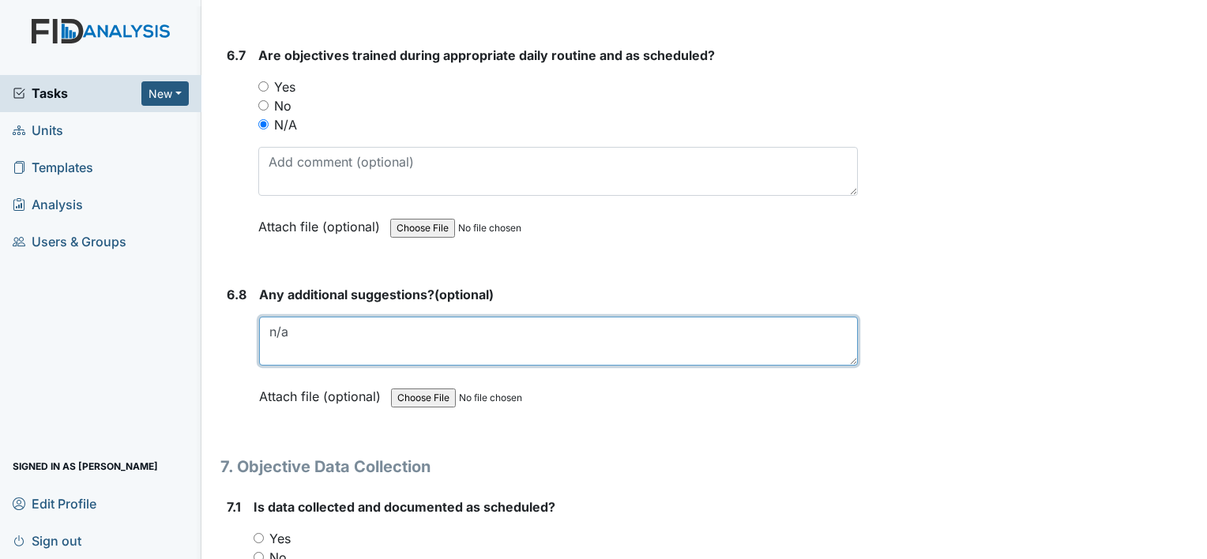
scroll to position [11695, 0]
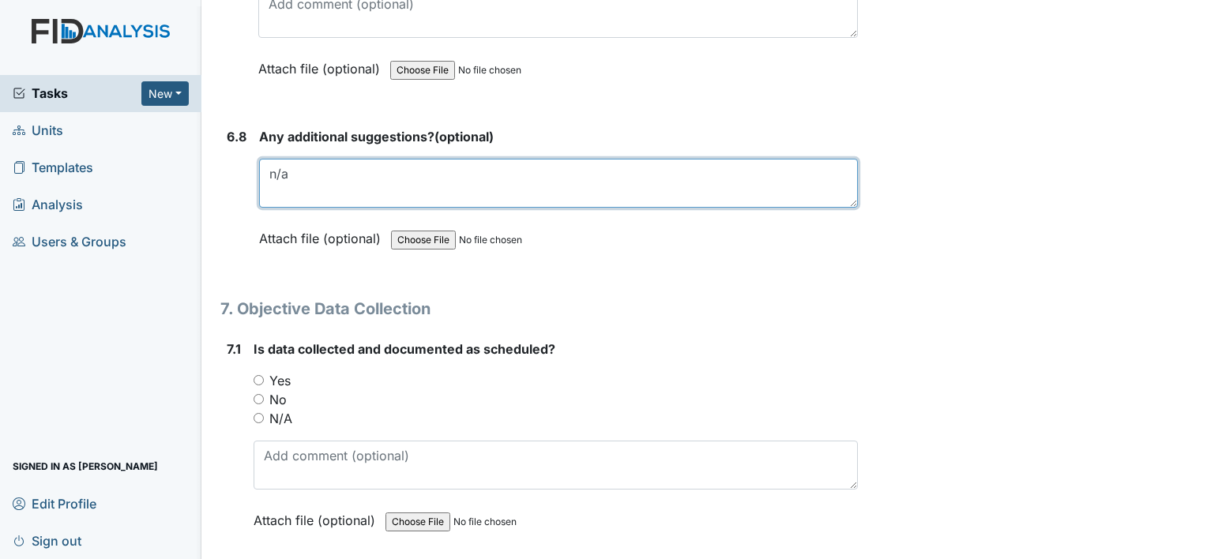
type textarea "n/a"
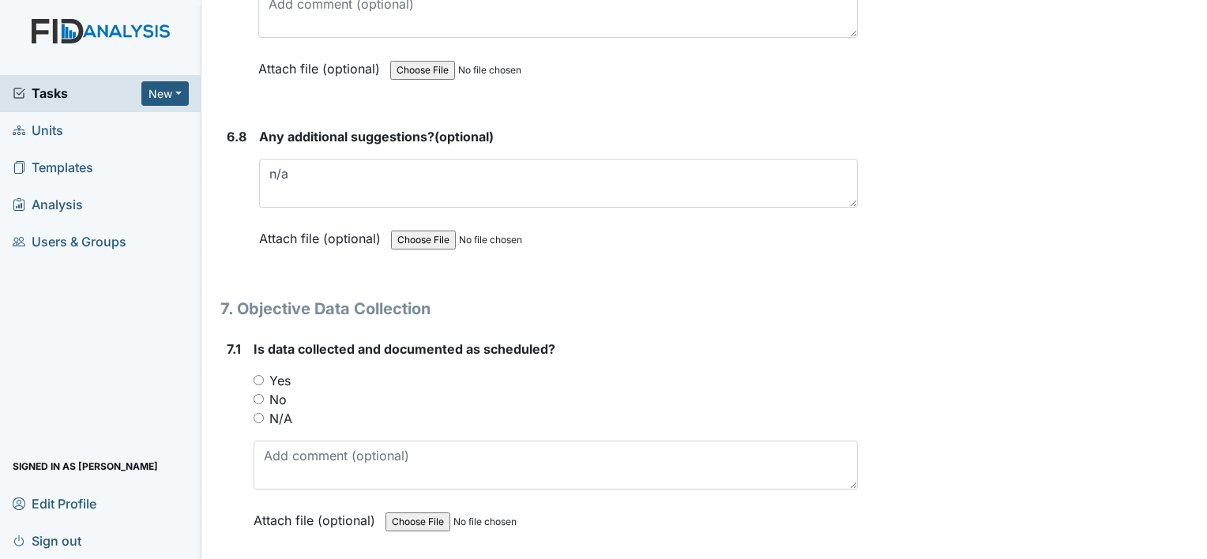
click at [256, 375] on input "Yes" at bounding box center [259, 380] width 10 height 10
radio input "true"
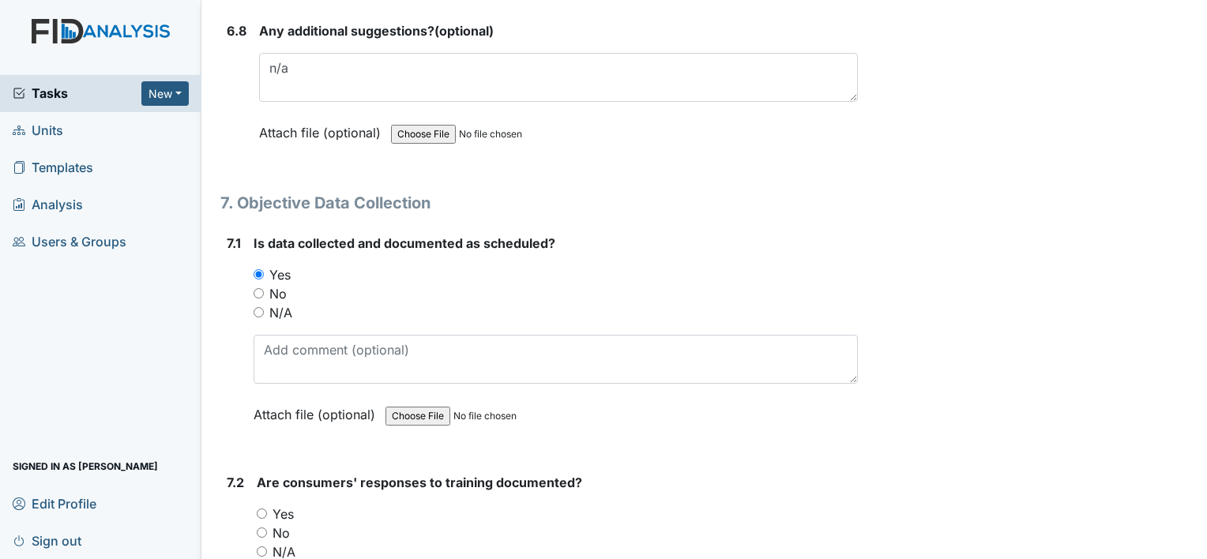
scroll to position [11853, 0]
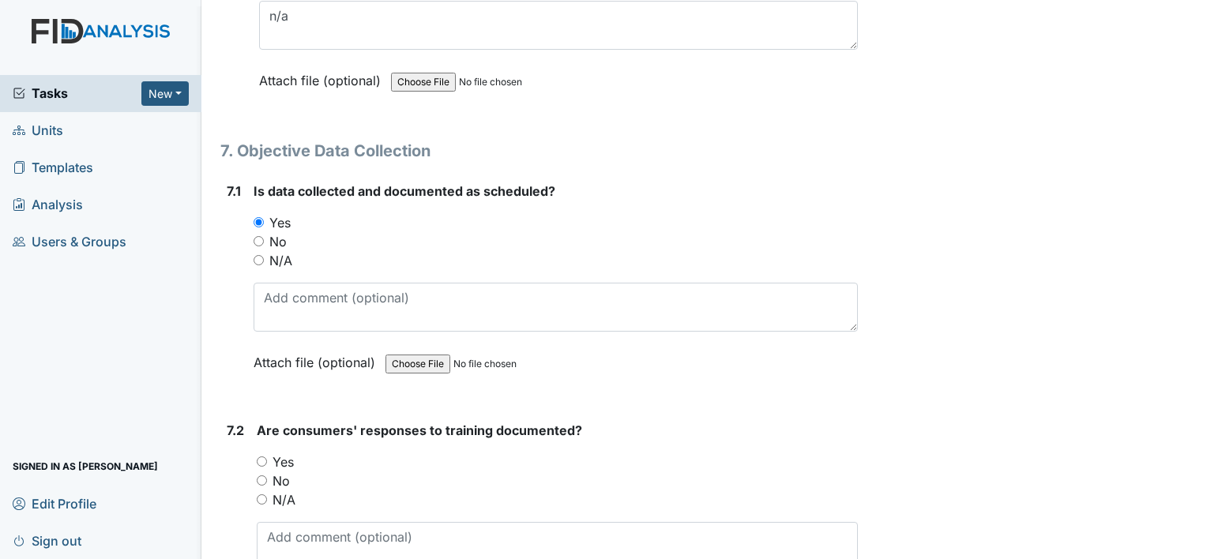
click at [262, 495] on input "N/A" at bounding box center [262, 500] width 10 height 10
radio input "true"
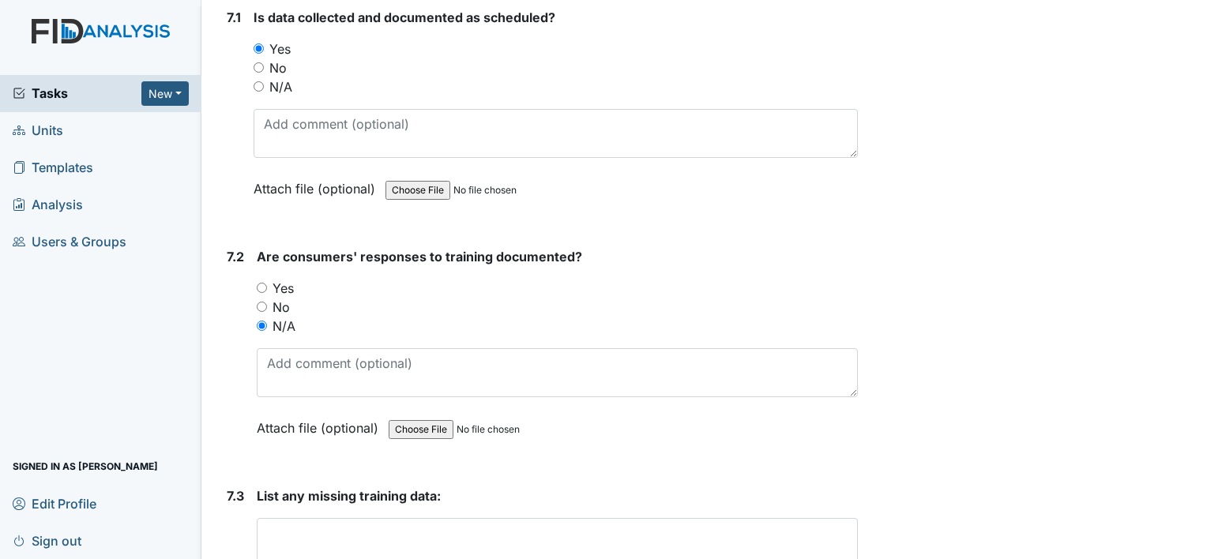
scroll to position [12090, 0]
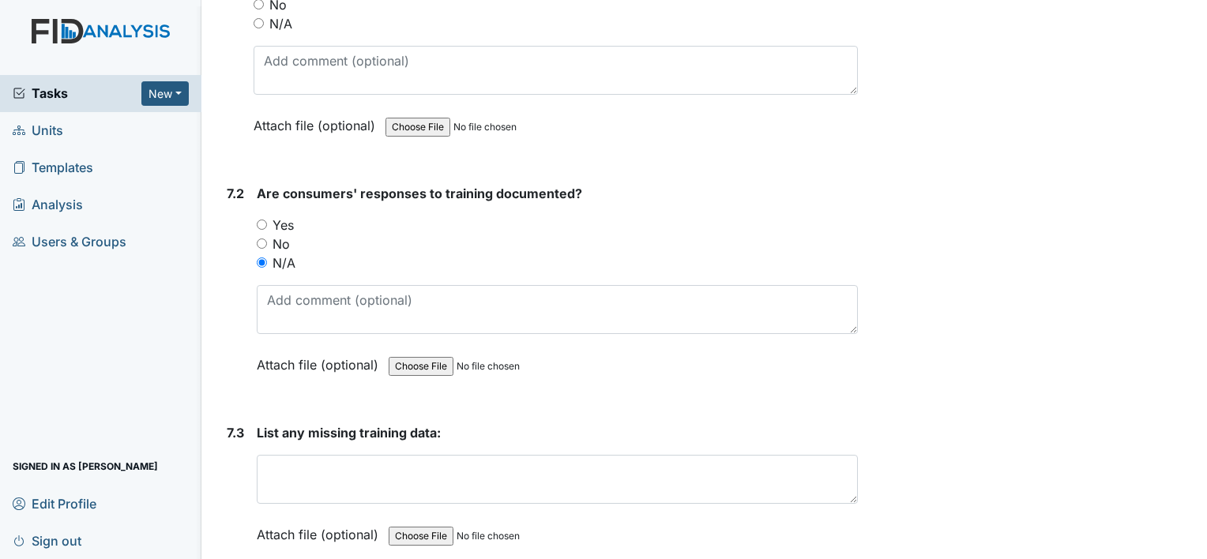
click at [262, 220] on input "Yes" at bounding box center [262, 225] width 10 height 10
radio input "true"
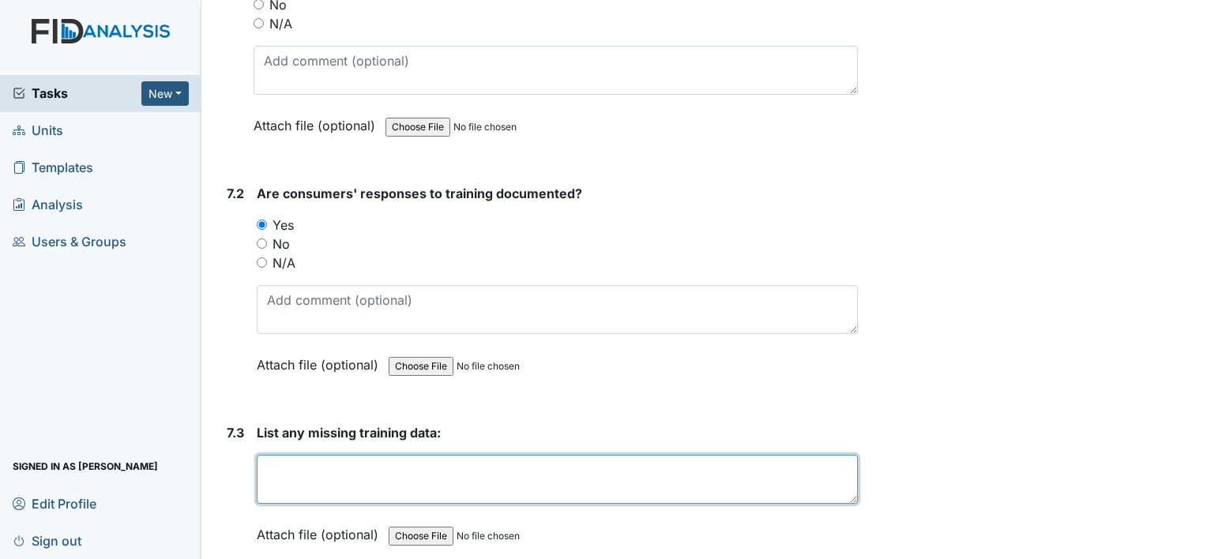
click at [277, 455] on textarea at bounding box center [557, 479] width 601 height 49
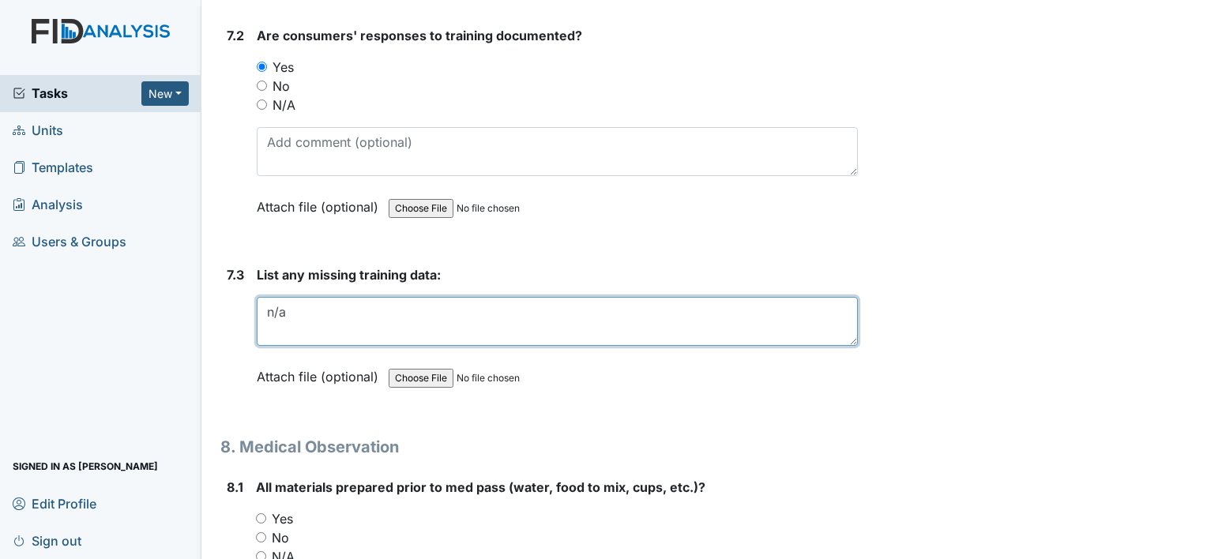
scroll to position [12327, 0]
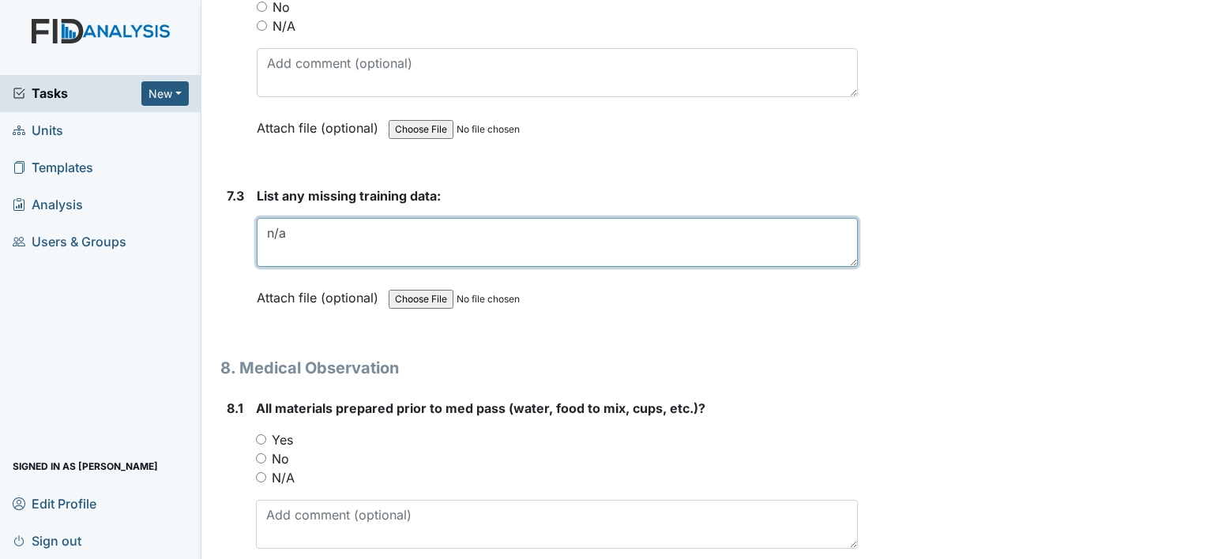
type textarea "n/a"
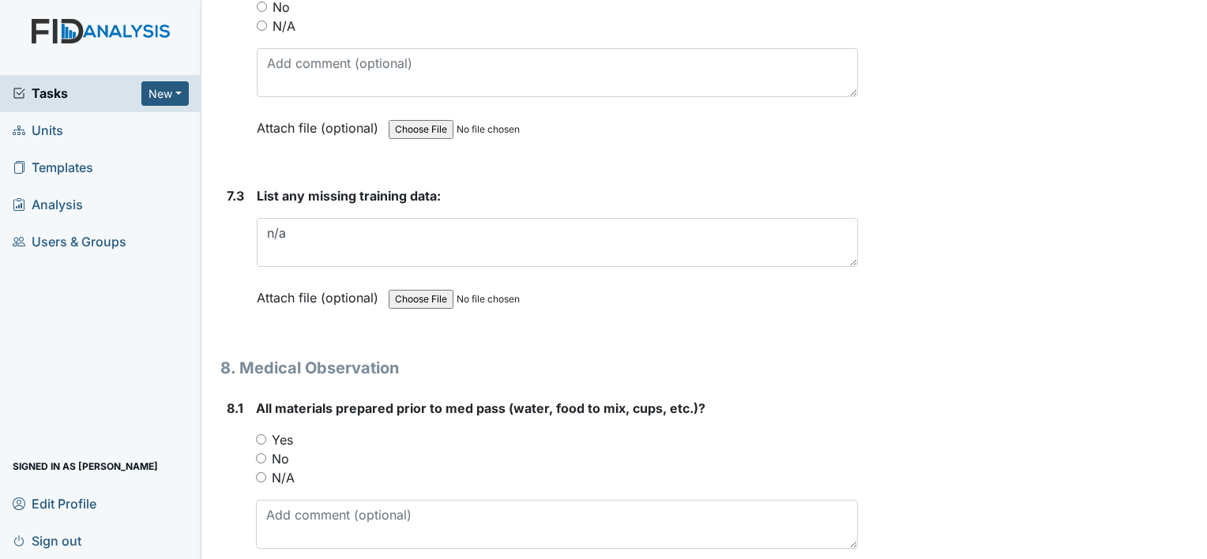
click at [264, 435] on input "Yes" at bounding box center [261, 440] width 10 height 10
radio input "true"
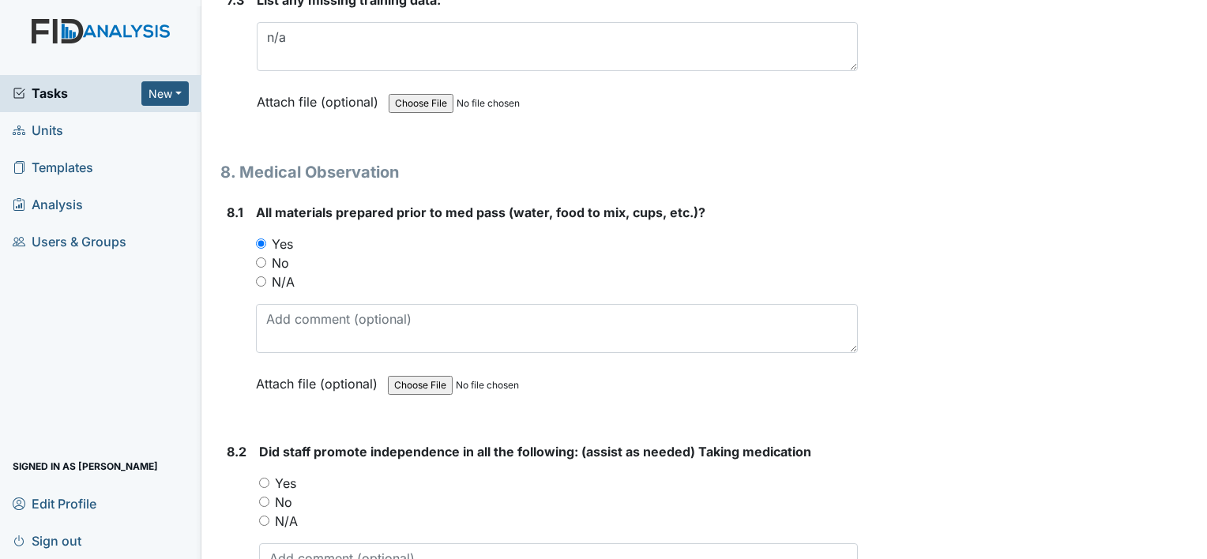
scroll to position [12564, 0]
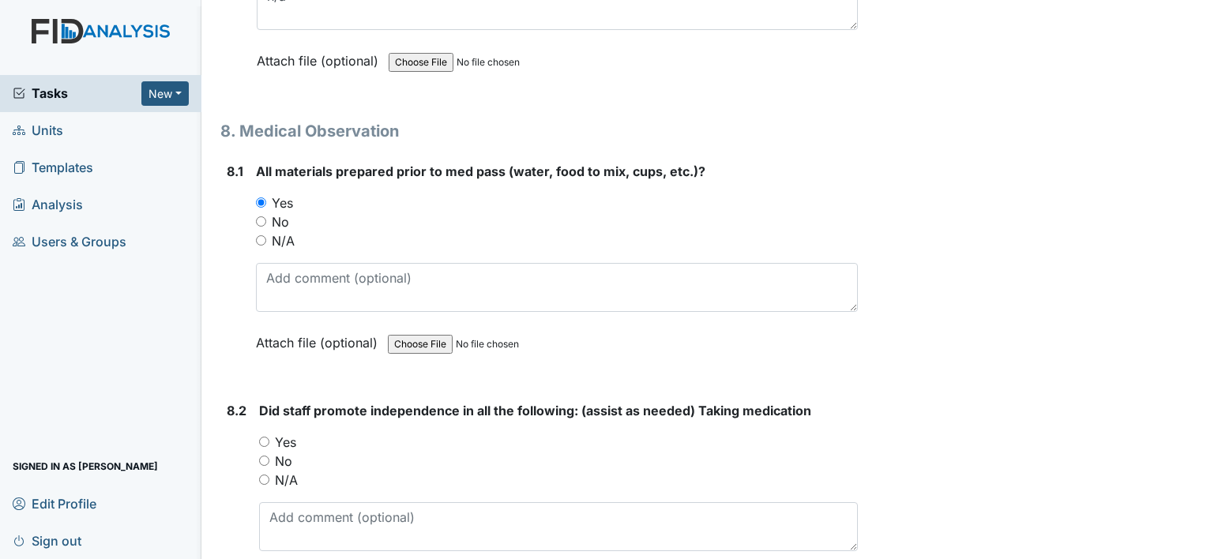
click at [263, 437] on input "Yes" at bounding box center [264, 442] width 10 height 10
radio input "true"
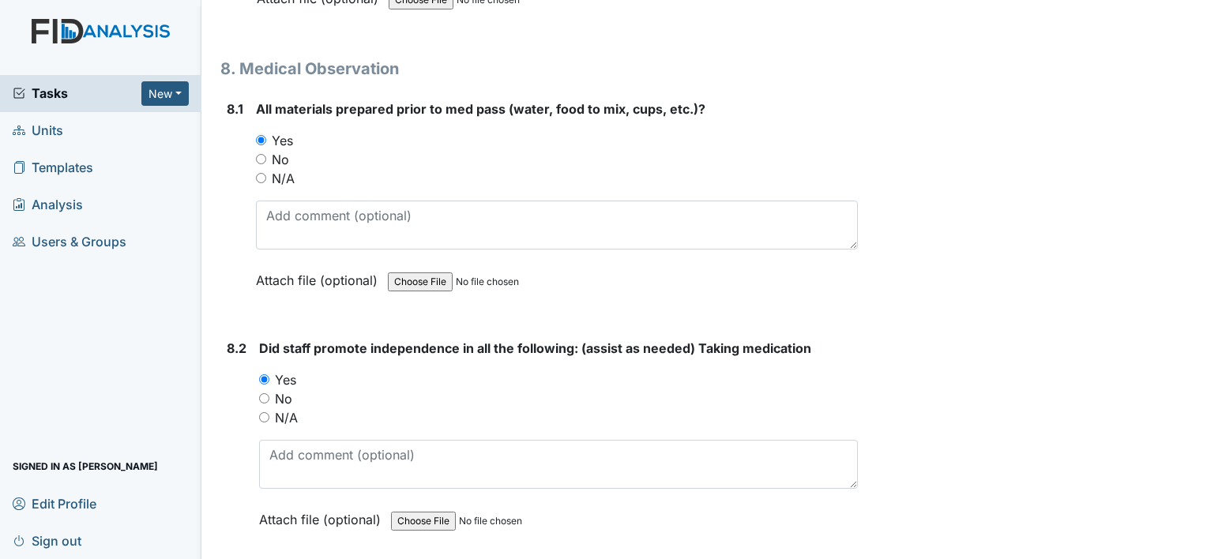
scroll to position [12801, 0]
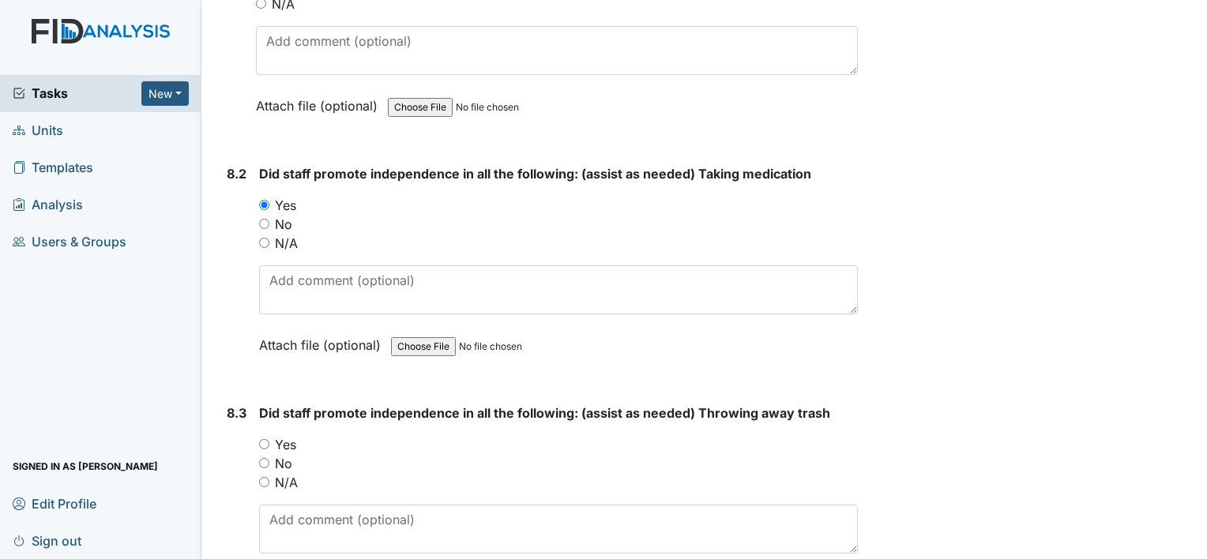
click at [266, 439] on input "Yes" at bounding box center [264, 444] width 10 height 10
radio input "true"
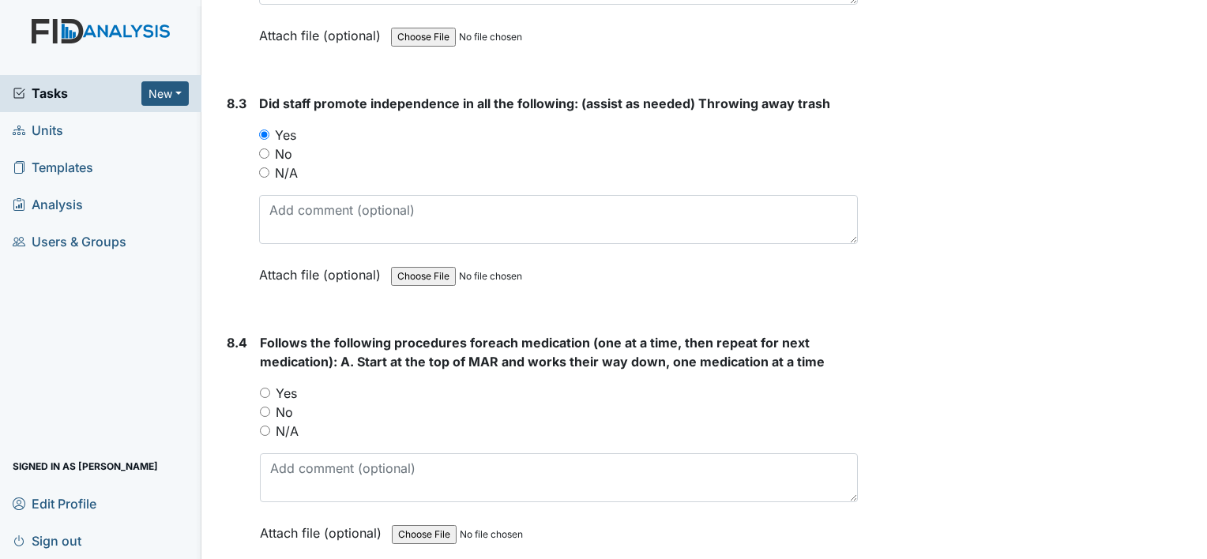
scroll to position [13117, 0]
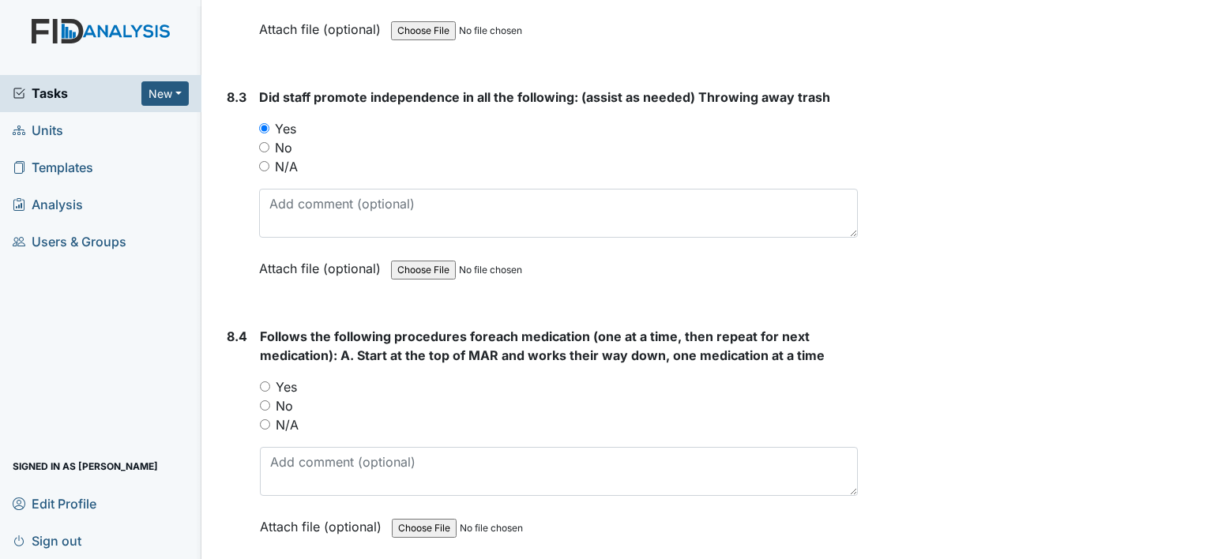
click at [263, 382] on input "Yes" at bounding box center [265, 387] width 10 height 10
radio input "true"
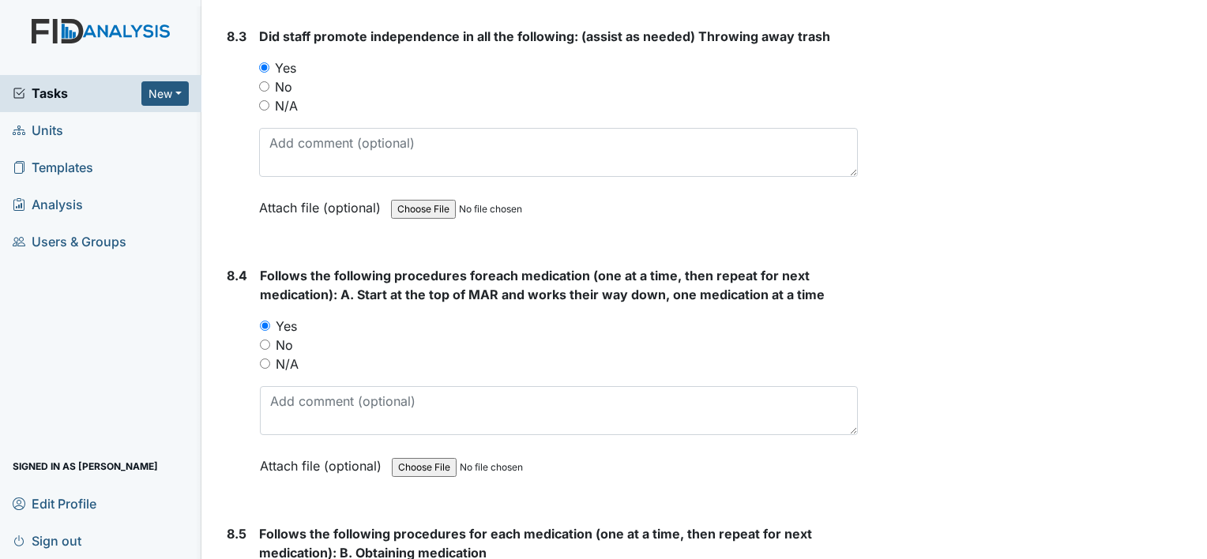
scroll to position [13275, 0]
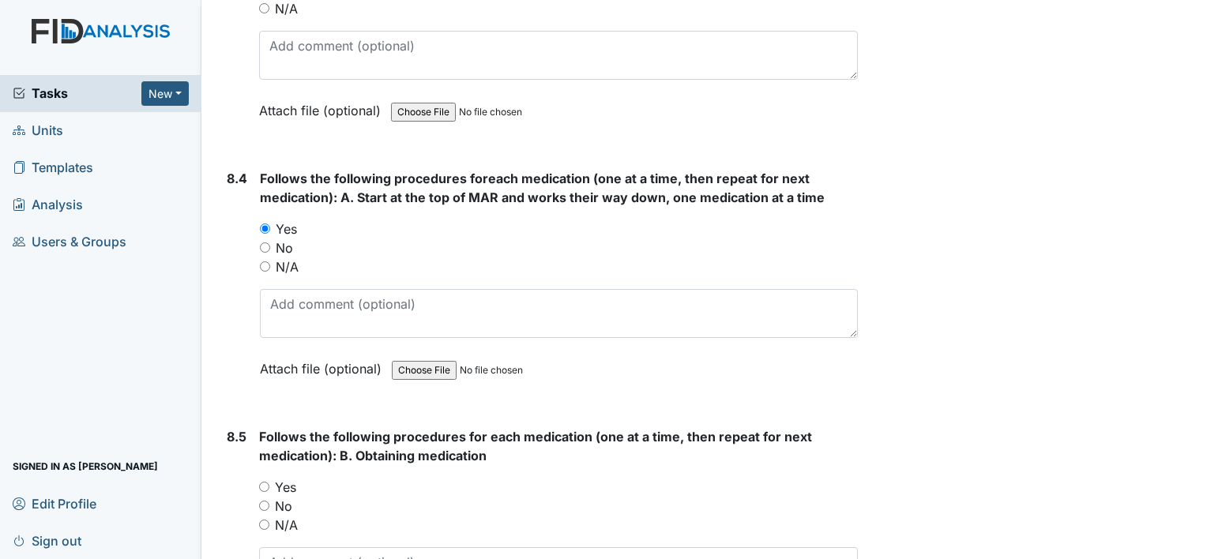
click at [266, 482] on input "Yes" at bounding box center [264, 487] width 10 height 10
radio input "true"
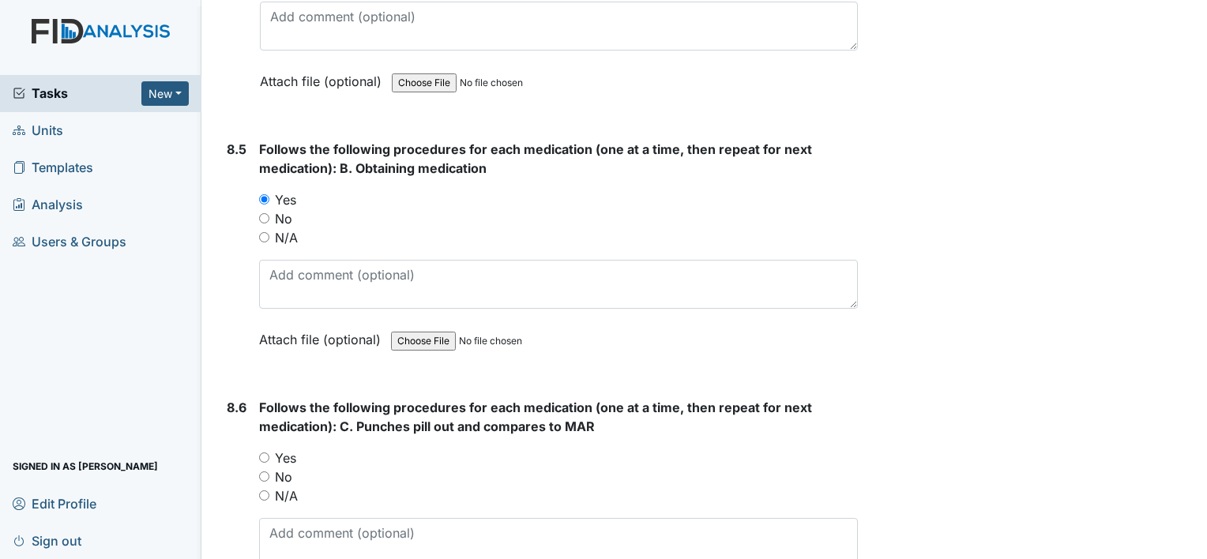
scroll to position [13591, 0]
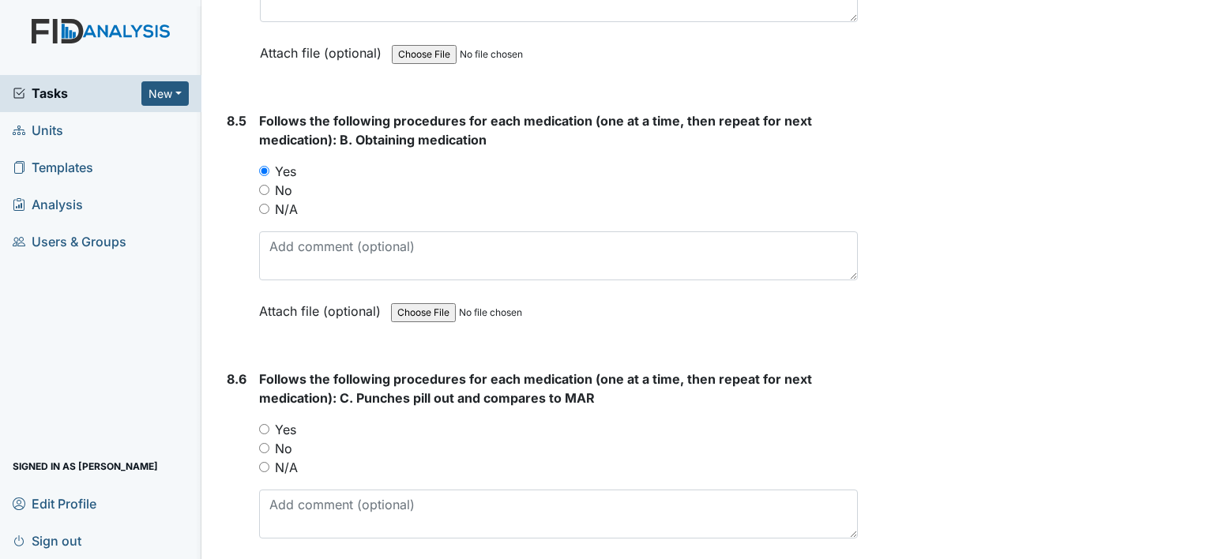
click at [262, 424] on input "Yes" at bounding box center [264, 429] width 10 height 10
radio input "true"
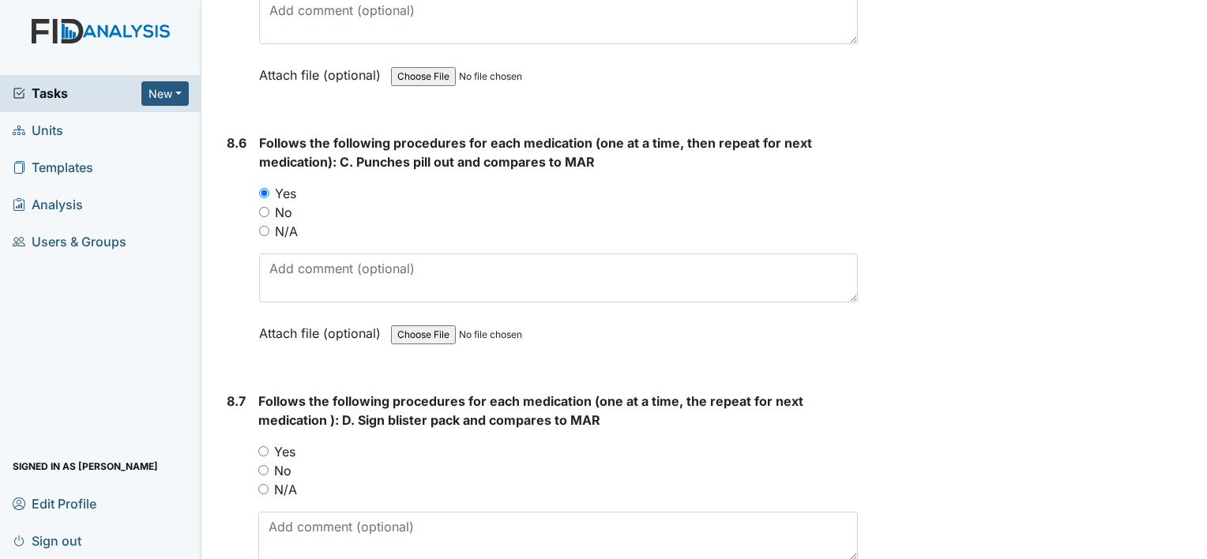
scroll to position [13828, 0]
click at [265, 446] on input "Yes" at bounding box center [263, 451] width 10 height 10
radio input "true"
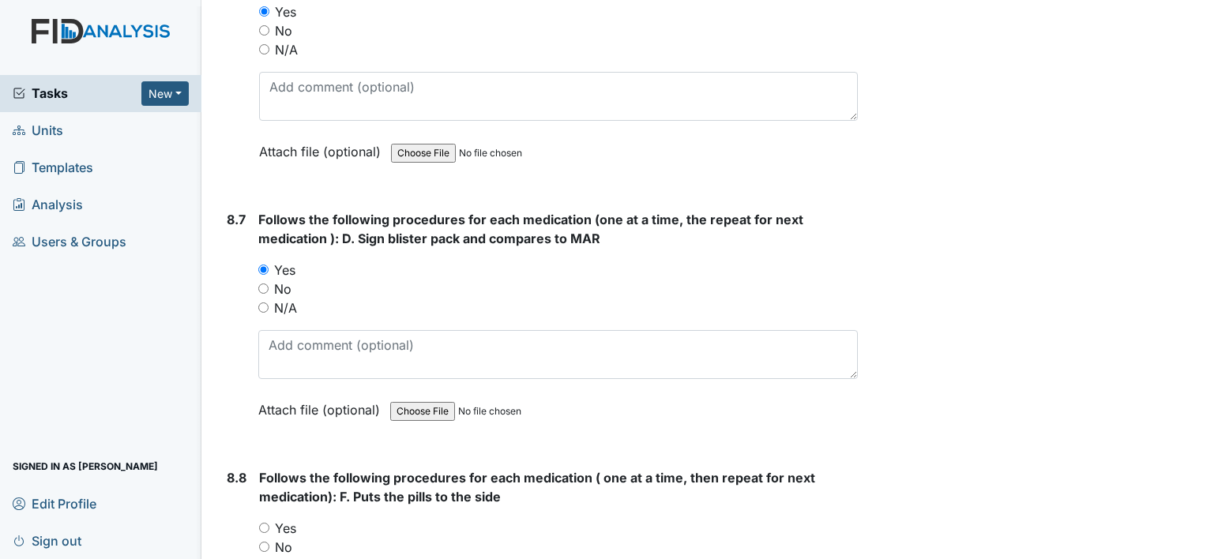
scroll to position [14065, 0]
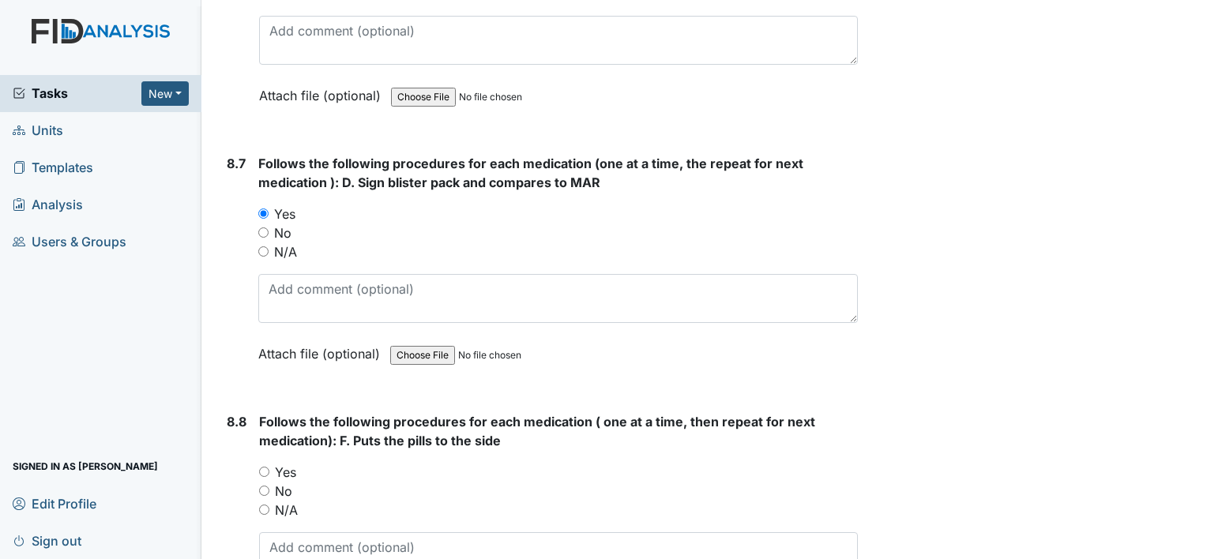
click at [262, 467] on input "Yes" at bounding box center [264, 472] width 10 height 10
radio input "true"
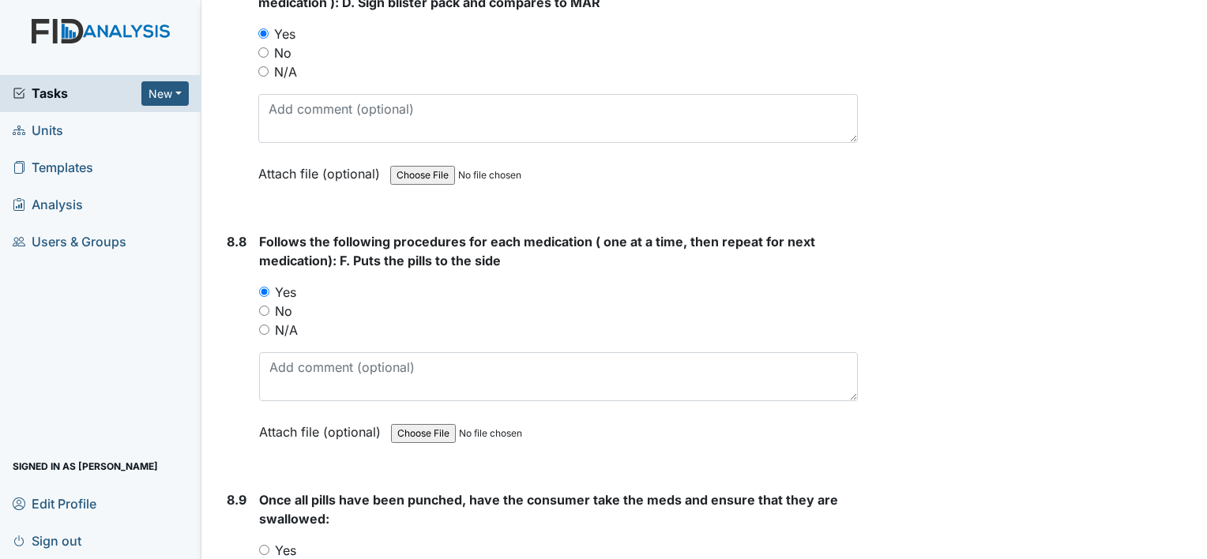
scroll to position [14302, 0]
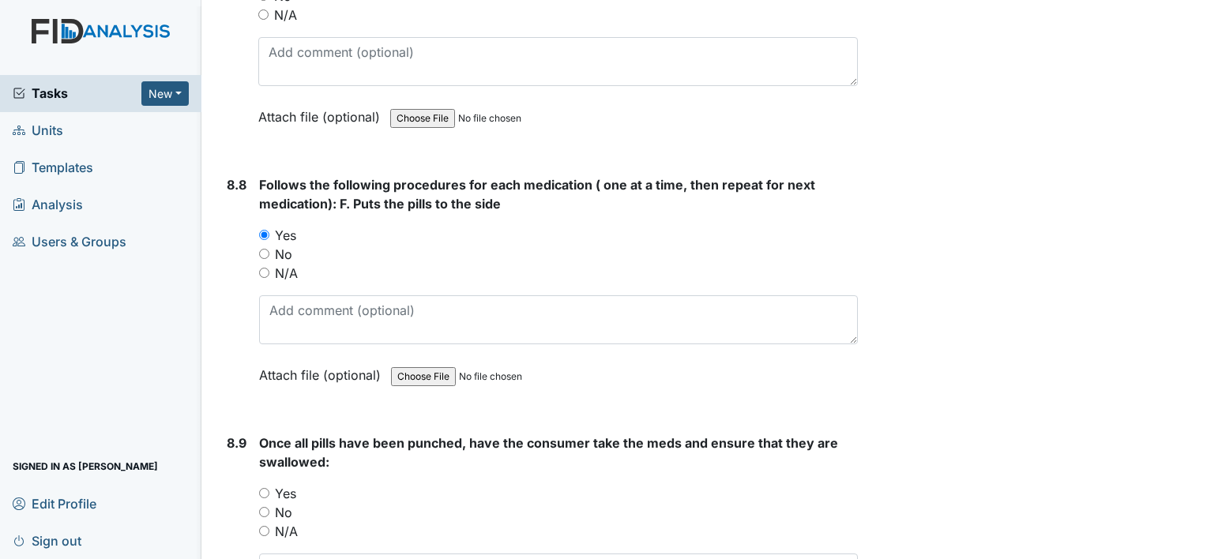
click at [265, 488] on input "Yes" at bounding box center [264, 493] width 10 height 10
radio input "true"
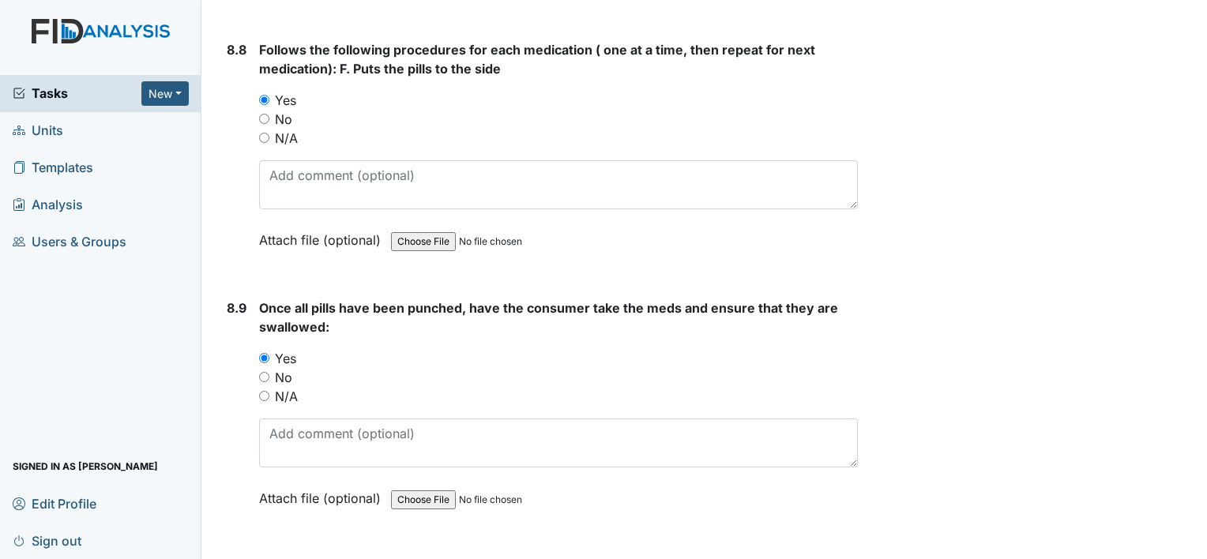
scroll to position [14540, 0]
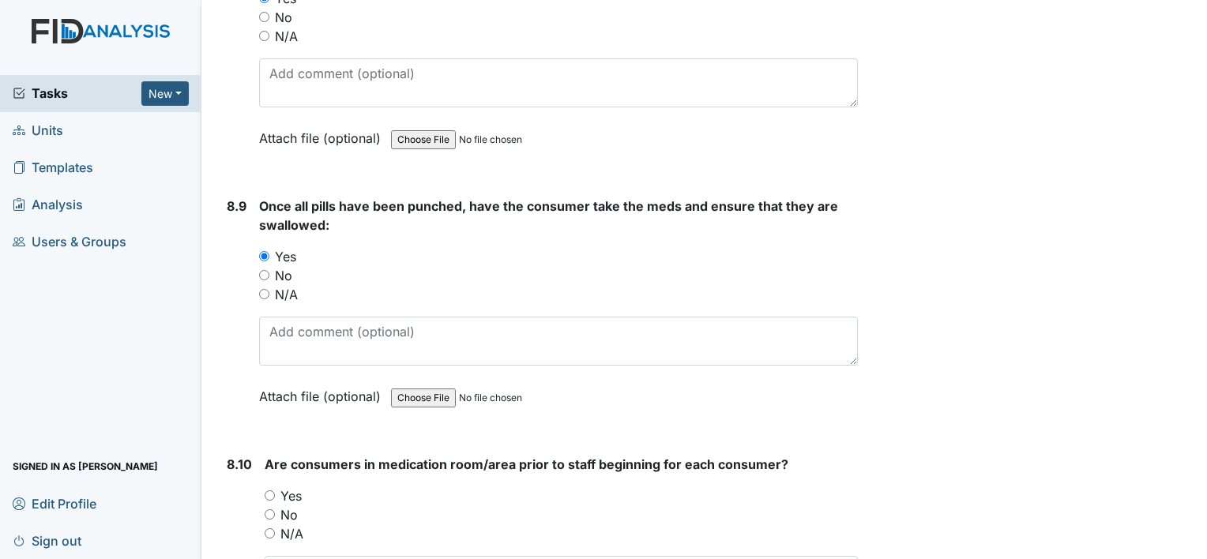
click at [272, 491] on input "Yes" at bounding box center [270, 496] width 10 height 10
radio input "true"
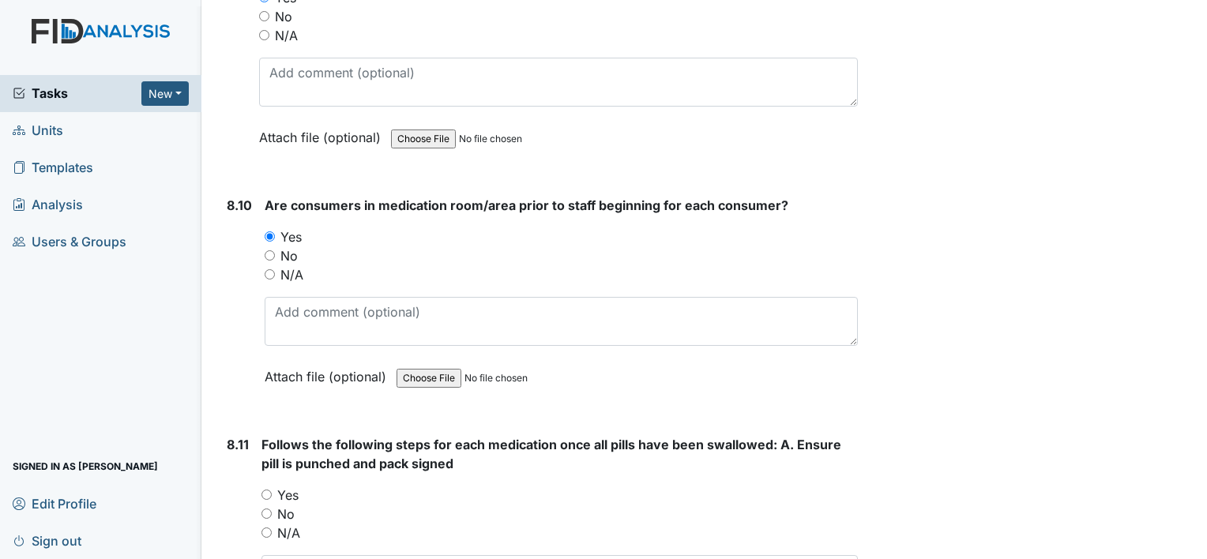
scroll to position [14856, 0]
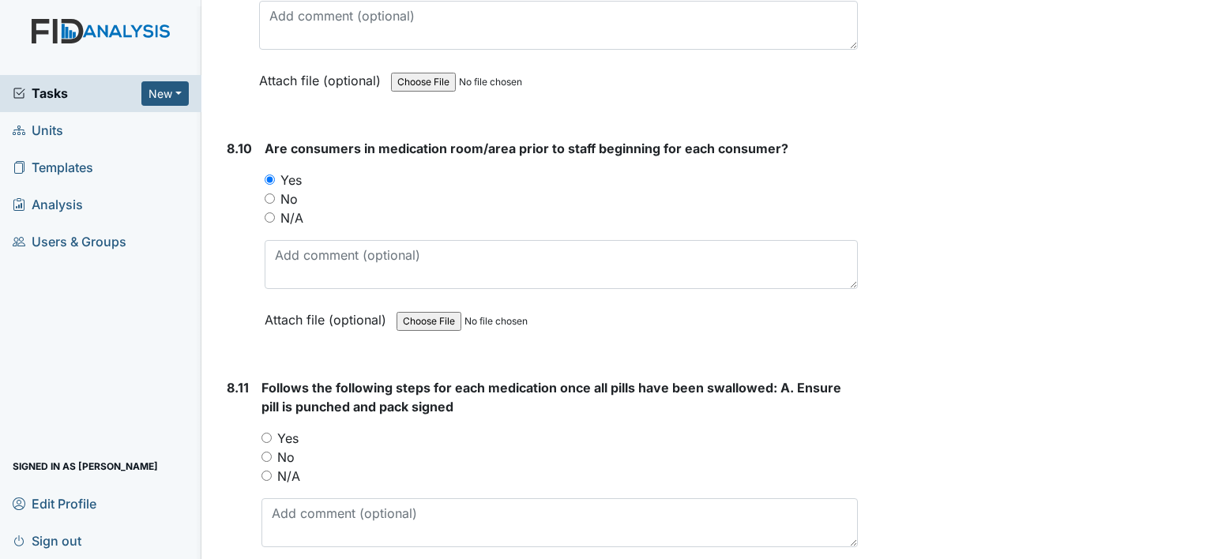
click at [269, 429] on div "Yes" at bounding box center [560, 438] width 597 height 19
click at [270, 433] on input "Yes" at bounding box center [267, 438] width 10 height 10
radio input "true"
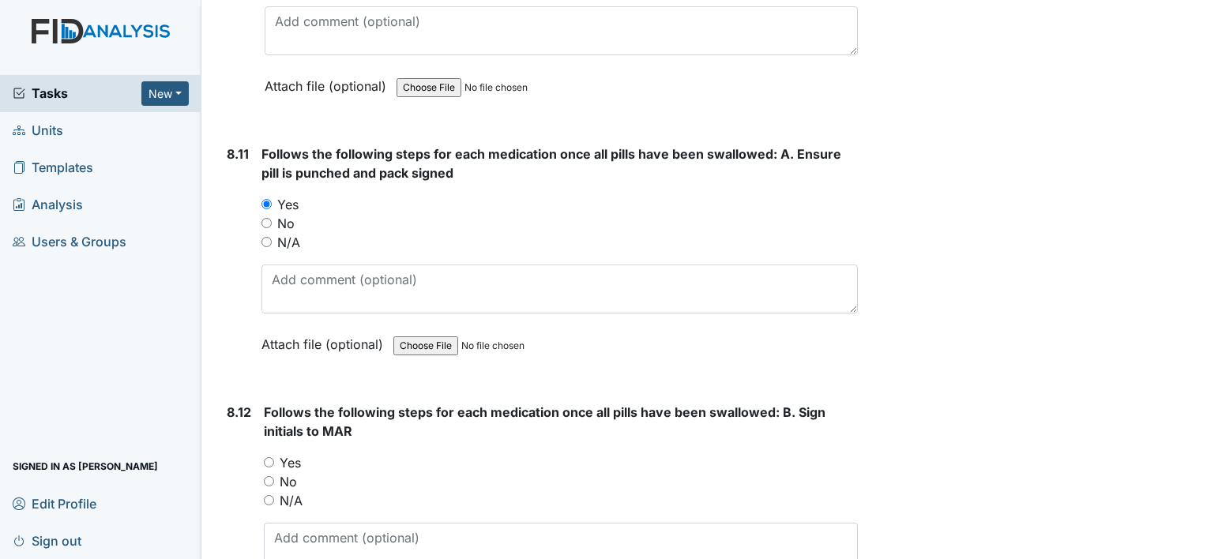
scroll to position [15093, 0]
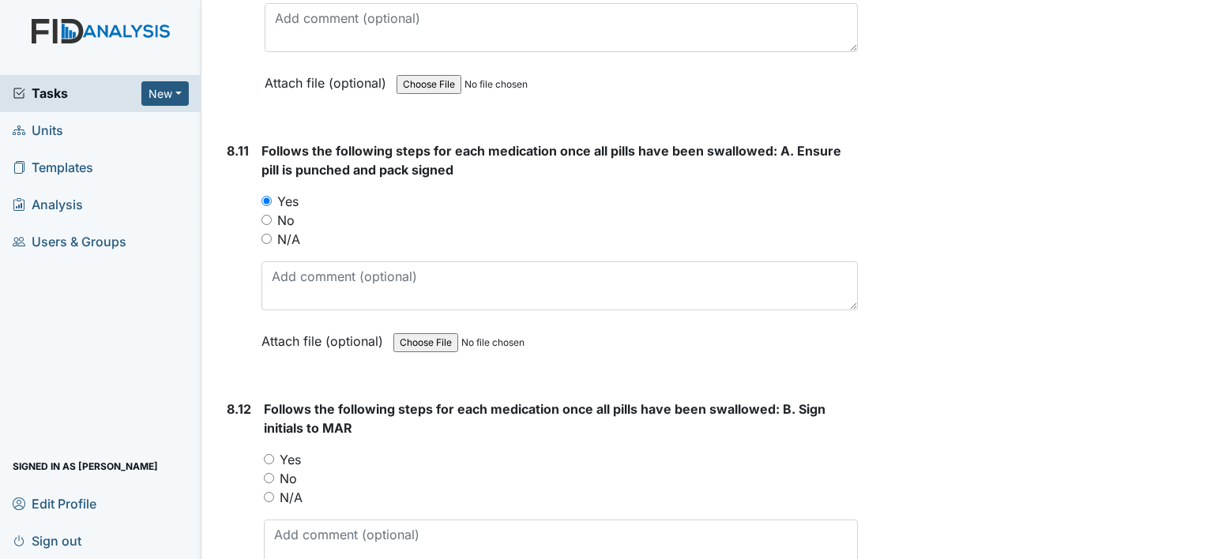
click at [267, 454] on input "Yes" at bounding box center [269, 459] width 10 height 10
radio input "true"
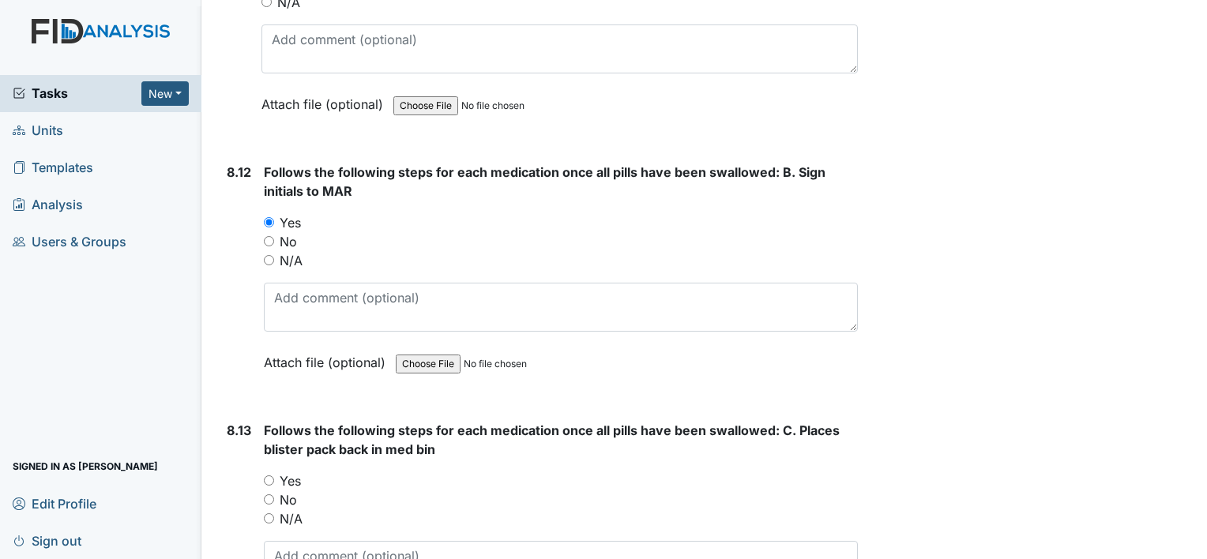
scroll to position [15409, 0]
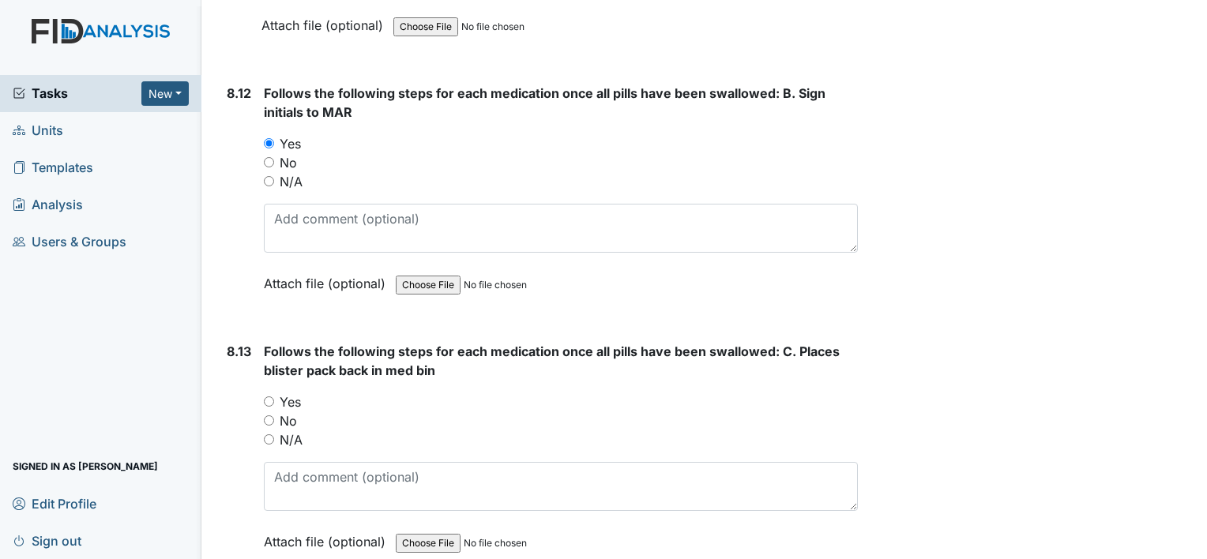
click at [271, 397] on input "Yes" at bounding box center [269, 402] width 10 height 10
radio input "true"
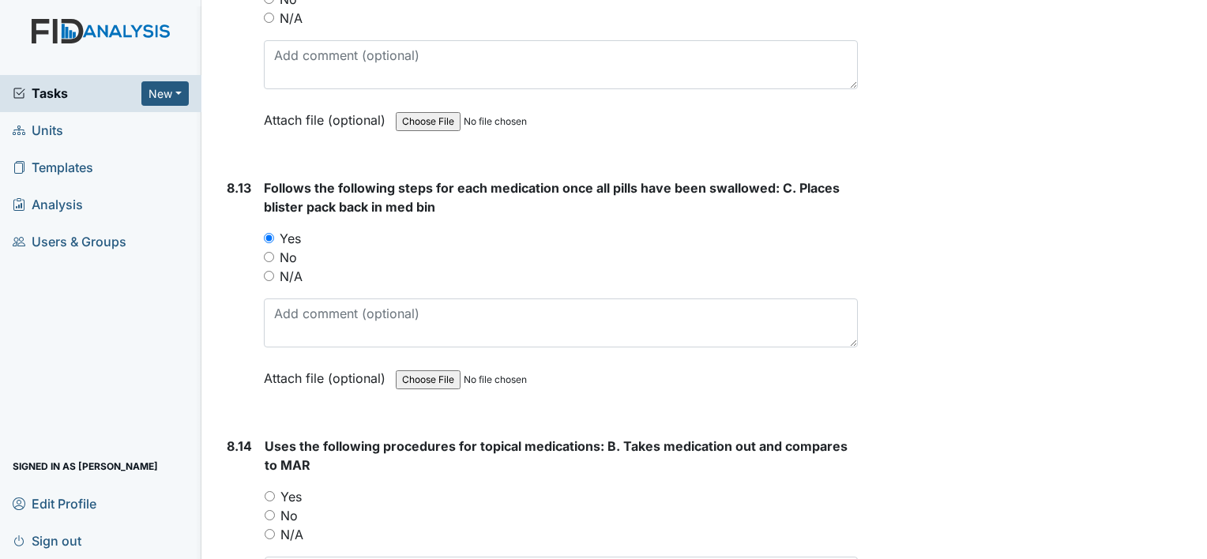
scroll to position [15646, 0]
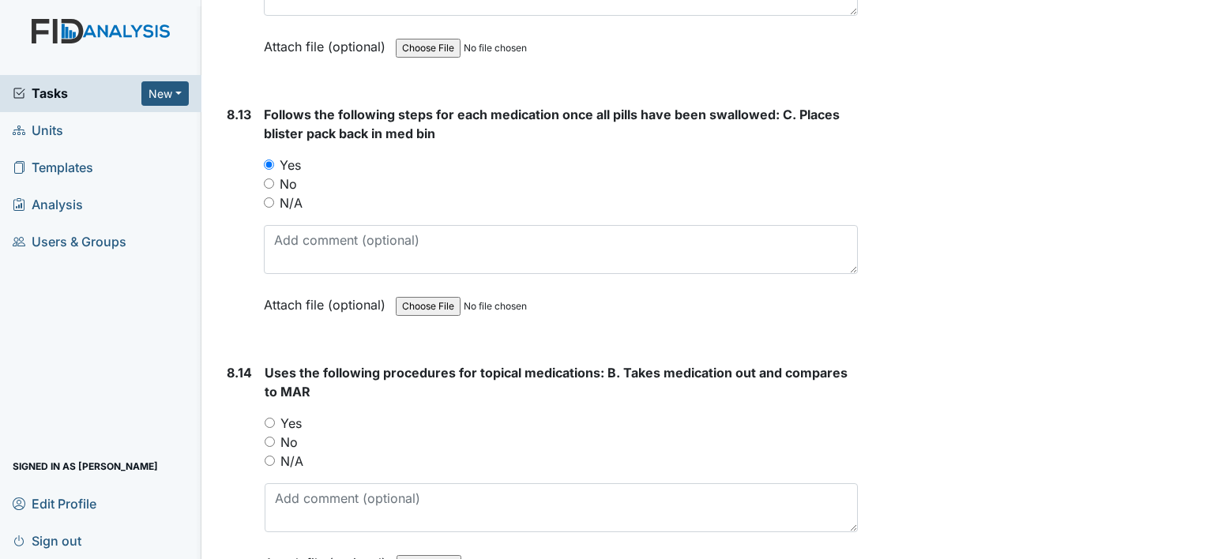
click at [269, 418] on input "Yes" at bounding box center [270, 423] width 10 height 10
radio input "true"
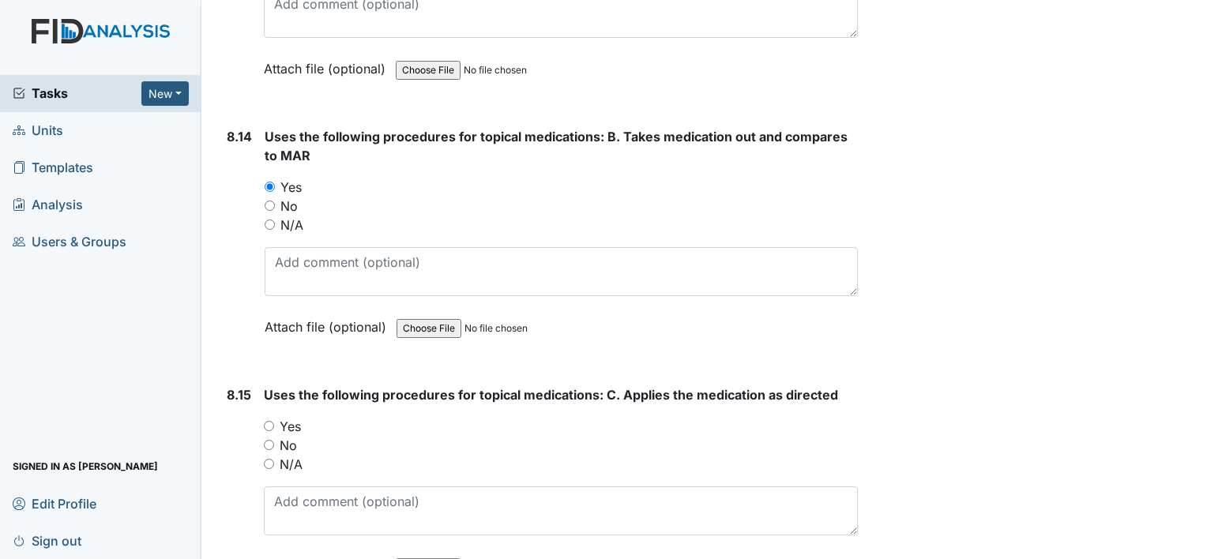
scroll to position [15883, 0]
click at [267, 420] on input "Yes" at bounding box center [269, 425] width 10 height 10
radio input "true"
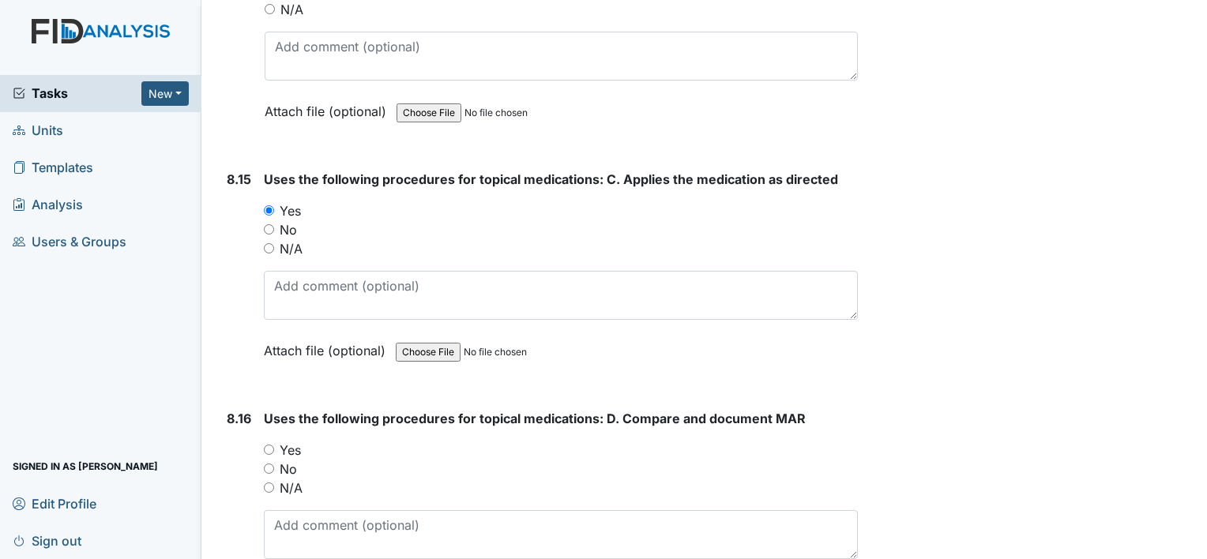
scroll to position [16120, 0]
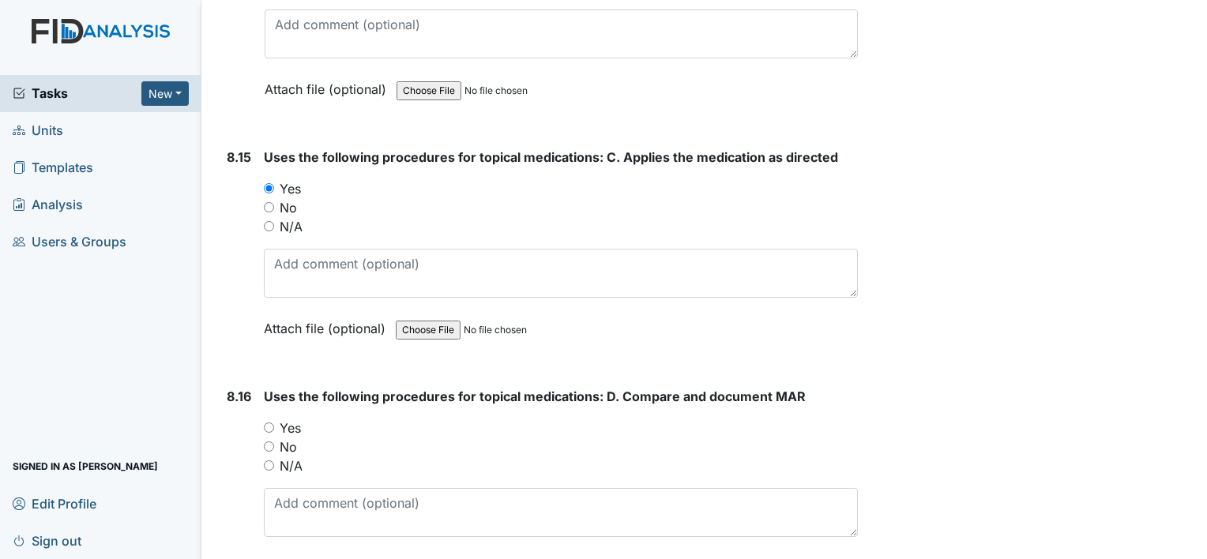
click at [265, 423] on input "Yes" at bounding box center [269, 428] width 10 height 10
radio input "true"
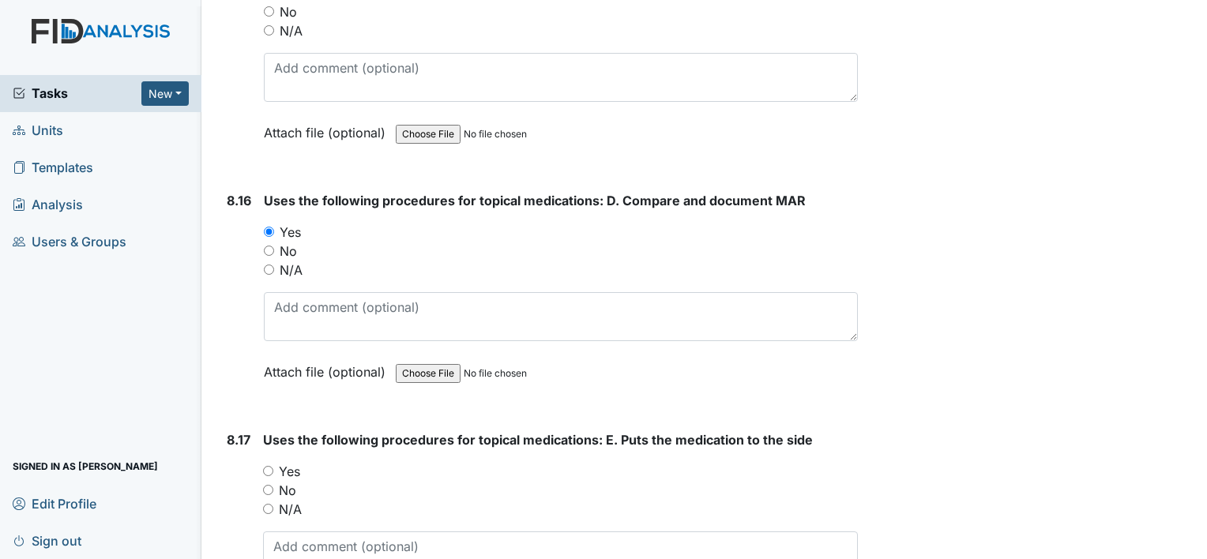
scroll to position [16357, 0]
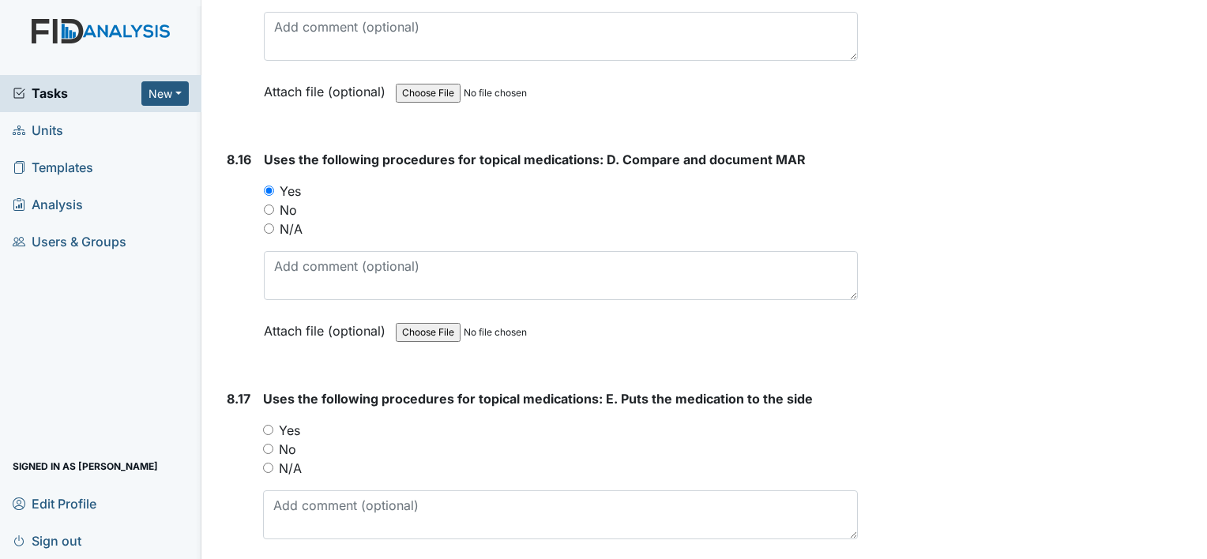
click at [273, 421] on div "Yes" at bounding box center [560, 430] width 595 height 19
click at [266, 425] on input "Yes" at bounding box center [268, 430] width 10 height 10
radio input "true"
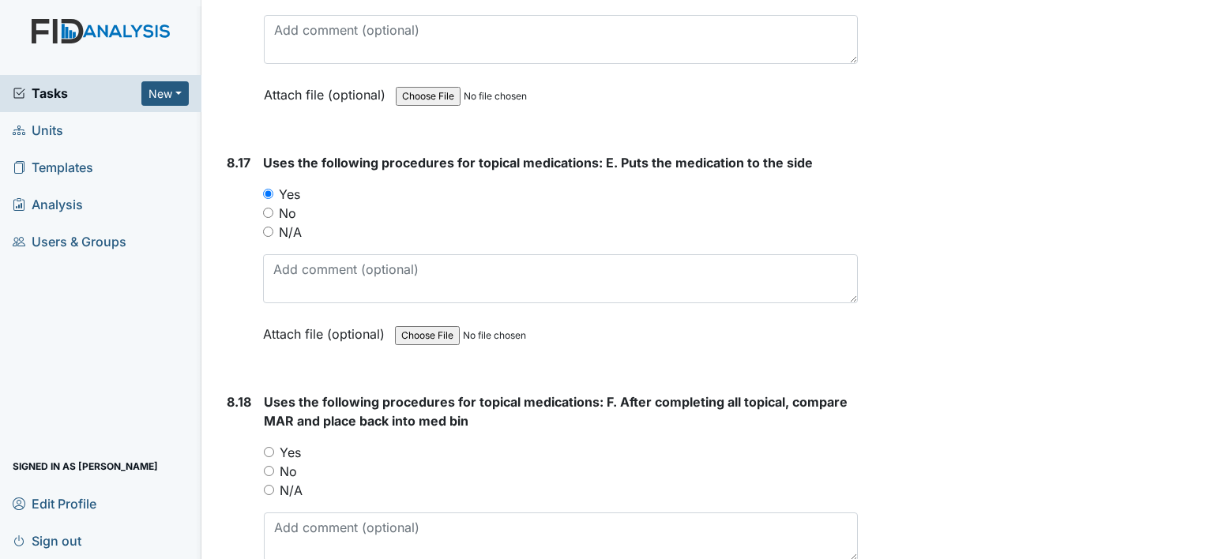
scroll to position [16594, 0]
click at [273, 446] on input "Yes" at bounding box center [269, 451] width 10 height 10
radio input "true"
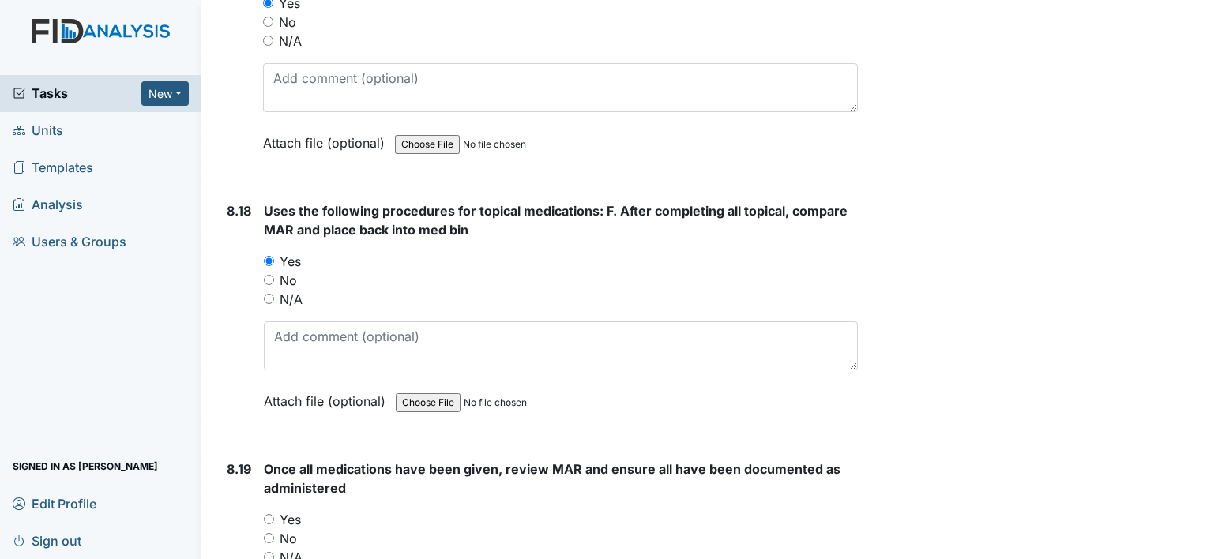
scroll to position [16831, 0]
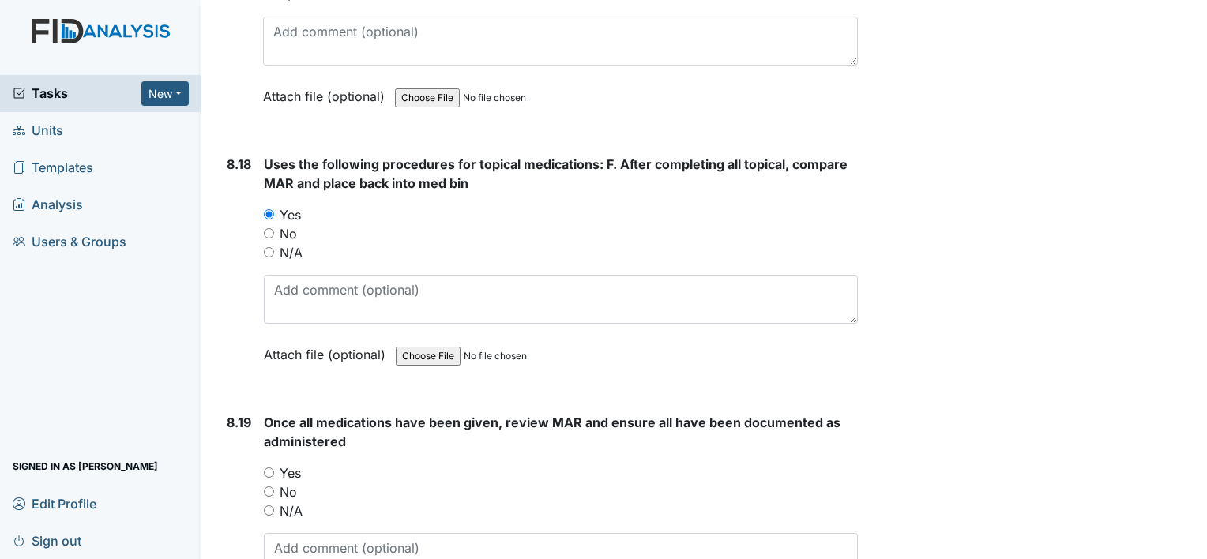
click at [265, 468] on input "Yes" at bounding box center [269, 473] width 10 height 10
radio input "true"
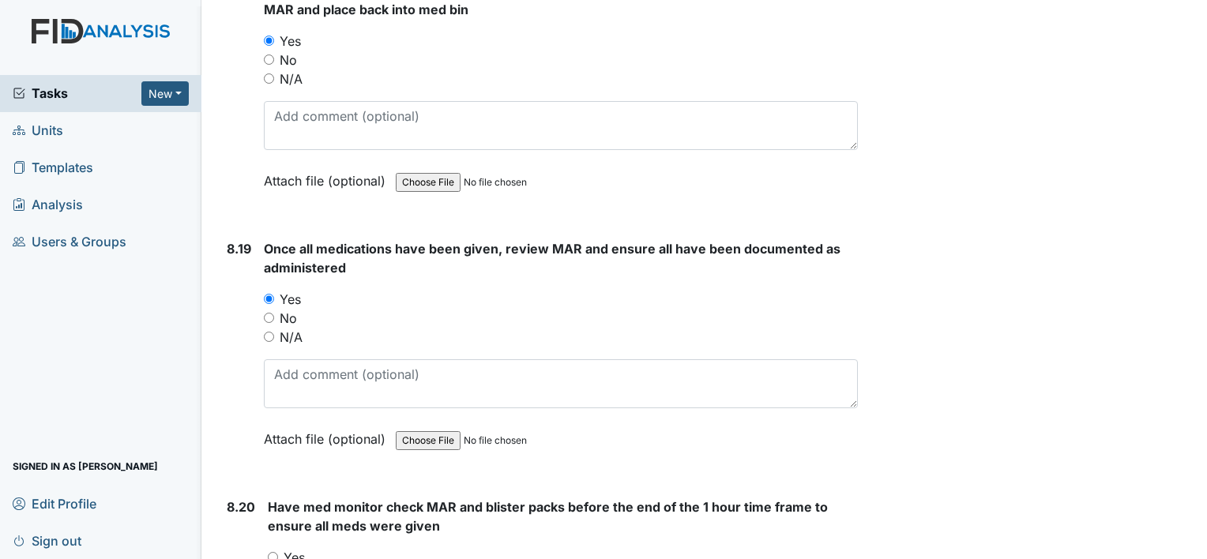
scroll to position [17068, 0]
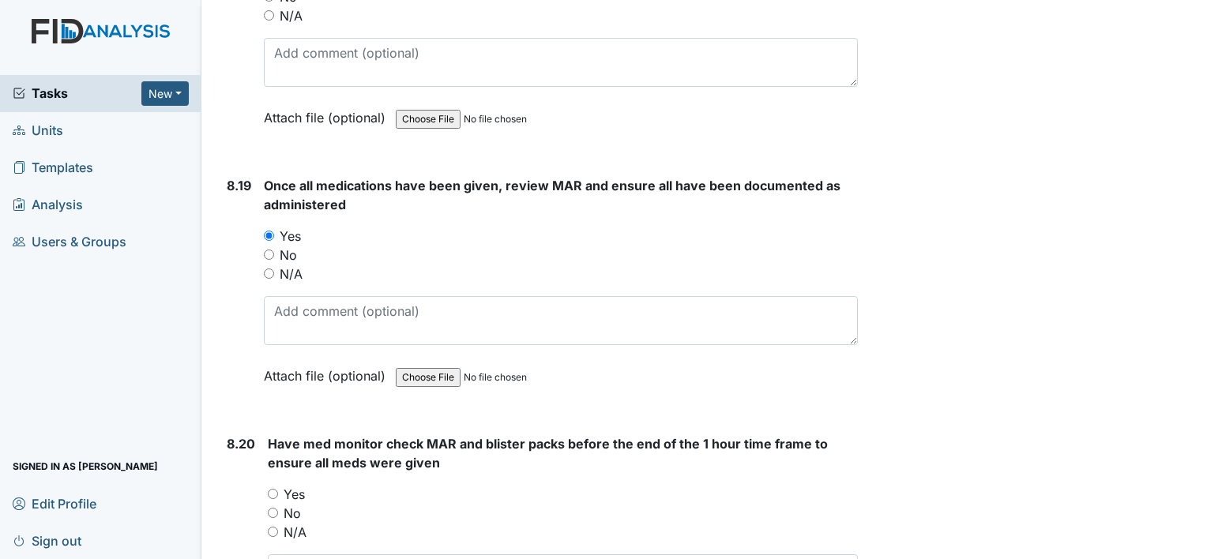
click at [270, 489] on input "Yes" at bounding box center [273, 494] width 10 height 10
radio input "true"
click at [270, 523] on div "N/A" at bounding box center [563, 532] width 590 height 19
click at [275, 523] on div "N/A" at bounding box center [563, 532] width 590 height 19
click at [275, 527] on input "N/A" at bounding box center [273, 532] width 10 height 10
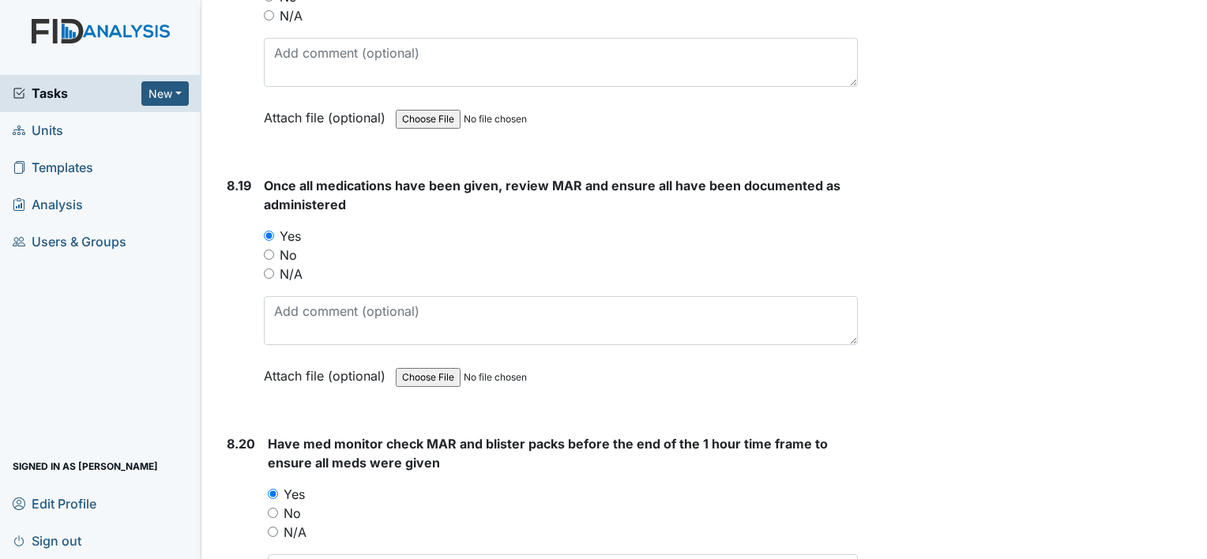
radio input "true"
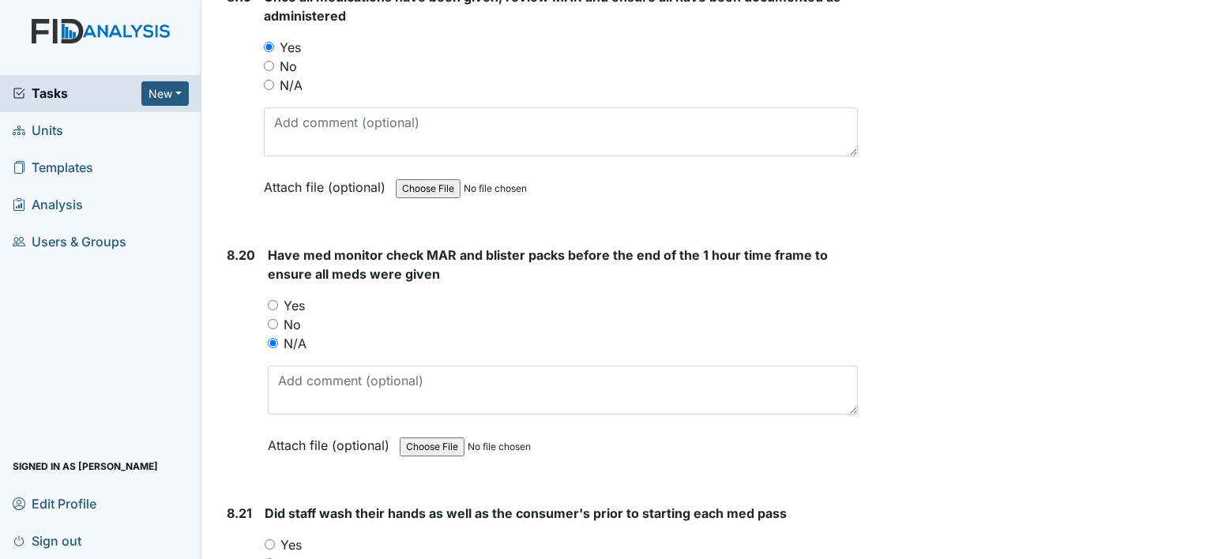
scroll to position [17305, 0]
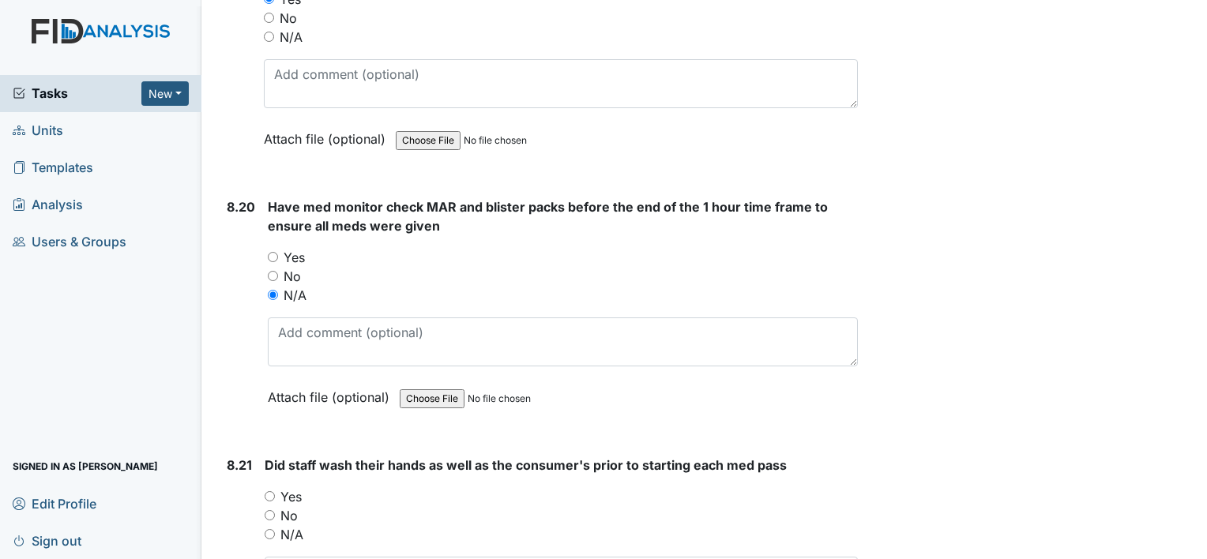
click at [273, 491] on input "Yes" at bounding box center [270, 496] width 10 height 10
radio input "true"
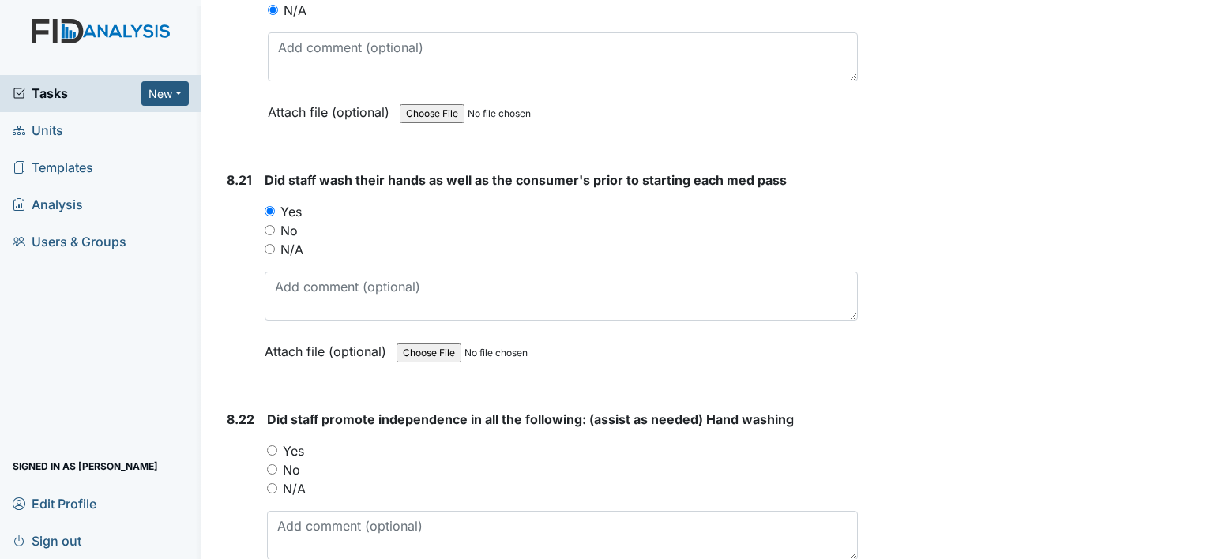
scroll to position [17621, 0]
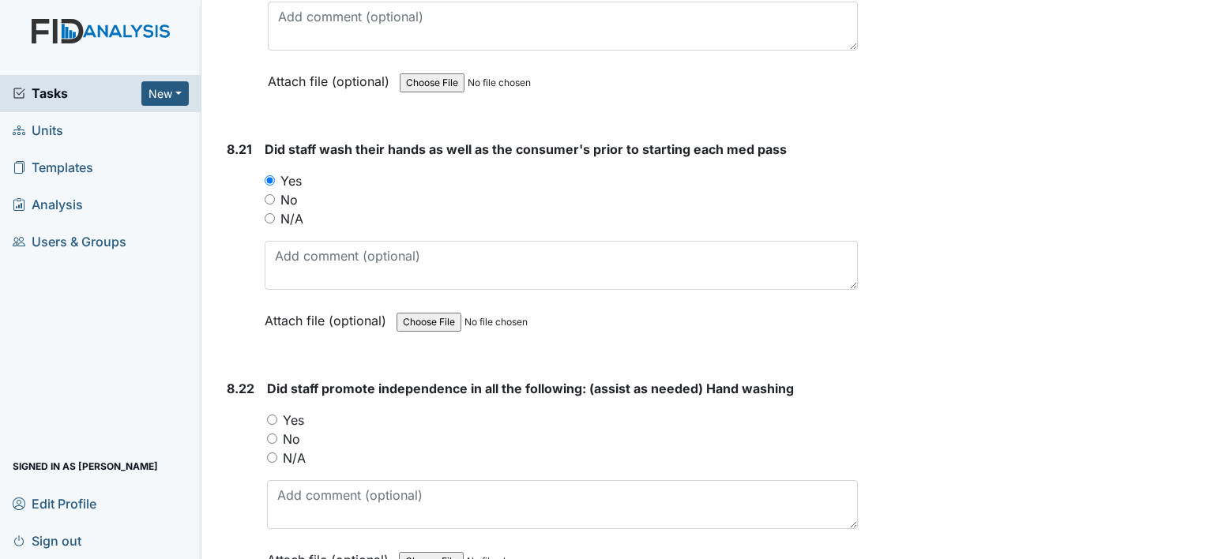
click at [272, 415] on input "Yes" at bounding box center [272, 420] width 10 height 10
radio input "true"
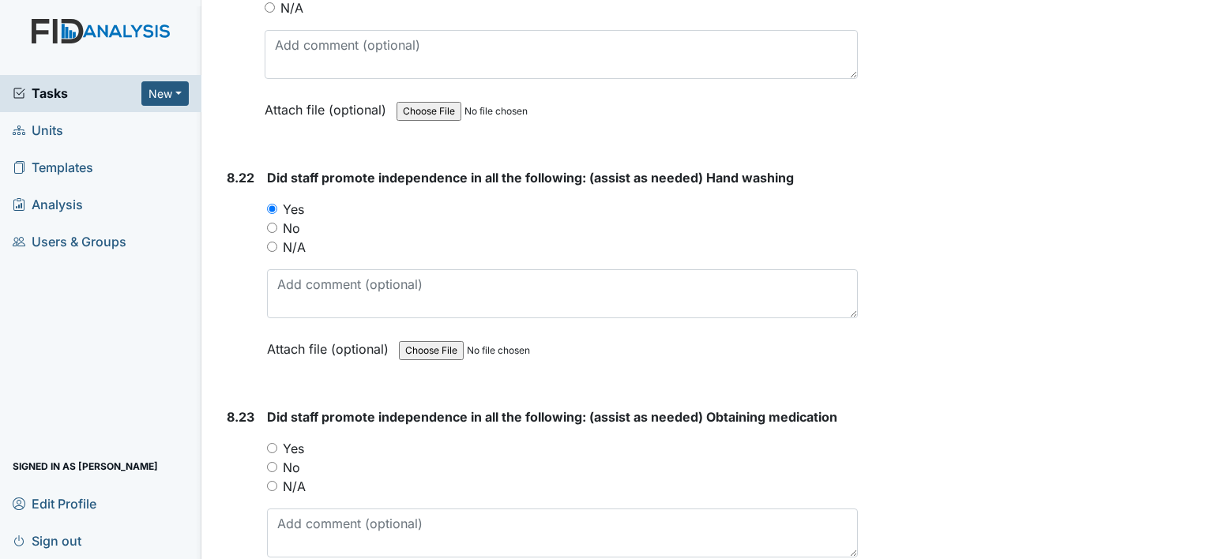
scroll to position [17858, 0]
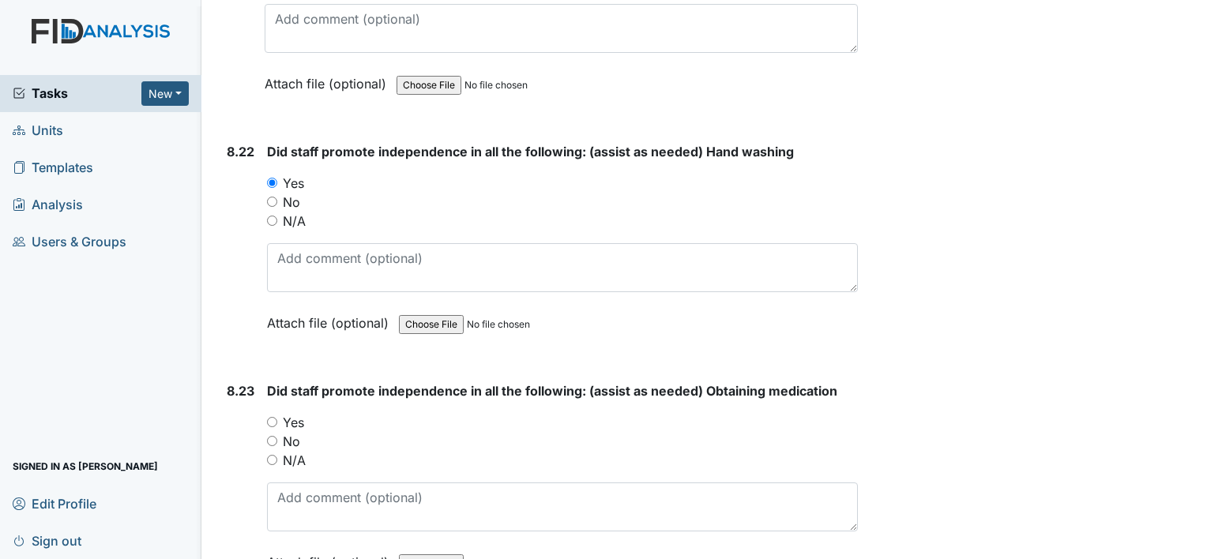
click at [273, 417] on input "Yes" at bounding box center [272, 422] width 10 height 10
radio input "true"
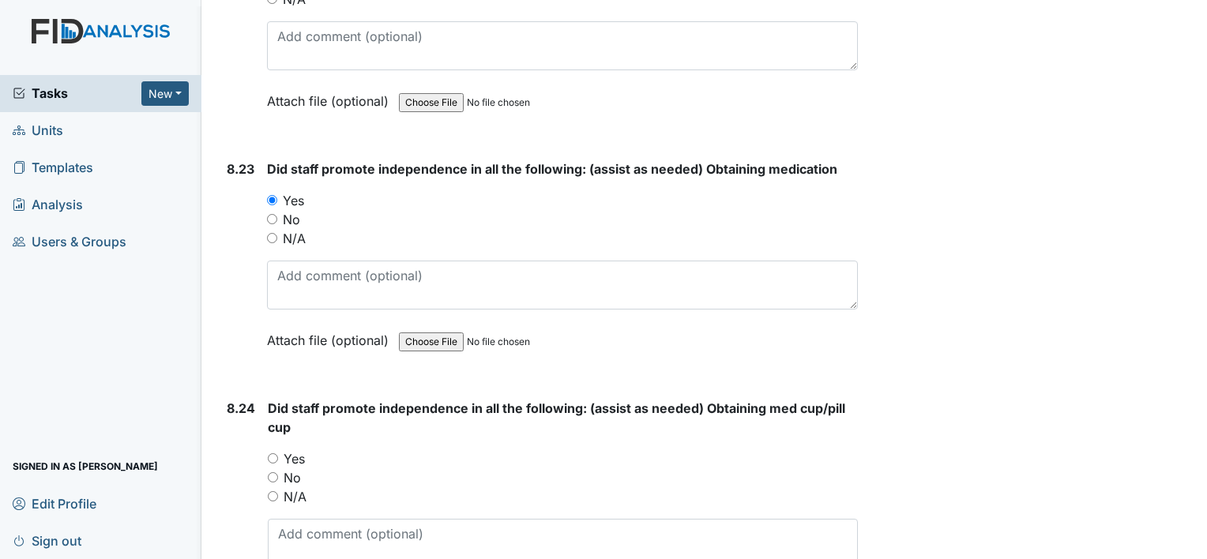
scroll to position [18095, 0]
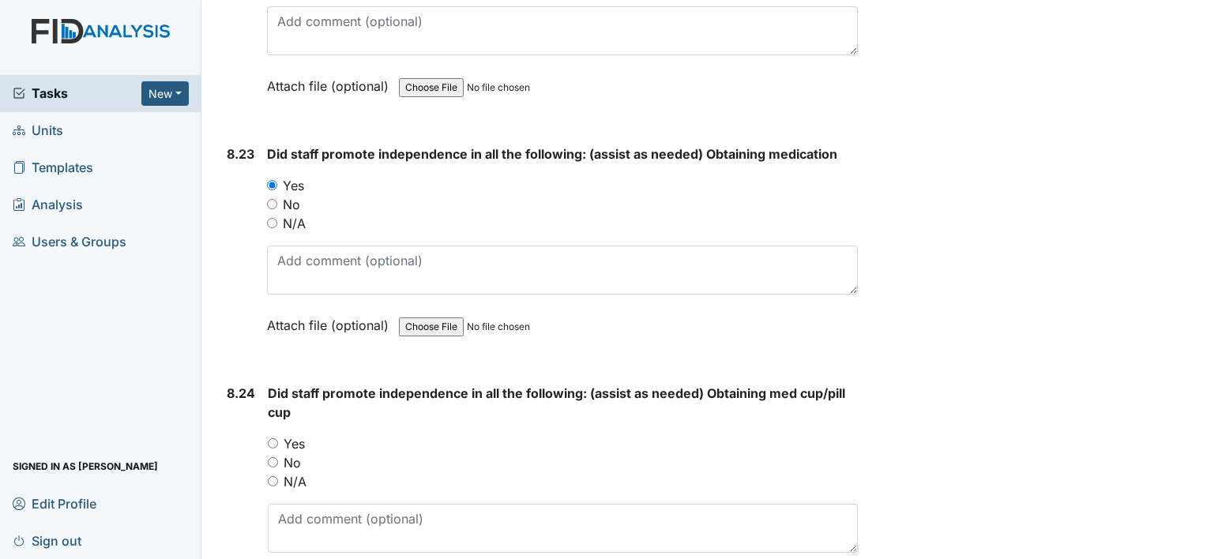
click at [274, 439] on input "Yes" at bounding box center [273, 444] width 10 height 10
radio input "true"
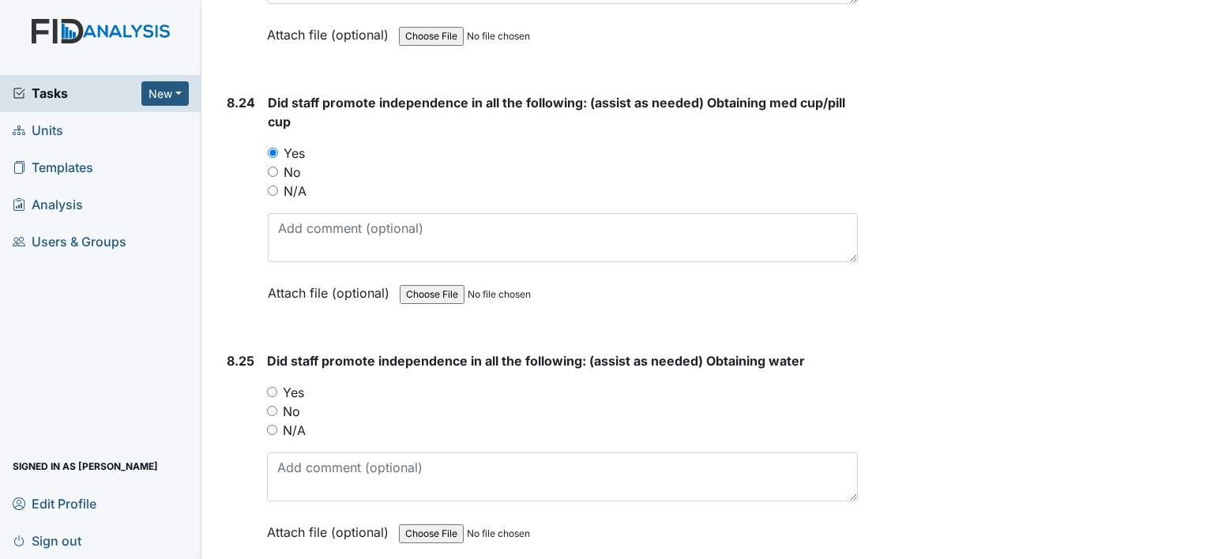
scroll to position [18411, 0]
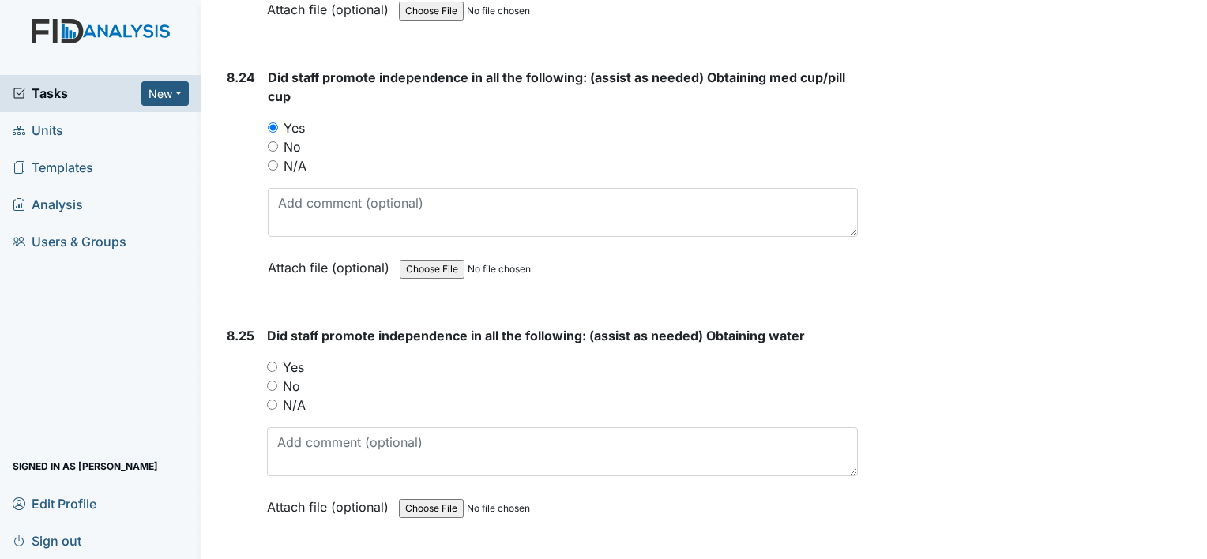
click at [273, 362] on input "Yes" at bounding box center [272, 367] width 10 height 10
radio input "true"
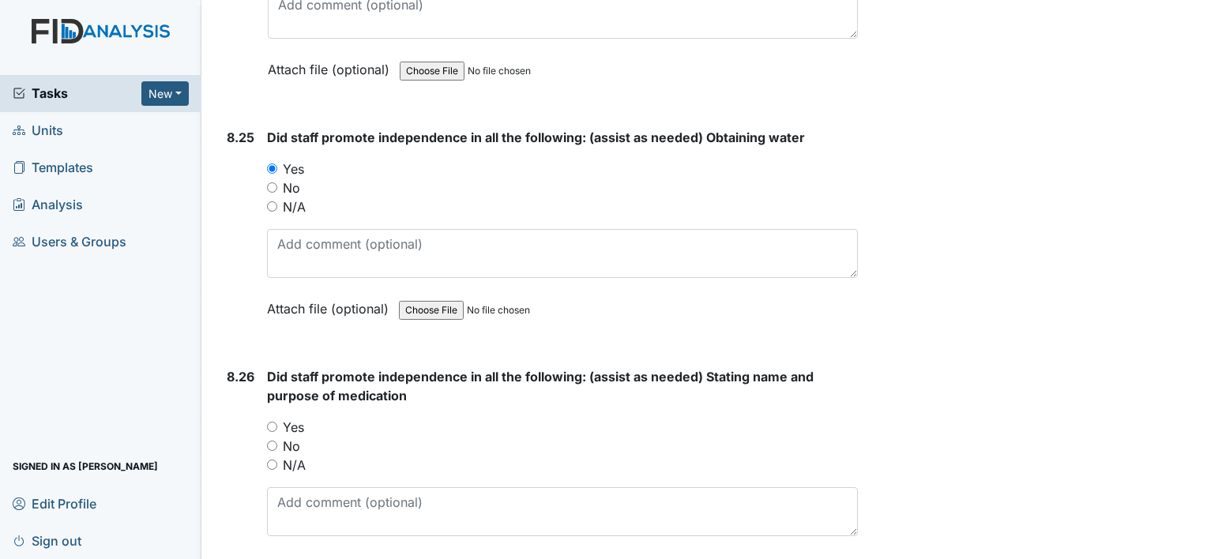
scroll to position [18649, 0]
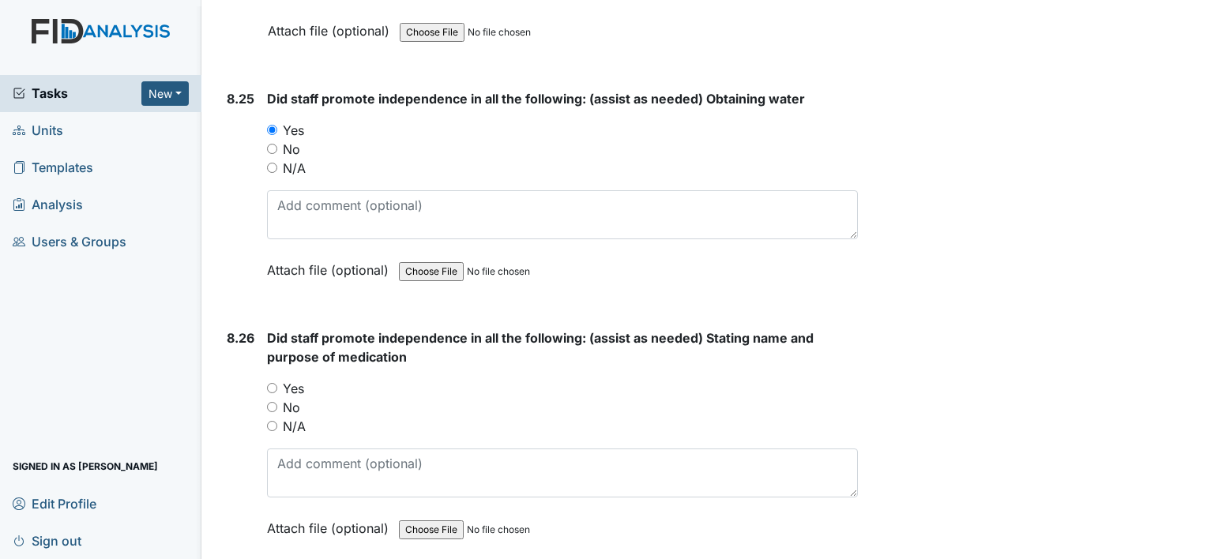
click at [266, 329] on div "8.26 Did staff promote independence in all the following: (assist as needed) St…" at bounding box center [539, 445] width 638 height 233
click at [271, 383] on input "Yes" at bounding box center [272, 388] width 10 height 10
radio input "true"
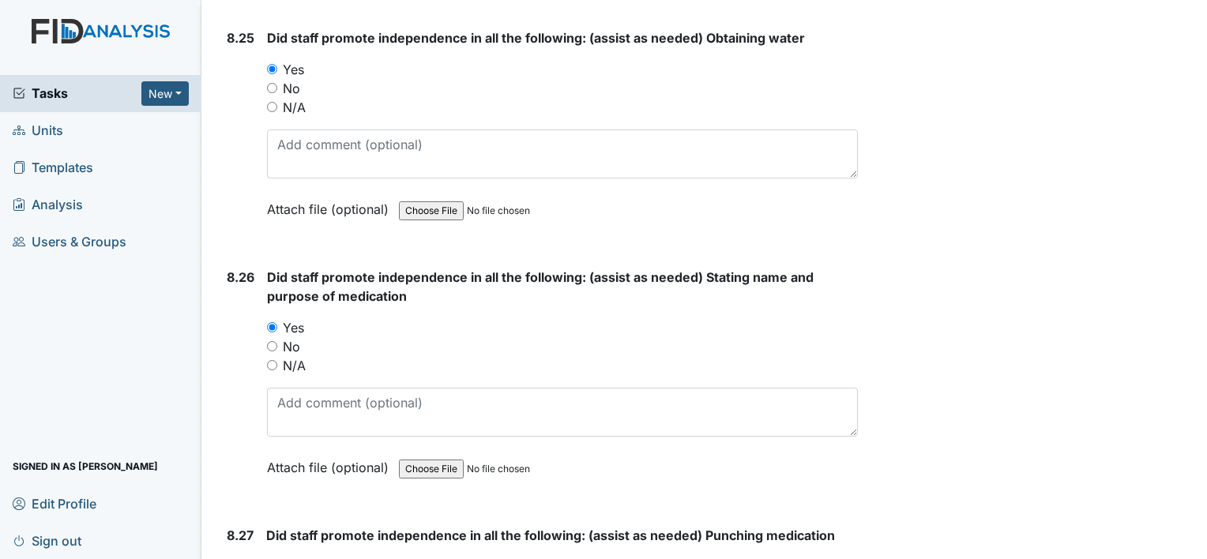
scroll to position [18807, 0]
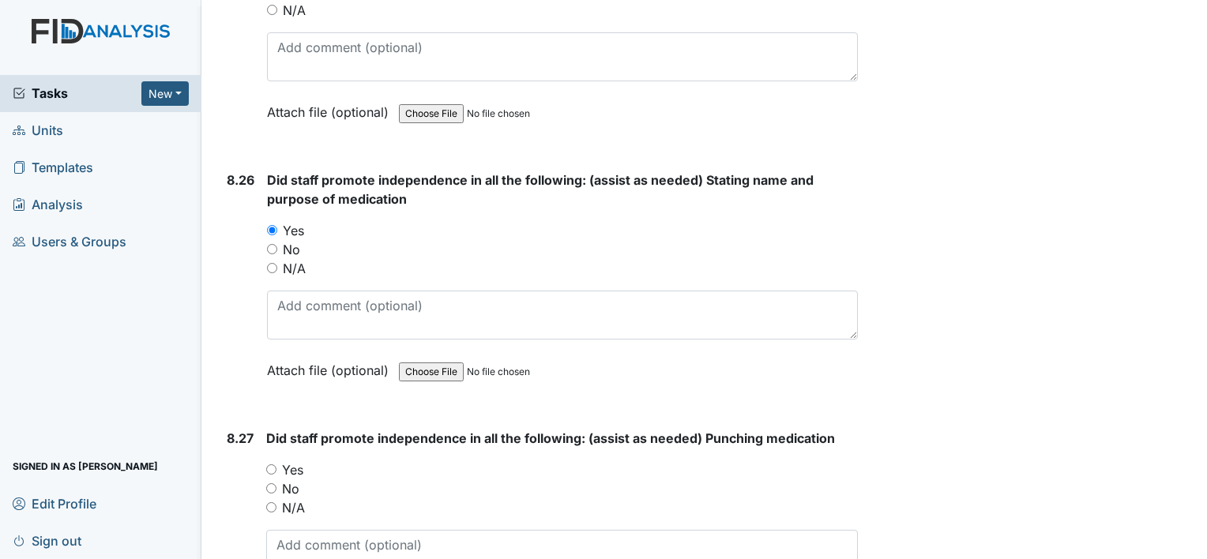
click at [272, 465] on input "Yes" at bounding box center [271, 470] width 10 height 10
radio input "true"
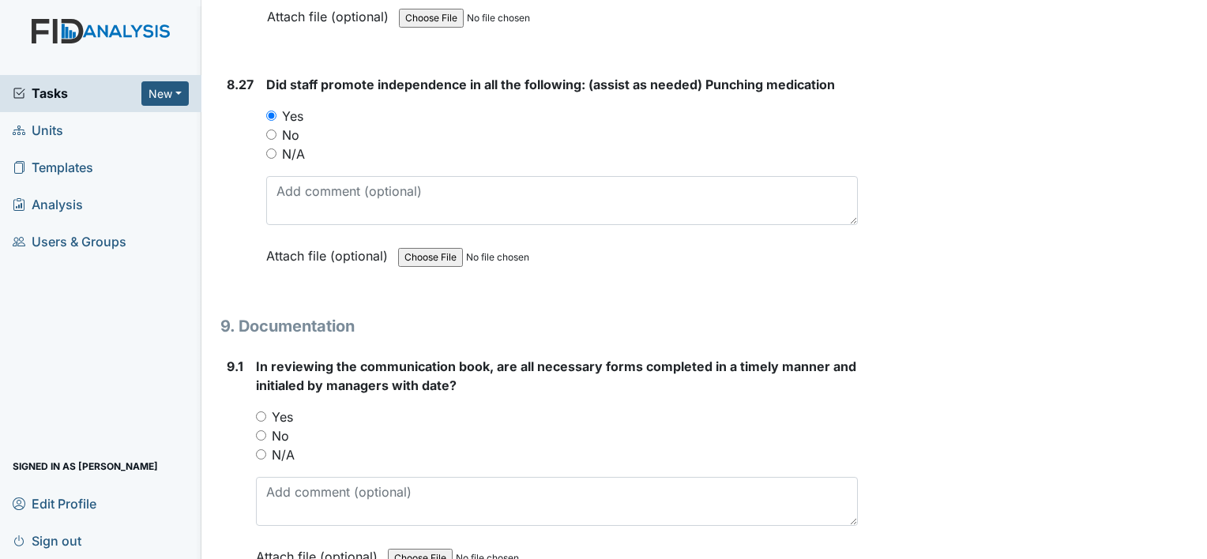
scroll to position [19202, 0]
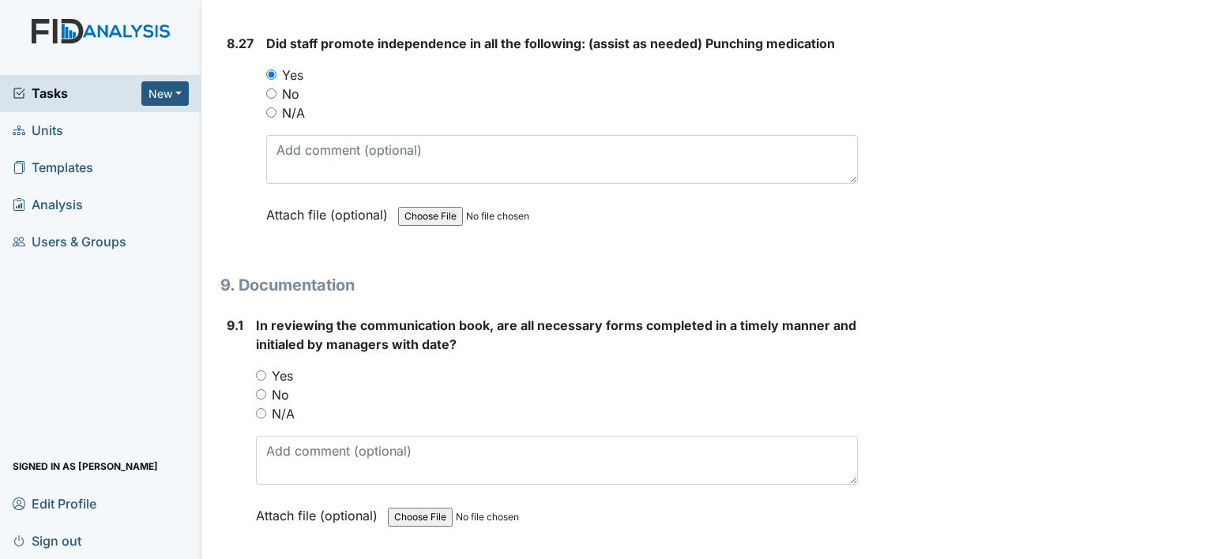
click at [258, 371] on input "Yes" at bounding box center [261, 376] width 10 height 10
radio input "true"
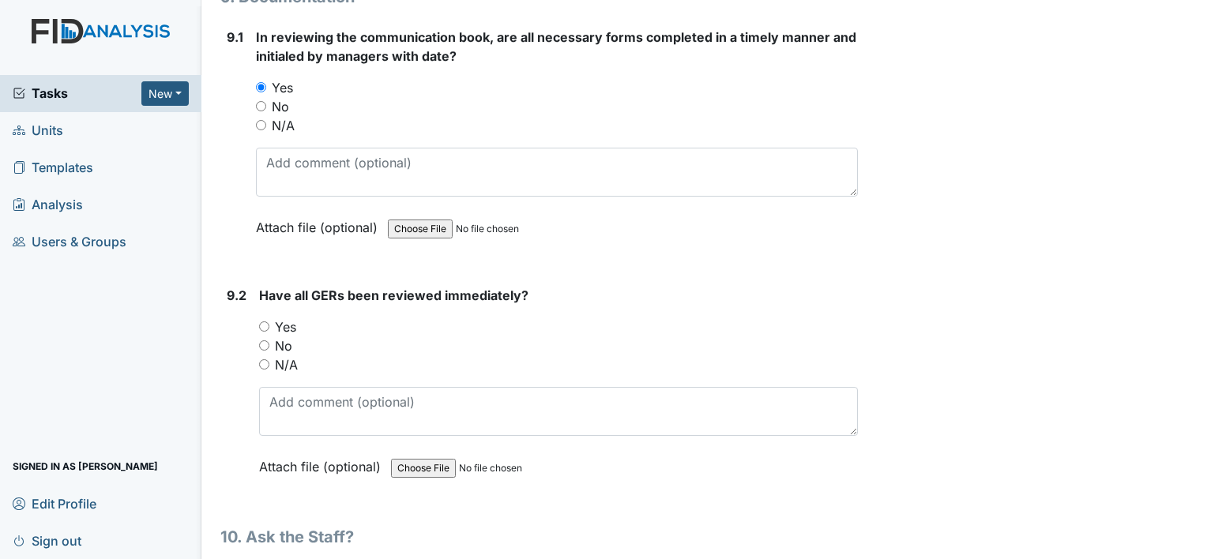
scroll to position [19518, 0]
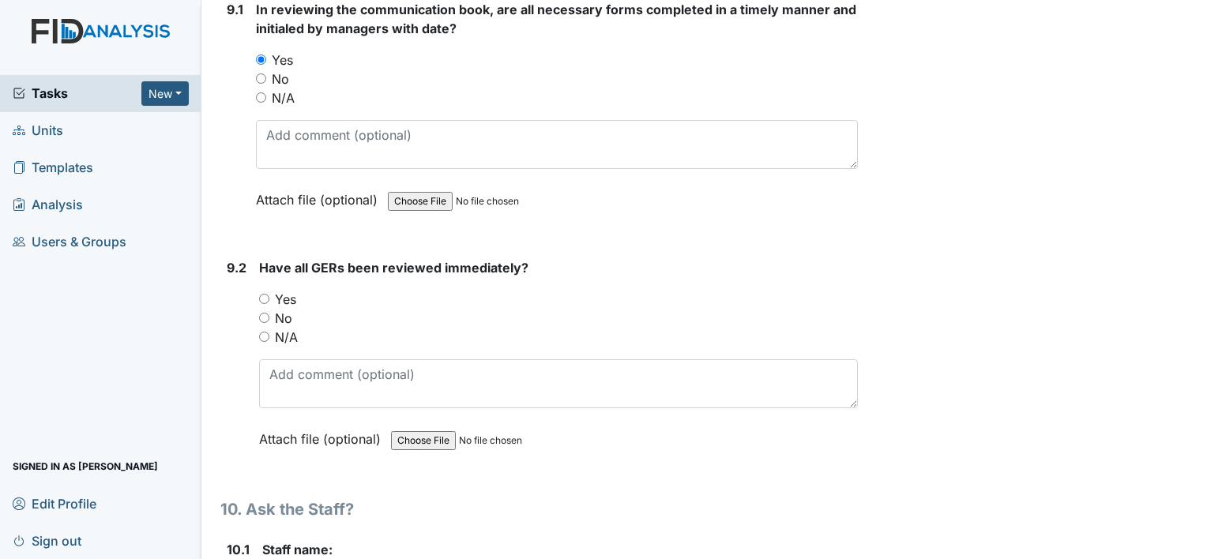
click at [264, 294] on input "Yes" at bounding box center [264, 299] width 10 height 10
radio input "true"
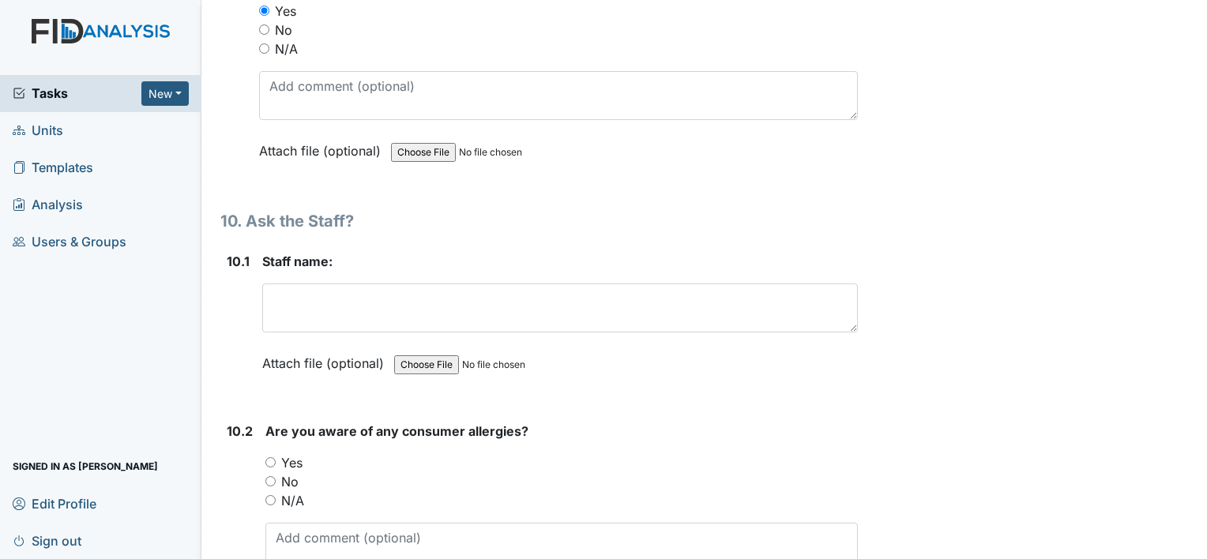
scroll to position [19834, 0]
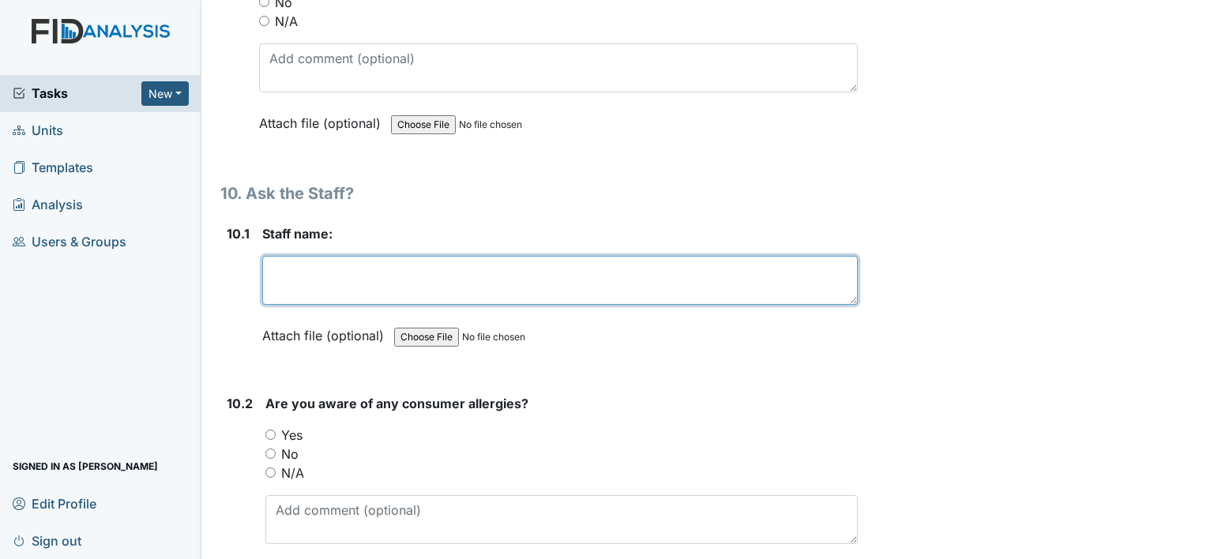
click at [297, 256] on textarea at bounding box center [560, 280] width 596 height 49
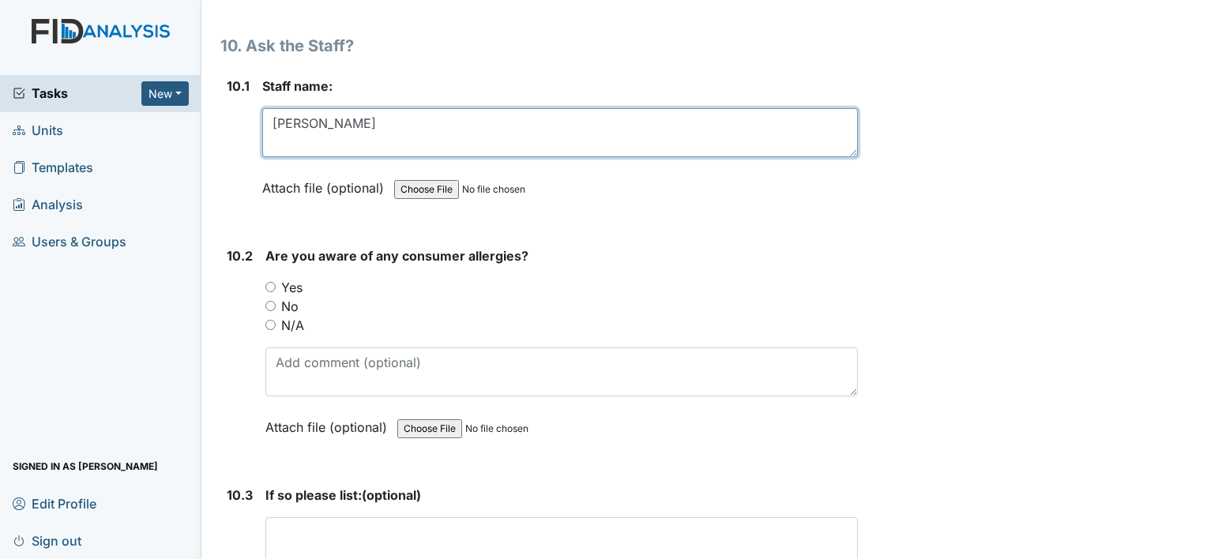
scroll to position [19992, 0]
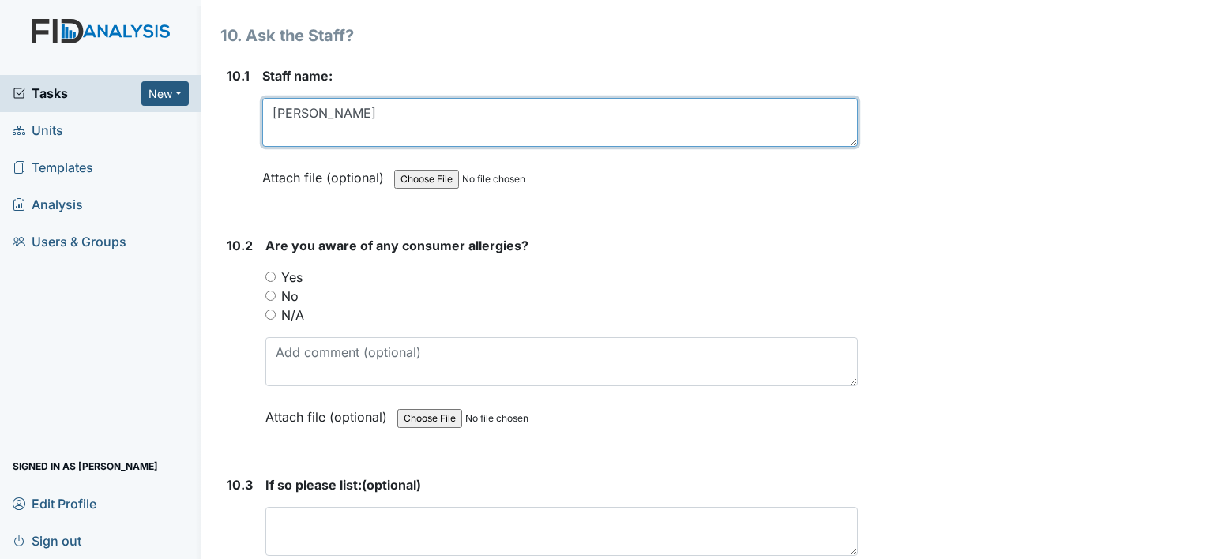
type textarea "Shaquela Glasper"
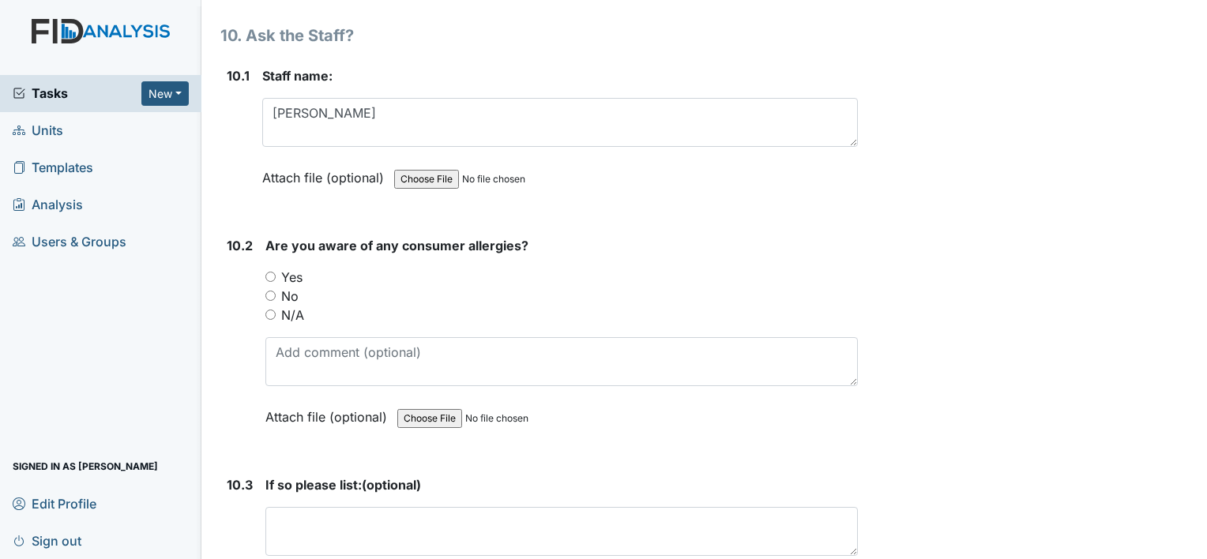
click at [269, 268] on div "Yes" at bounding box center [562, 277] width 593 height 19
click at [267, 272] on input "Yes" at bounding box center [271, 277] width 10 height 10
radio input "true"
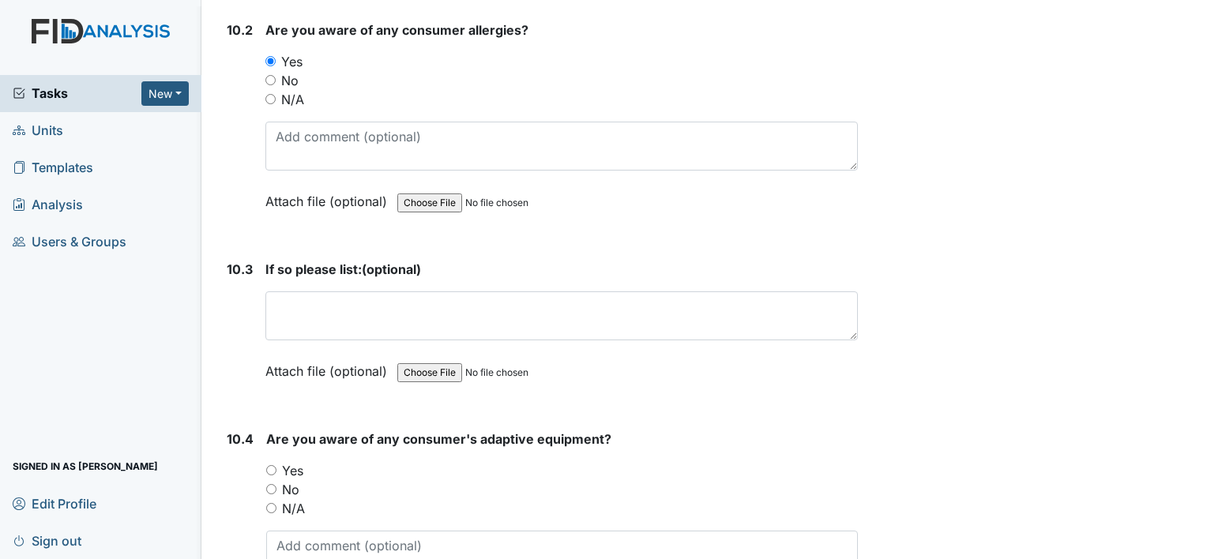
scroll to position [20229, 0]
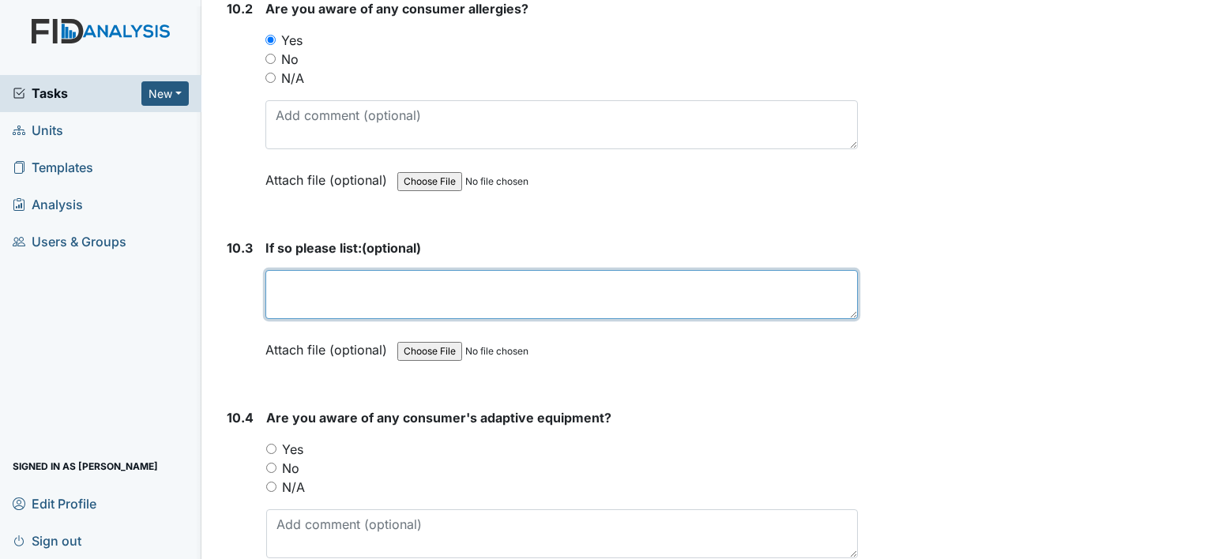
click at [288, 270] on textarea at bounding box center [562, 294] width 593 height 49
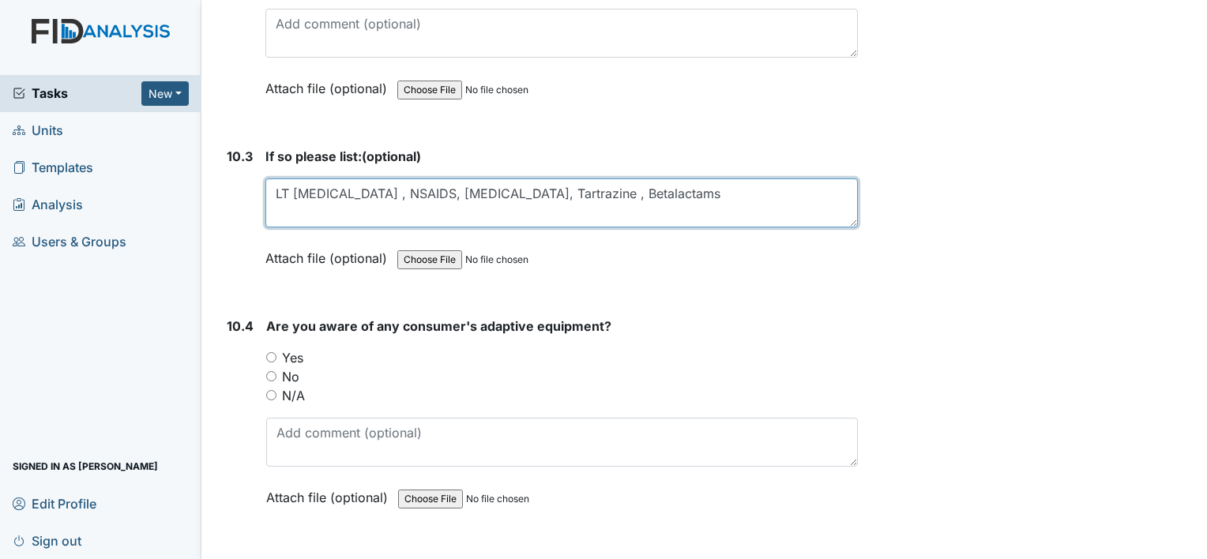
scroll to position [20387, 0]
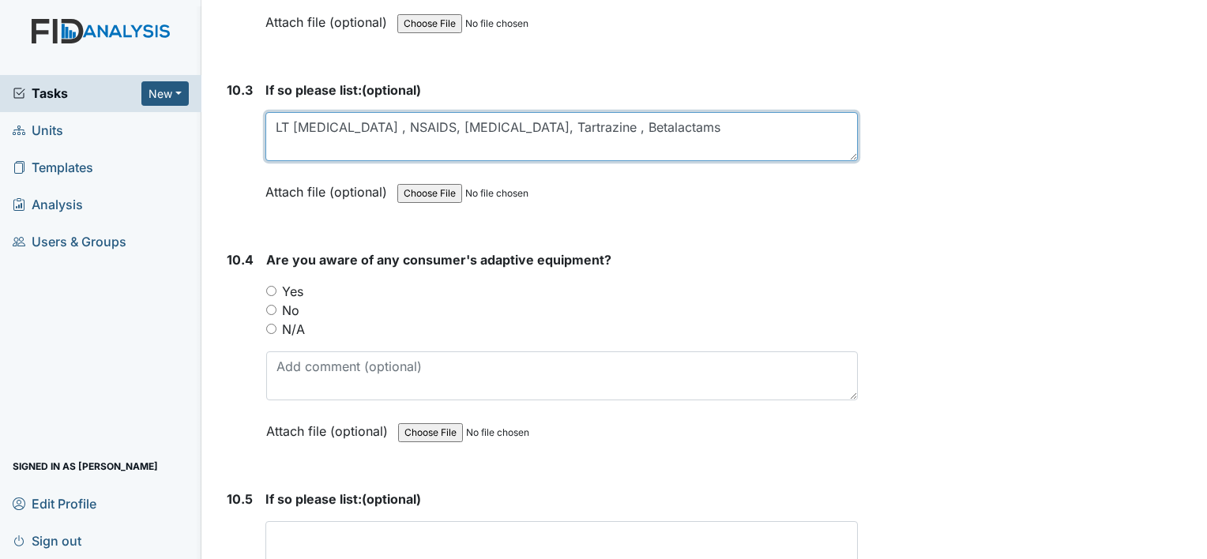
type textarea "LT Aspirin , NSAIDS, Penicillin, Tartrazine , Betalactams"
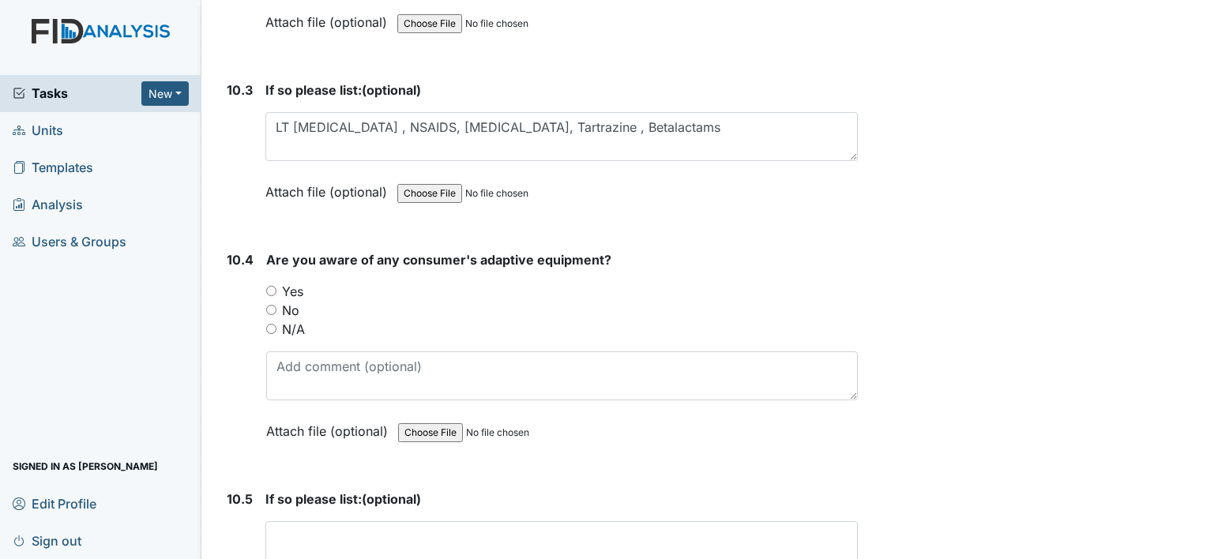
click at [269, 286] on input "Yes" at bounding box center [271, 291] width 10 height 10
radio input "true"
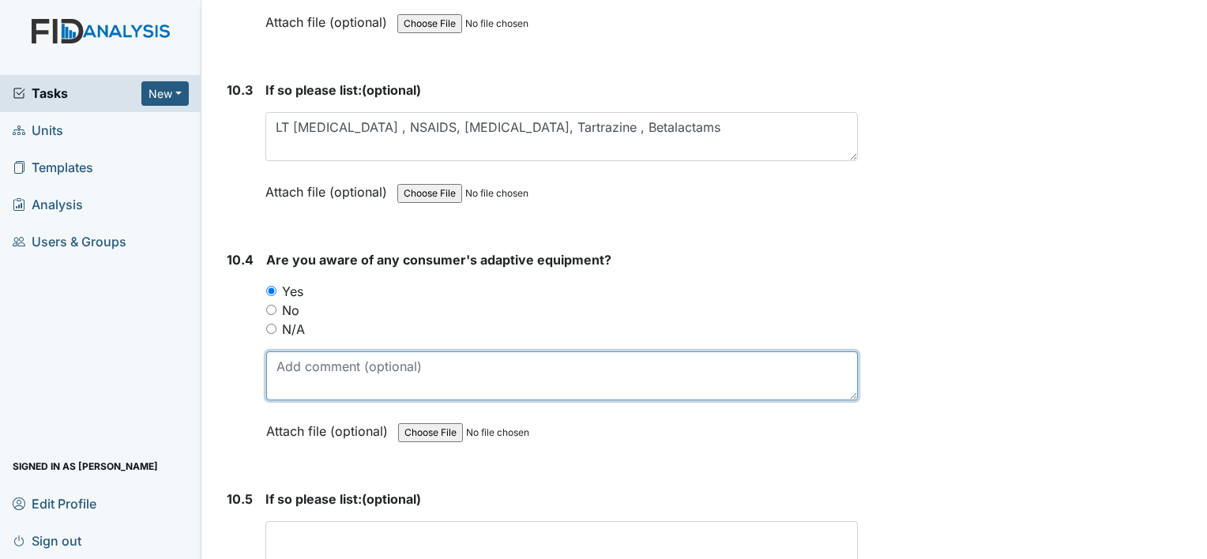
click at [309, 352] on textarea at bounding box center [562, 376] width 592 height 49
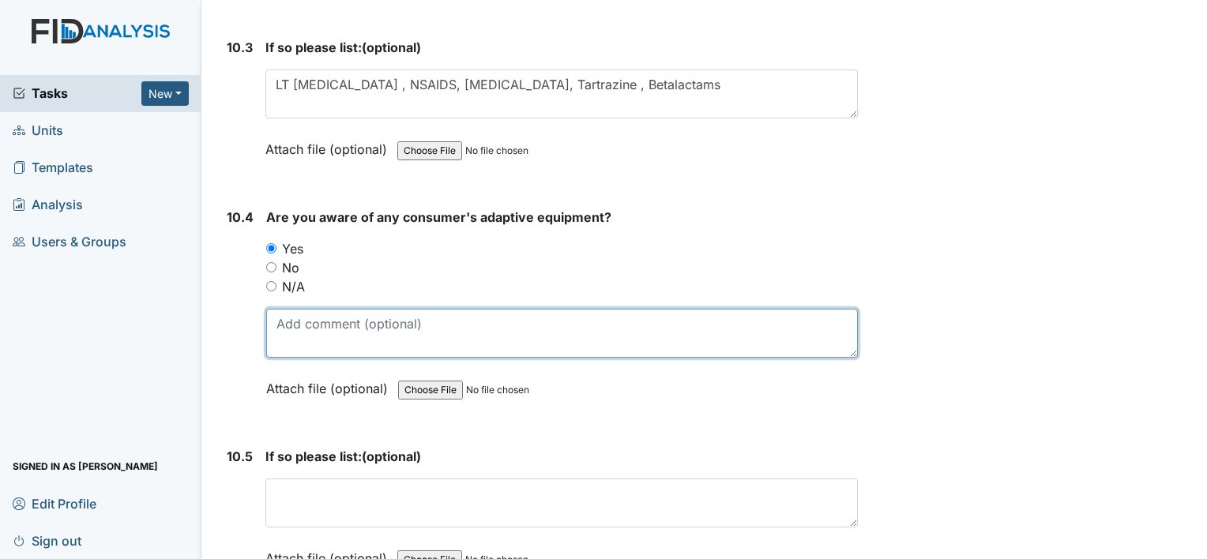
scroll to position [20545, 0]
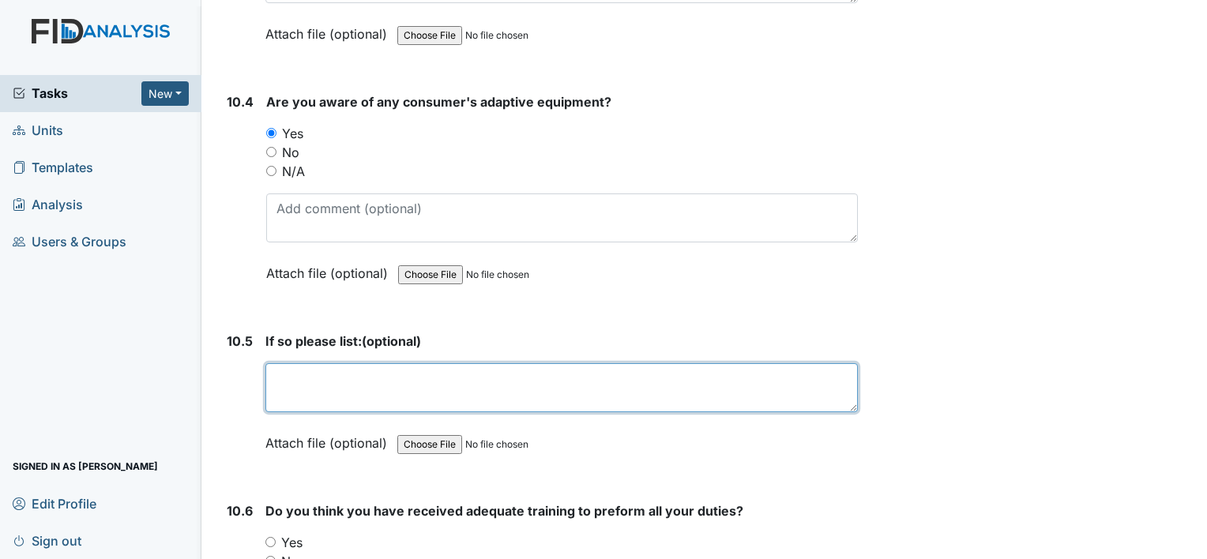
click at [310, 363] on textarea at bounding box center [562, 387] width 593 height 49
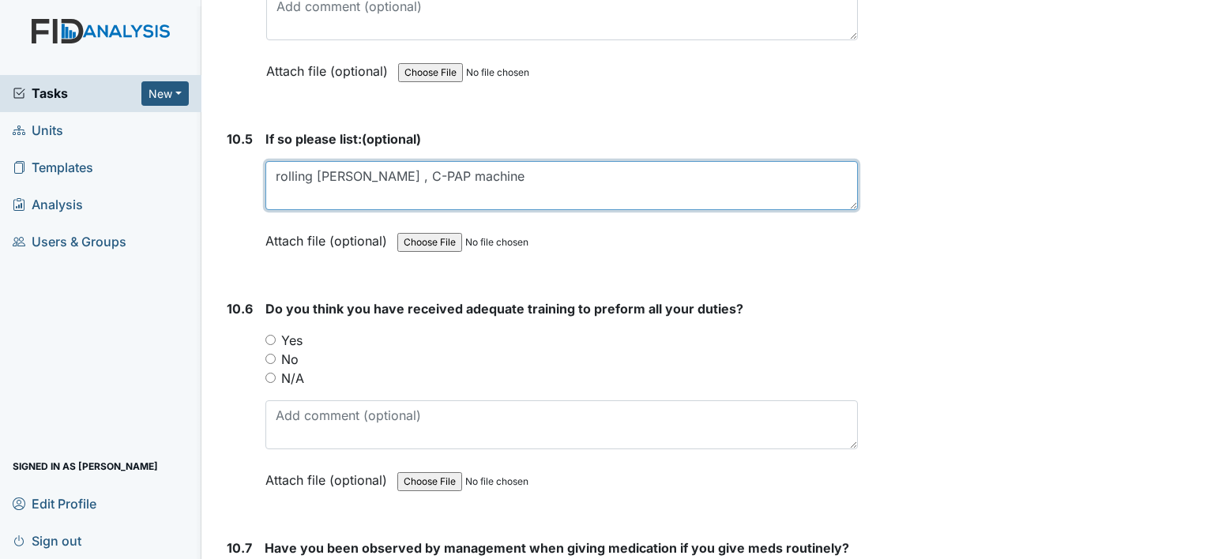
scroll to position [20782, 0]
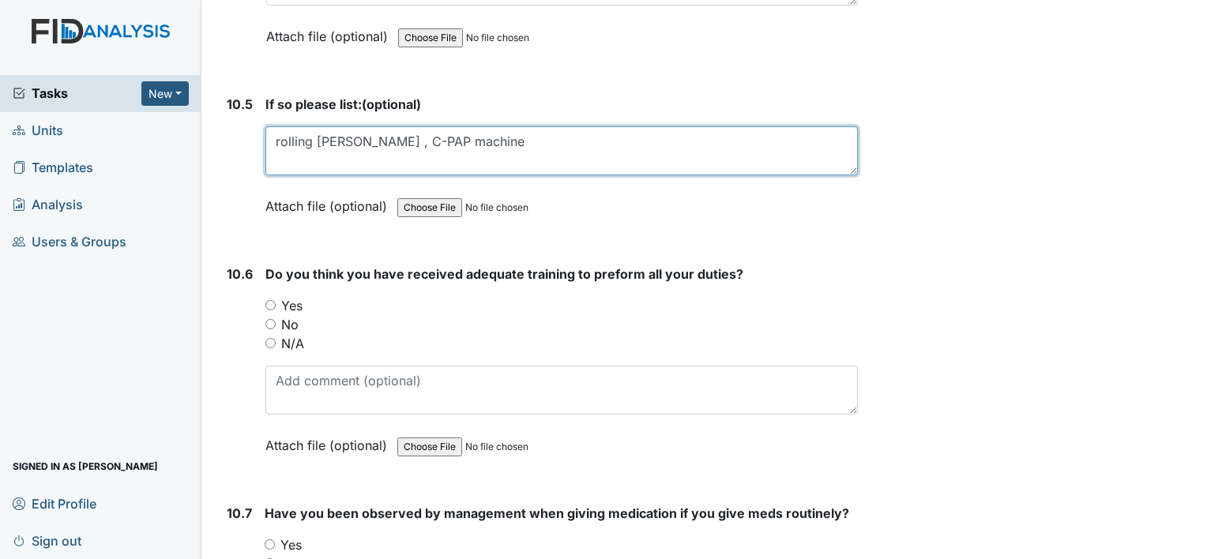
type textarea "rolling walker , C-PAP machine"
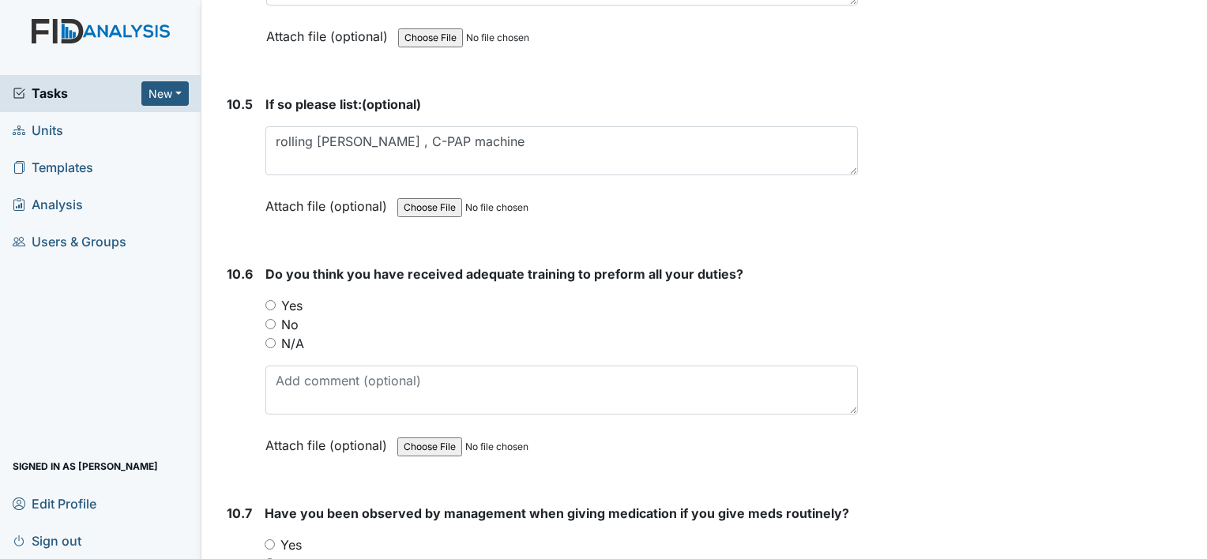
click at [272, 300] on input "Yes" at bounding box center [271, 305] width 10 height 10
radio input "true"
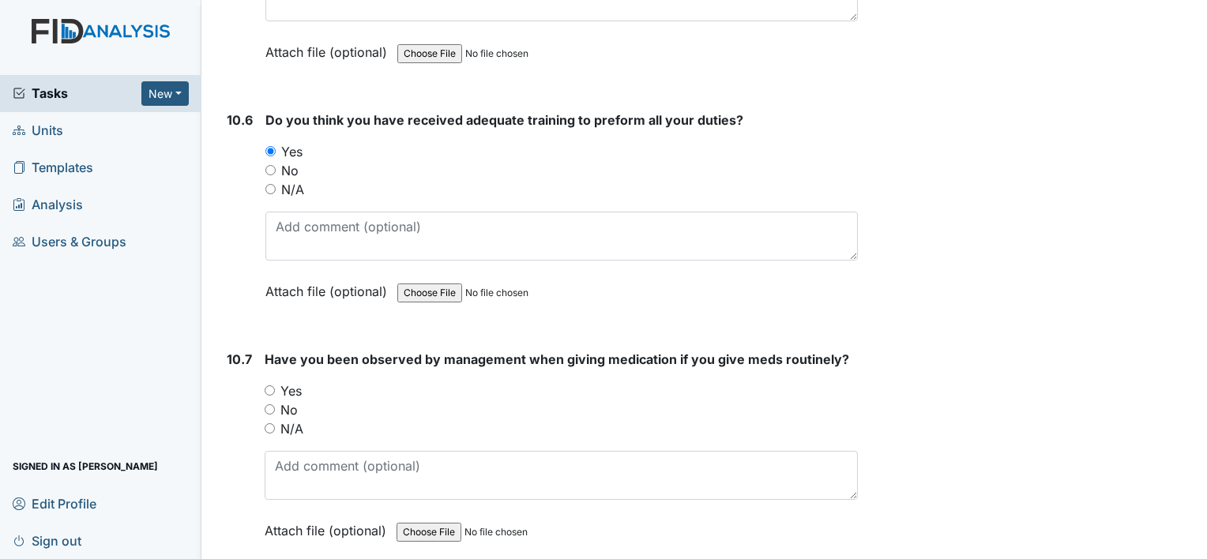
scroll to position [20940, 0]
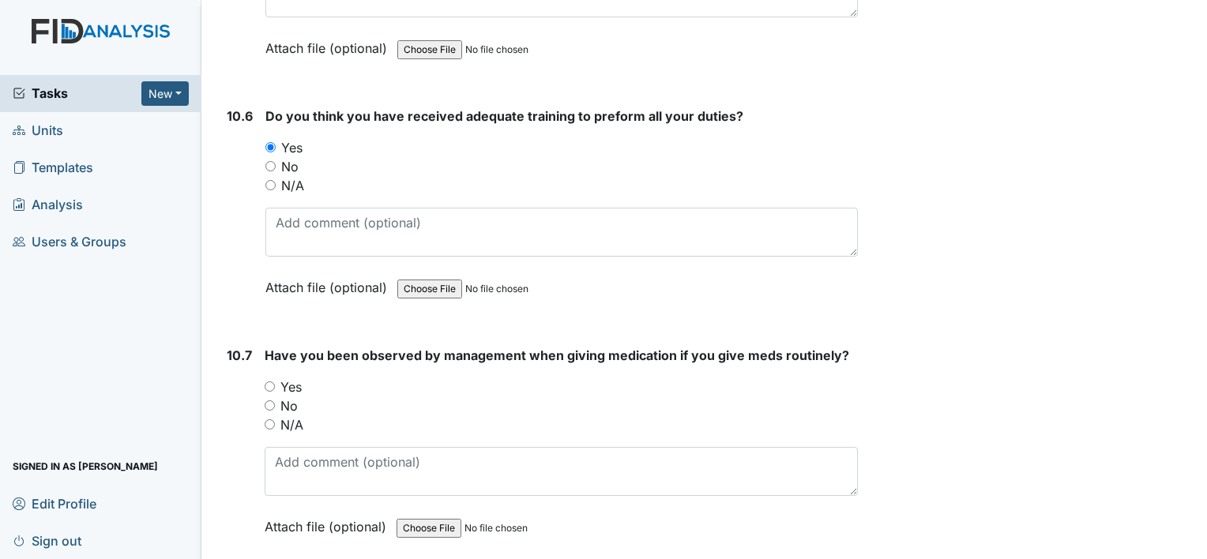
click at [266, 382] on input "Yes" at bounding box center [270, 387] width 10 height 10
radio input "true"
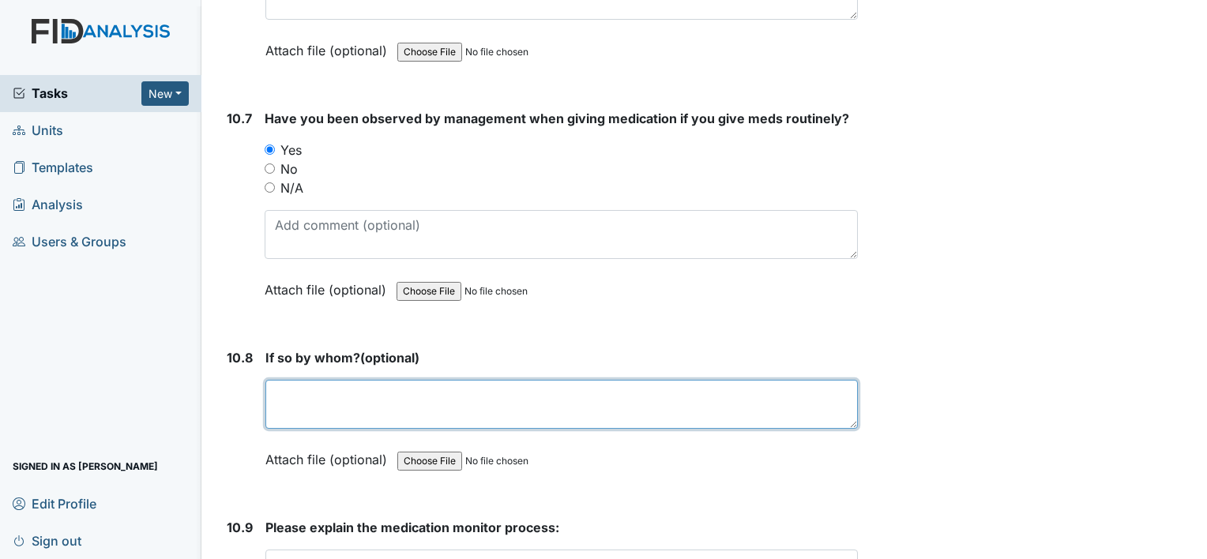
click at [287, 380] on textarea at bounding box center [562, 404] width 593 height 49
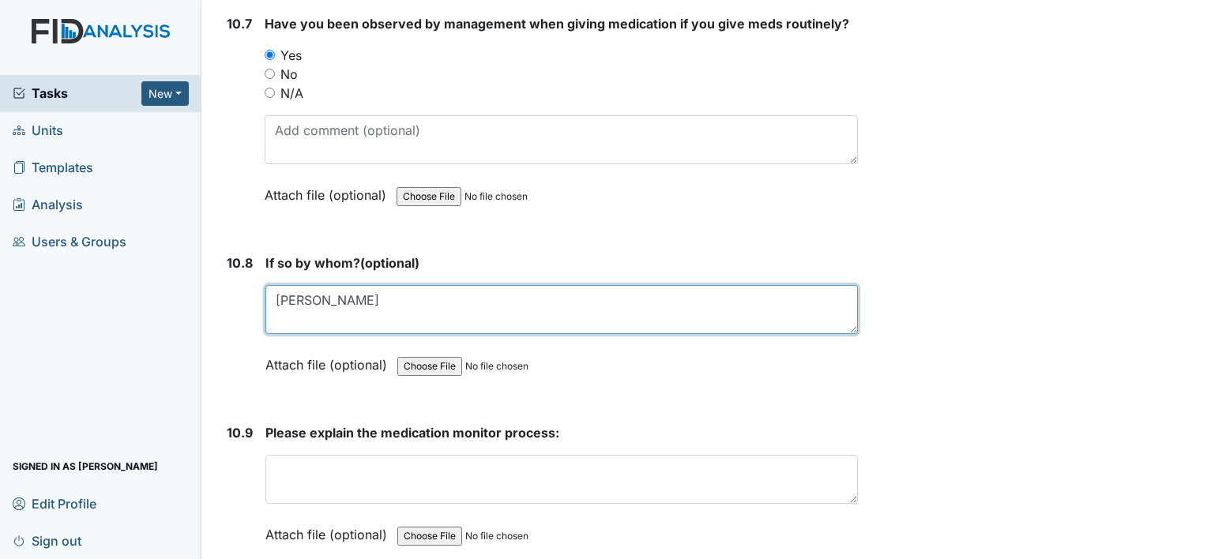
scroll to position [21276, 0]
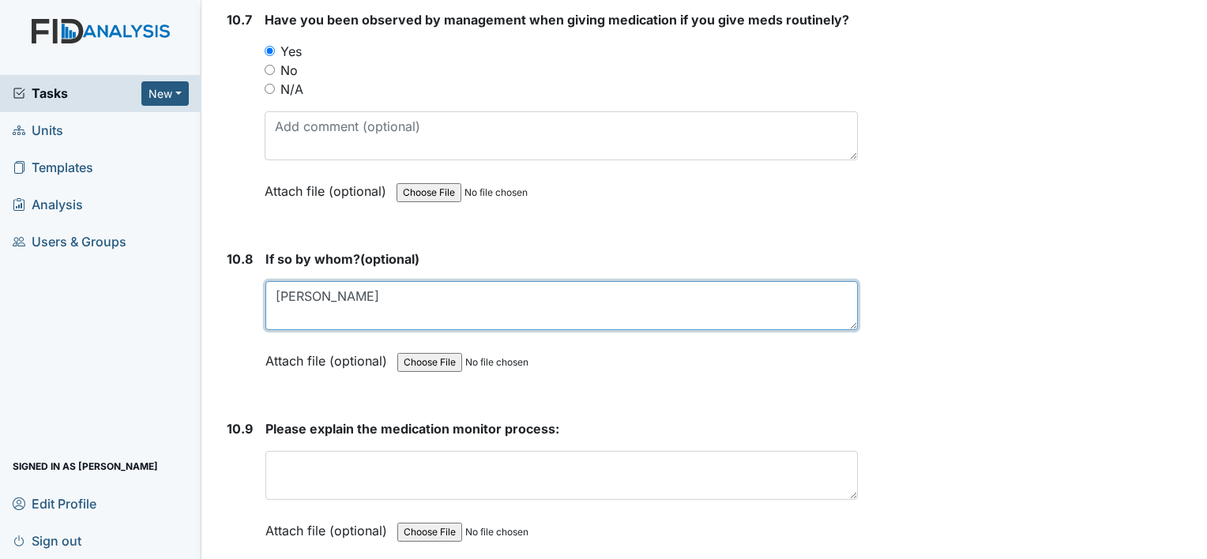
type textarea "Jennifer Winston"
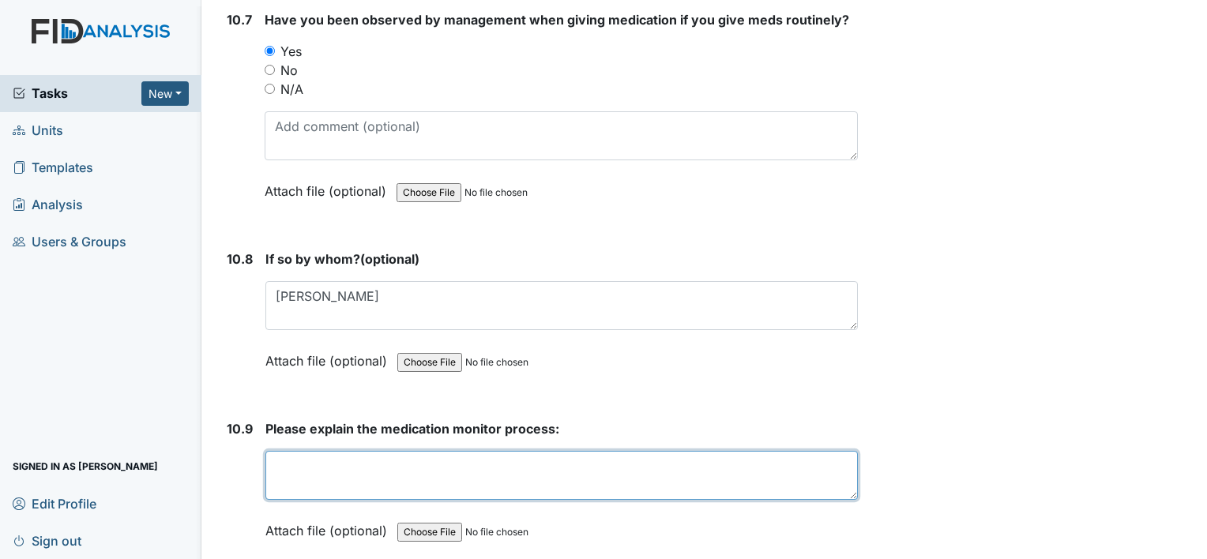
click at [295, 451] on textarea at bounding box center [562, 475] width 593 height 49
type textarea "RIGHT person medication time dose route"
